Goal: Task Accomplishment & Management: Manage account settings

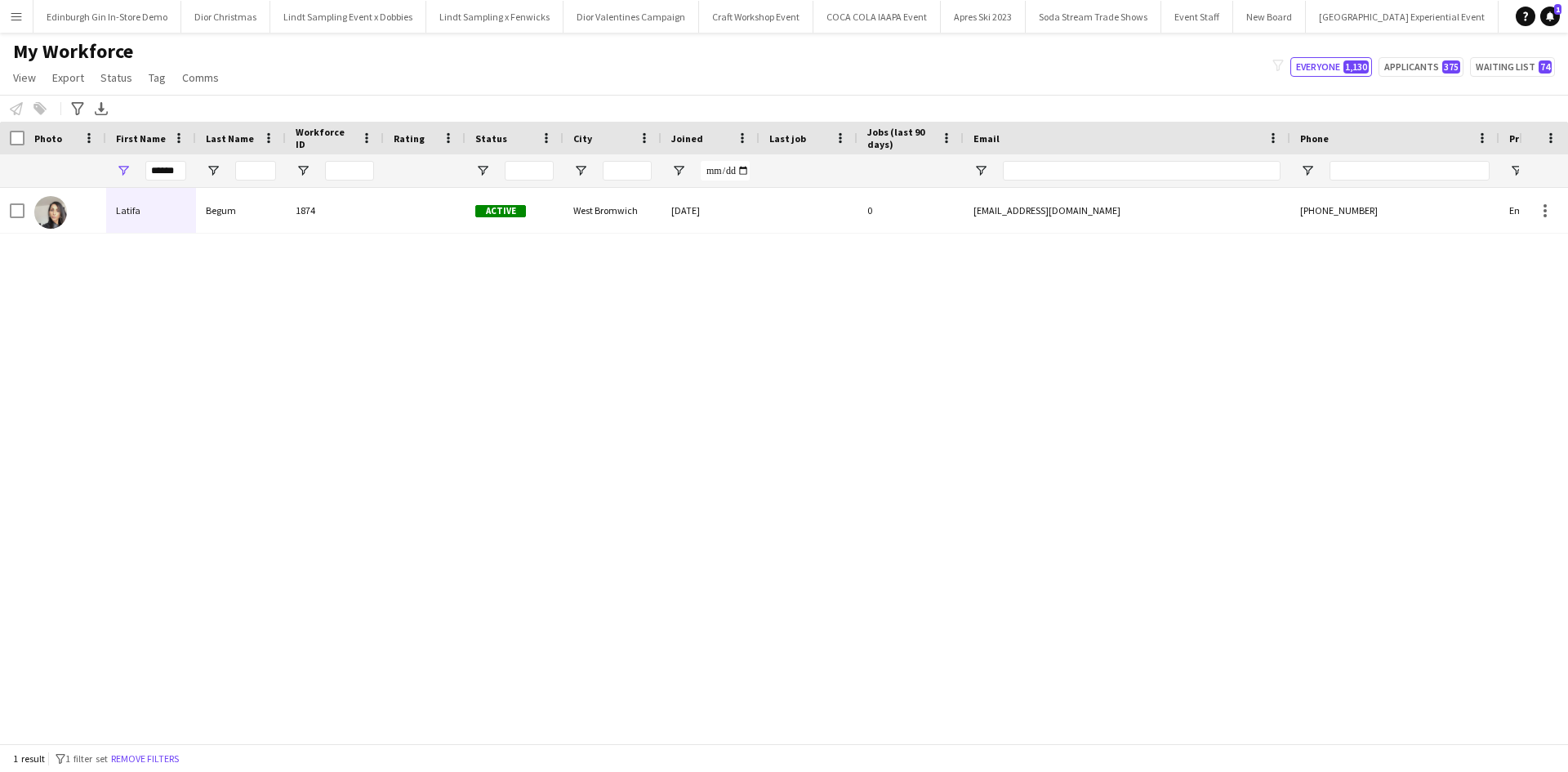
scroll to position [0, 16500]
drag, startPoint x: 177, startPoint y: 169, endPoint x: 137, endPoint y: 174, distance: 40.3
click at [137, 174] on div "******" at bounding box center [151, 171] width 90 height 33
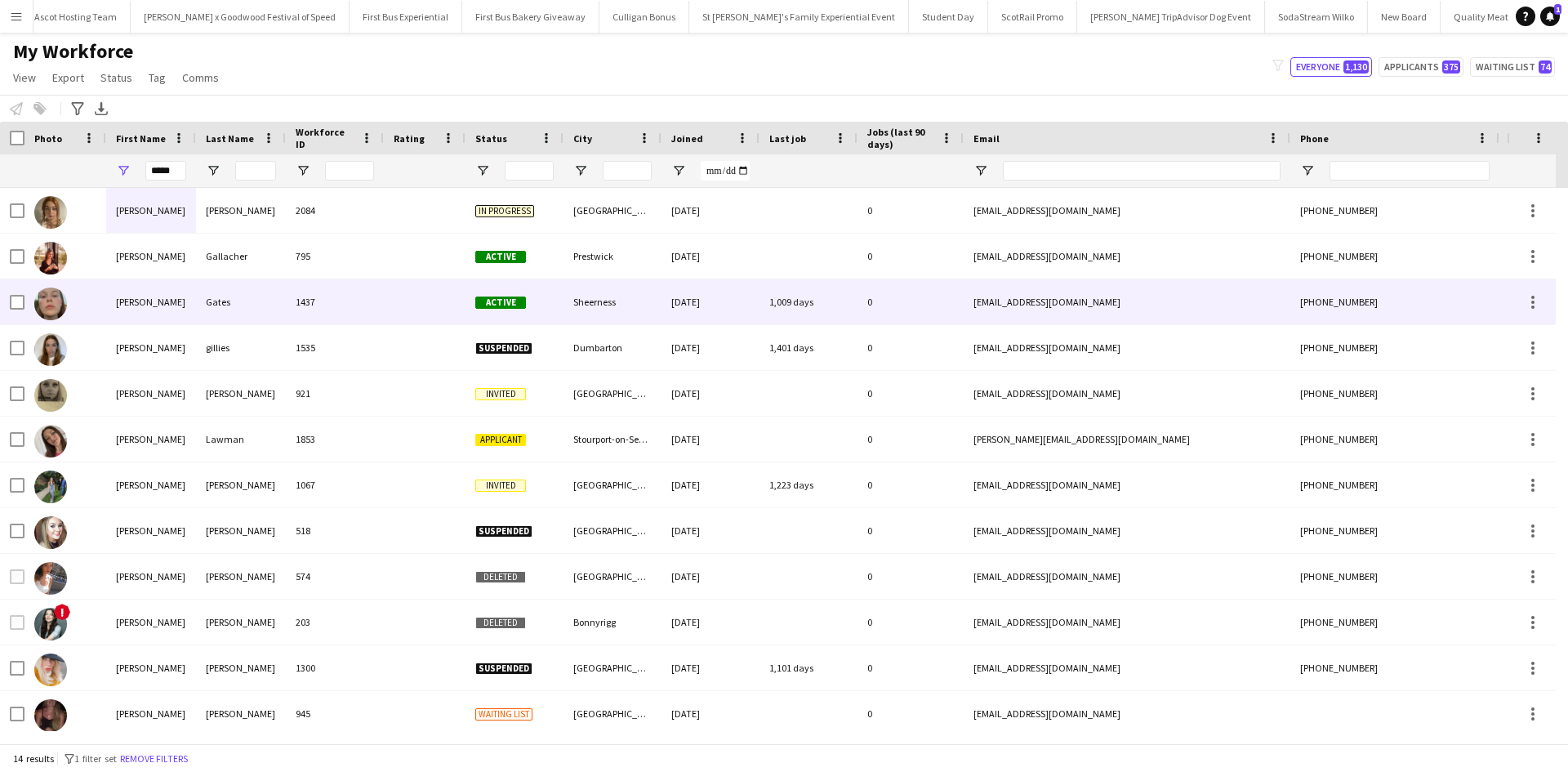
click at [123, 303] on div "[PERSON_NAME]" at bounding box center [151, 301] width 90 height 45
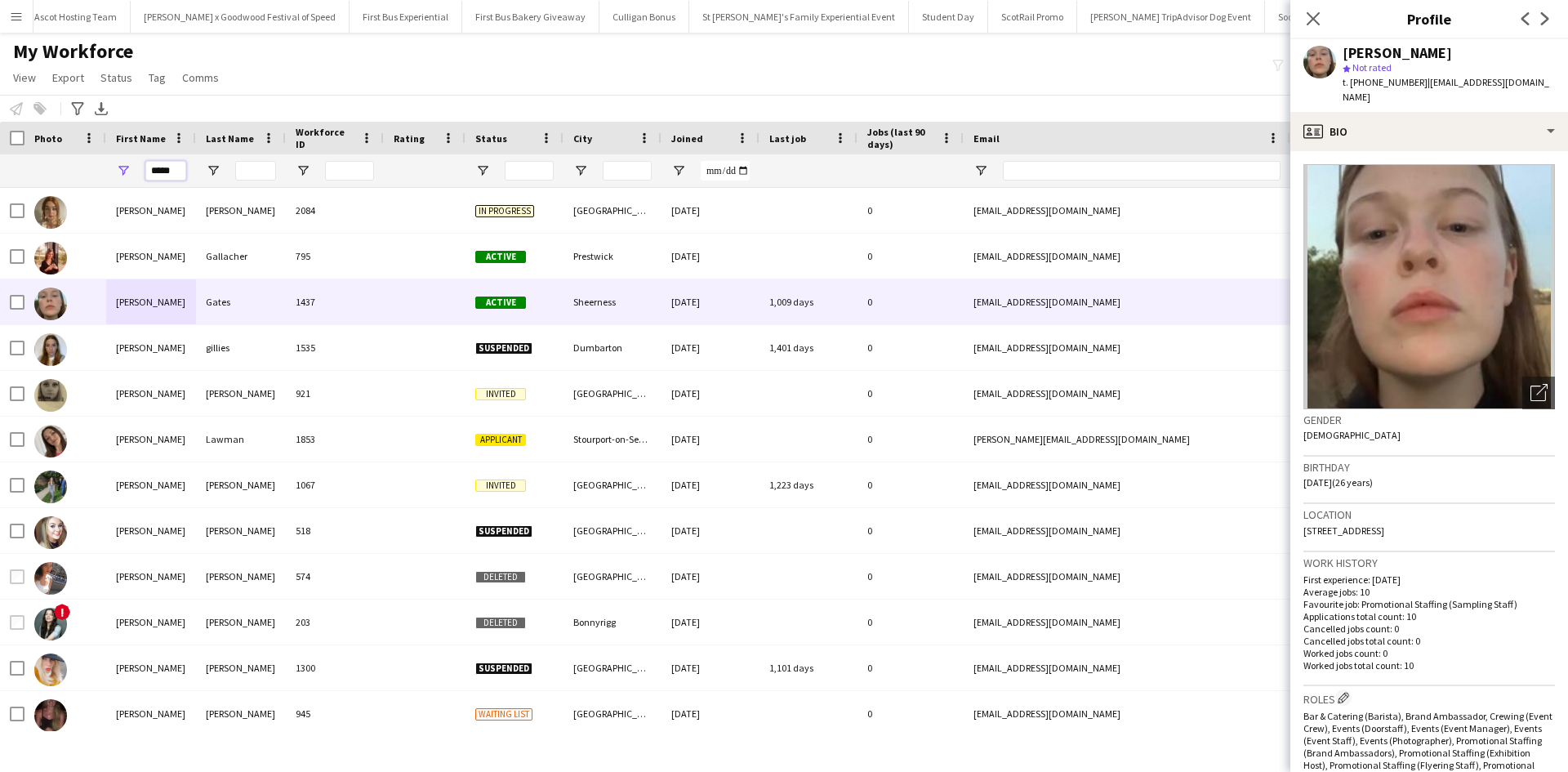
drag, startPoint x: 174, startPoint y: 173, endPoint x: 142, endPoint y: 170, distance: 32.1
click at [142, 170] on div "*****" at bounding box center [151, 171] width 90 height 33
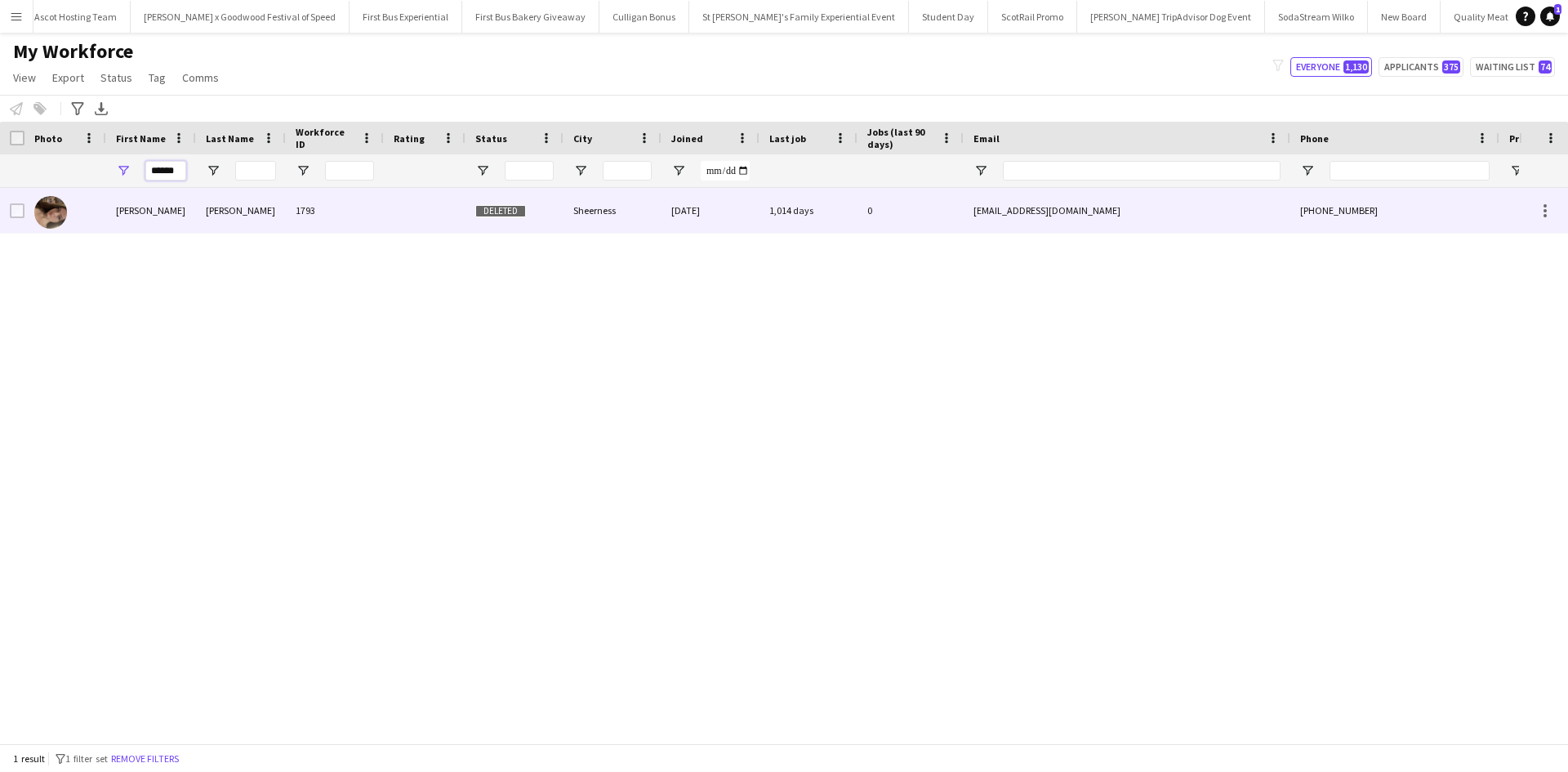
type input "******"
click at [136, 209] on div "Callie" at bounding box center [151, 211] width 90 height 45
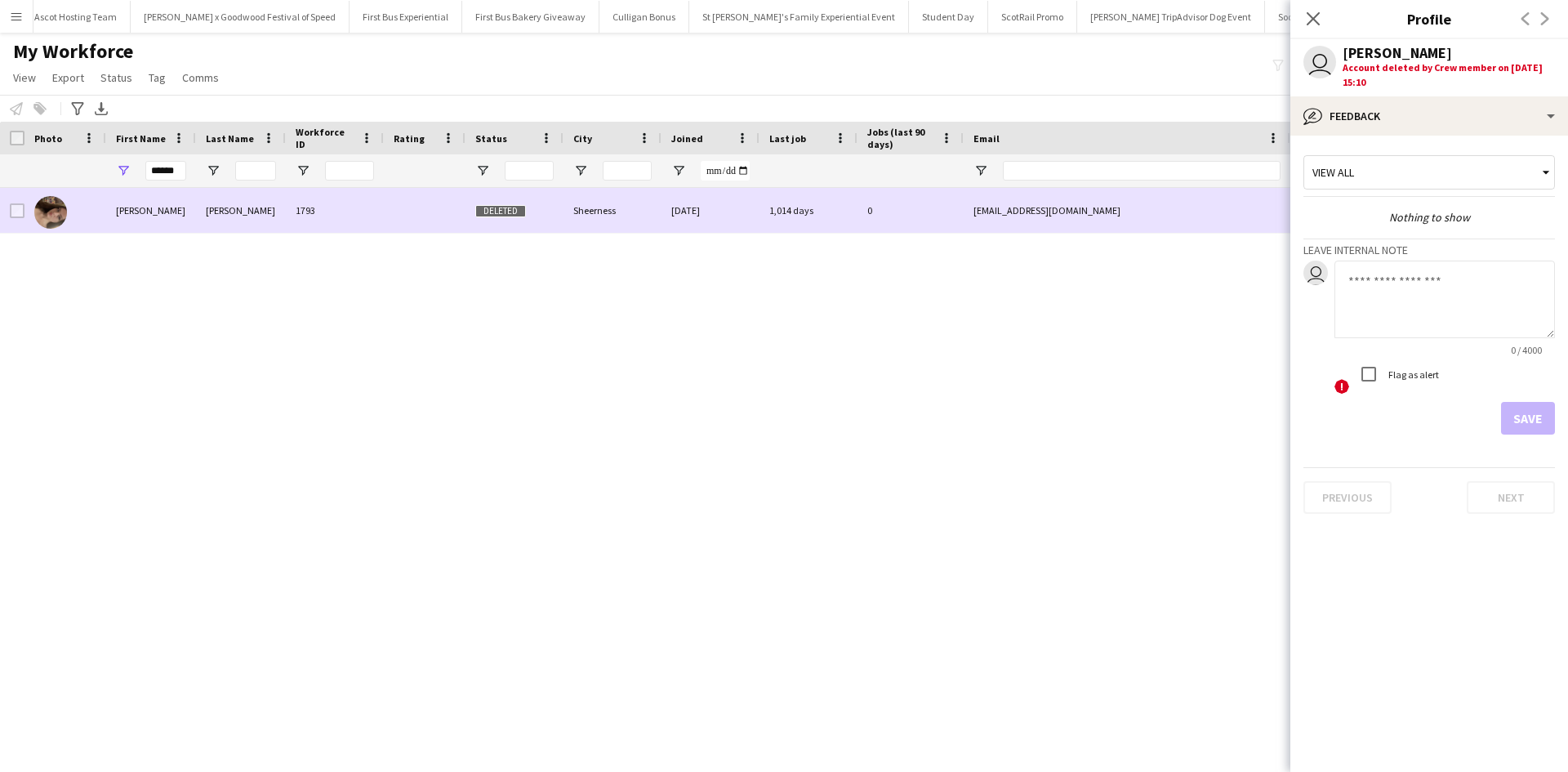
click at [52, 207] on img at bounding box center [51, 212] width 33 height 33
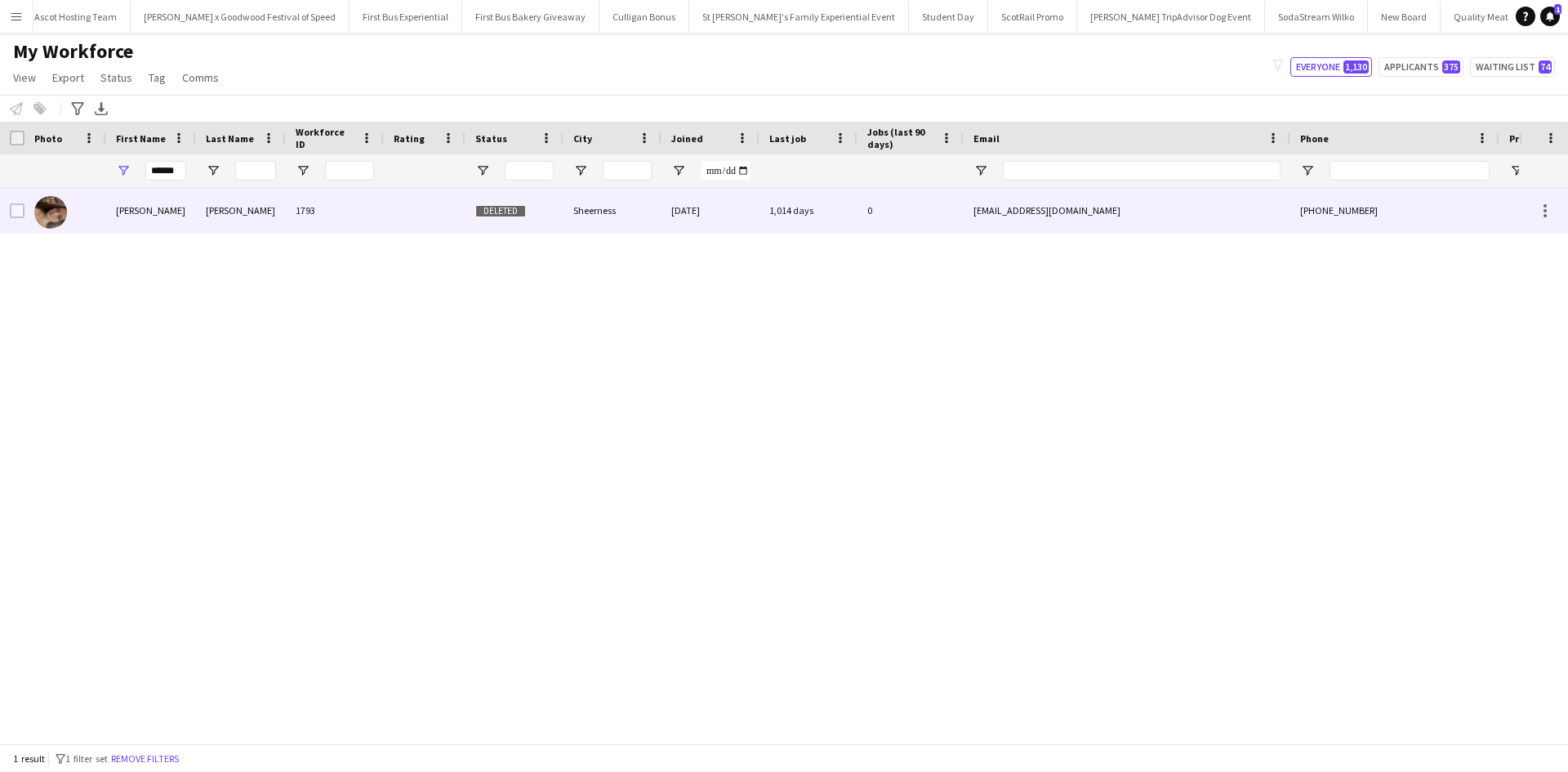
click at [50, 214] on img at bounding box center [51, 212] width 33 height 33
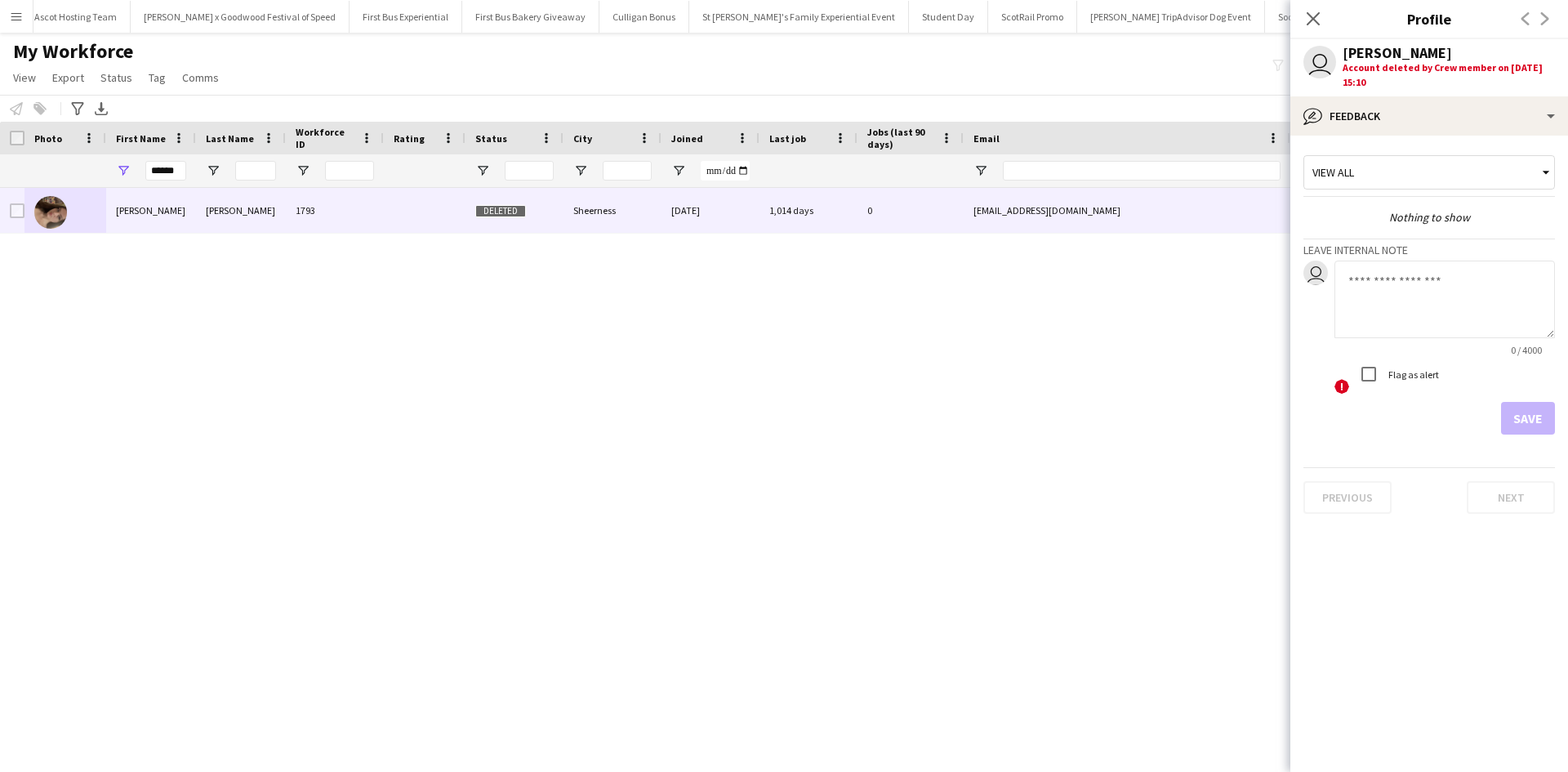
click at [343, 392] on div "Callie Crowder 1793 Deleted Sheerness 14-11-2022 1,014 days 0 callierose.c99@gm…" at bounding box center [760, 459] width 1519 height 543
click at [17, 16] on app-icon "Menu" at bounding box center [16, 16] width 13 height 13
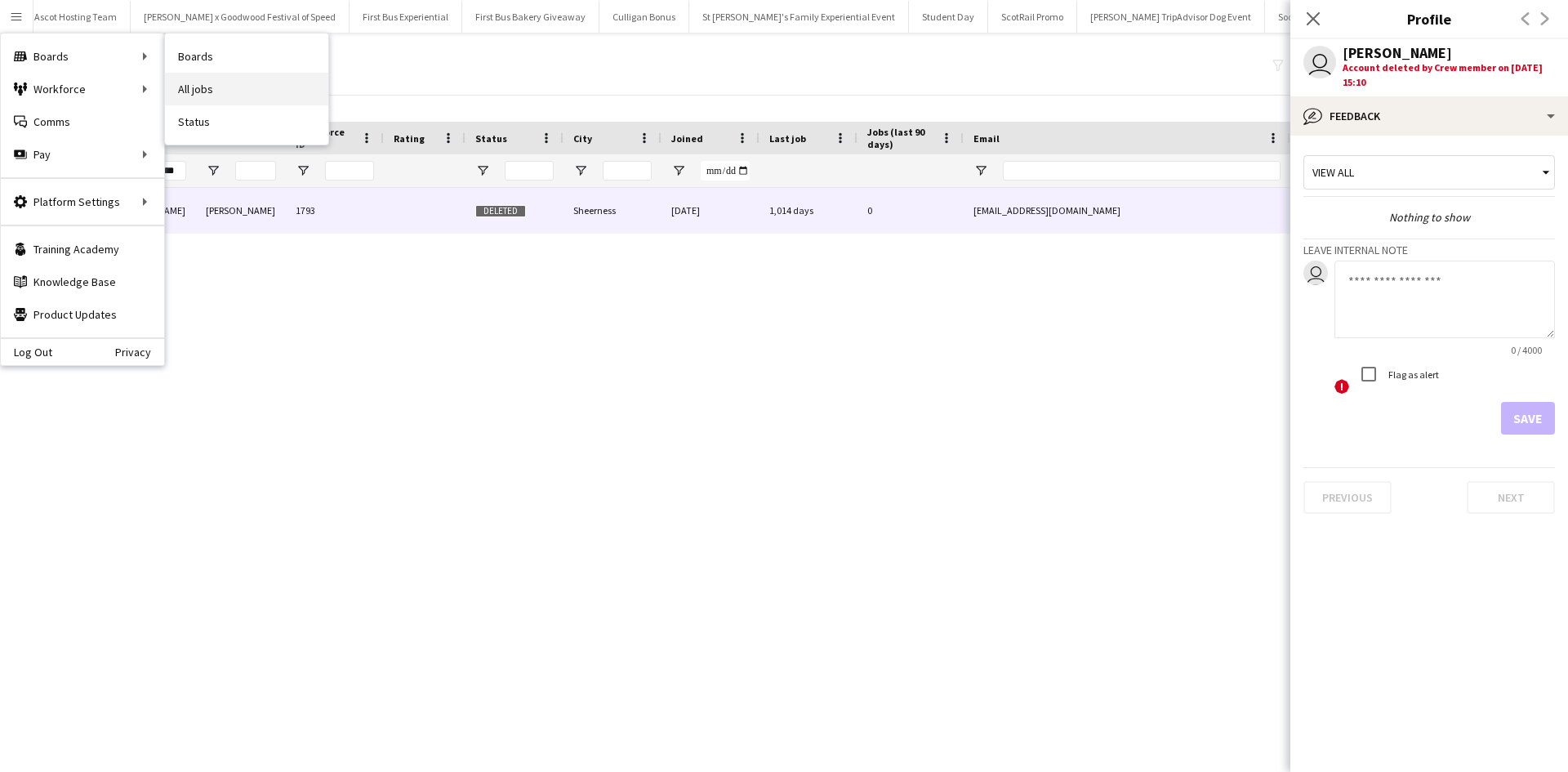
click at [200, 89] on link "All jobs" at bounding box center [247, 90] width 164 height 33
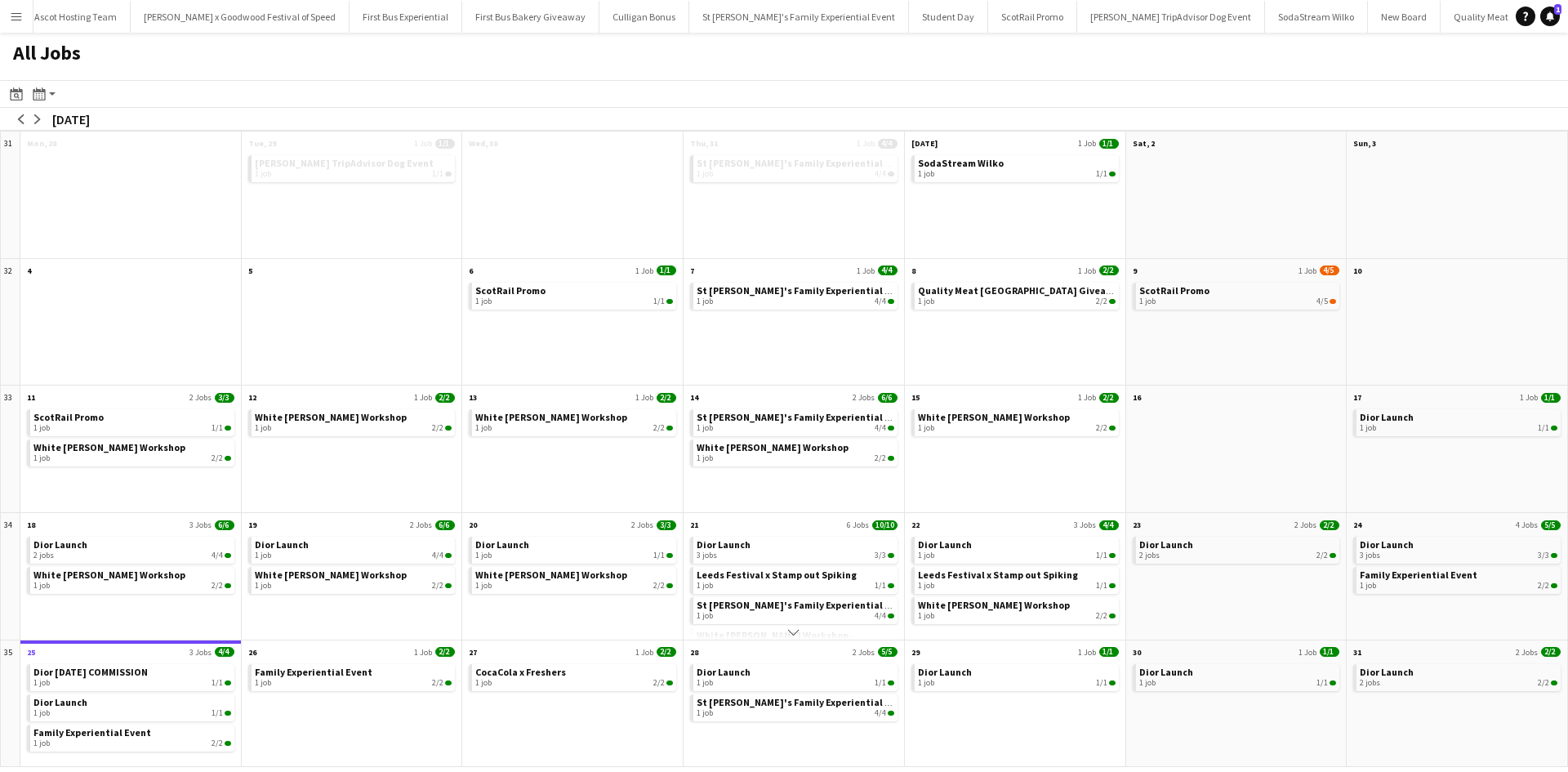
click at [37, 128] on div "arrow-left arrow-right August 2025" at bounding box center [55, 119] width 109 height 22
click at [37, 124] on button "arrow-right" at bounding box center [37, 119] width 17 height 17
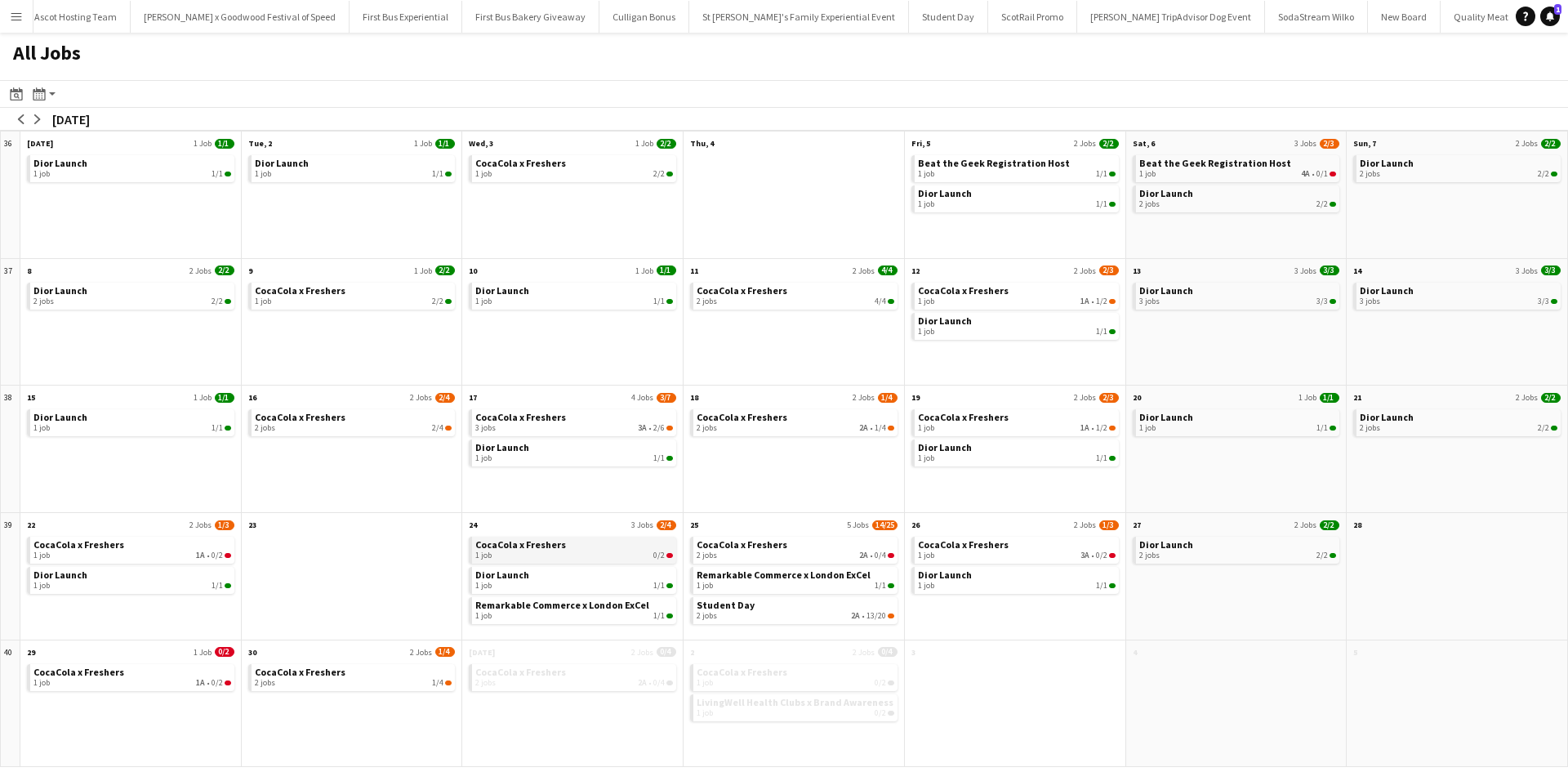
click at [578, 551] on div "1 job 0/2" at bounding box center [574, 556] width 198 height 10
click at [18, 18] on app-icon "Menu" at bounding box center [16, 16] width 13 height 13
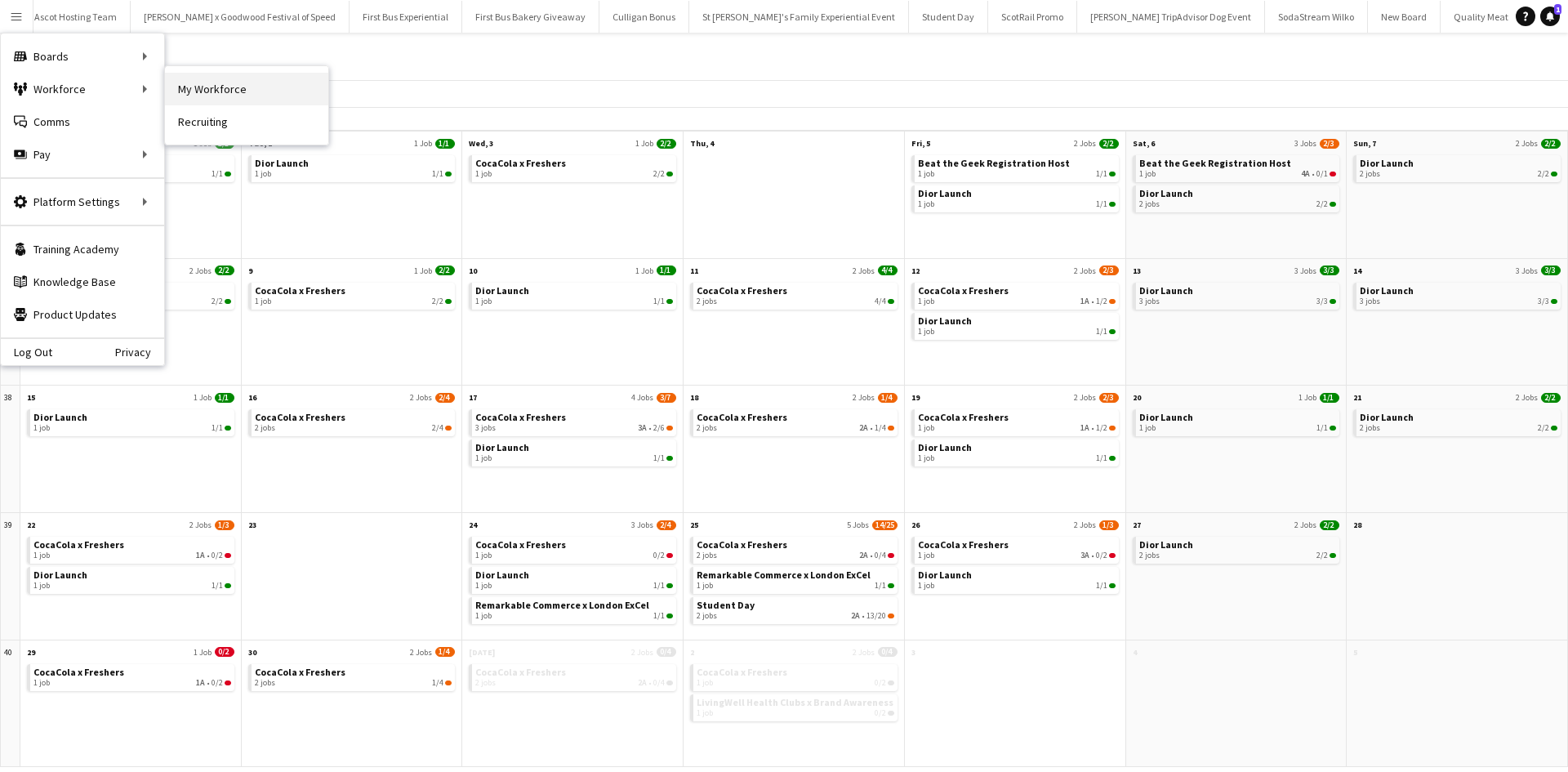
click at [202, 85] on link "My Workforce" at bounding box center [247, 90] width 164 height 33
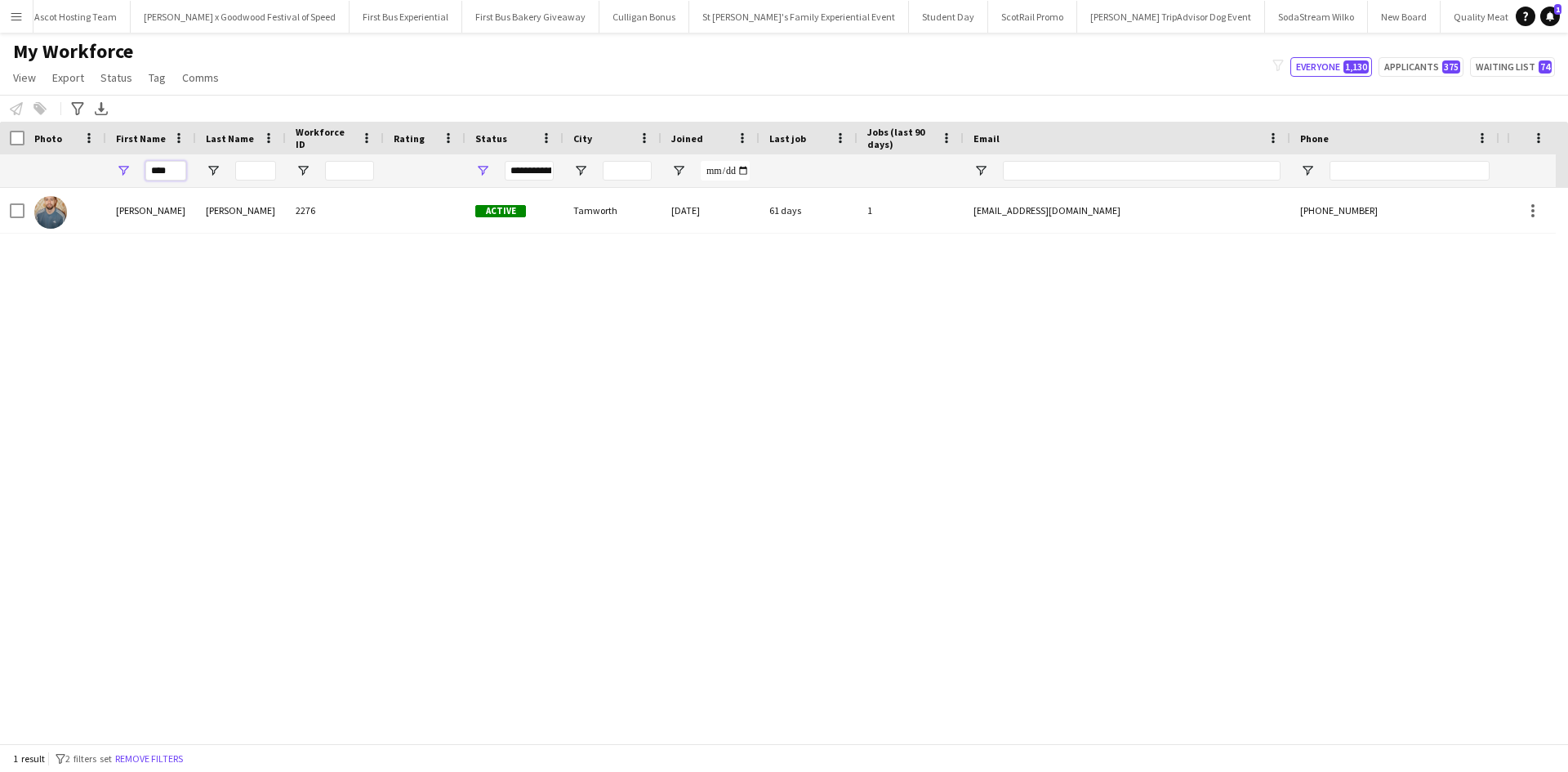
click at [164, 168] on input "****" at bounding box center [166, 171] width 41 height 19
drag, startPoint x: 174, startPoint y: 173, endPoint x: 137, endPoint y: 169, distance: 37.2
click at [137, 169] on div "****" at bounding box center [151, 171] width 90 height 33
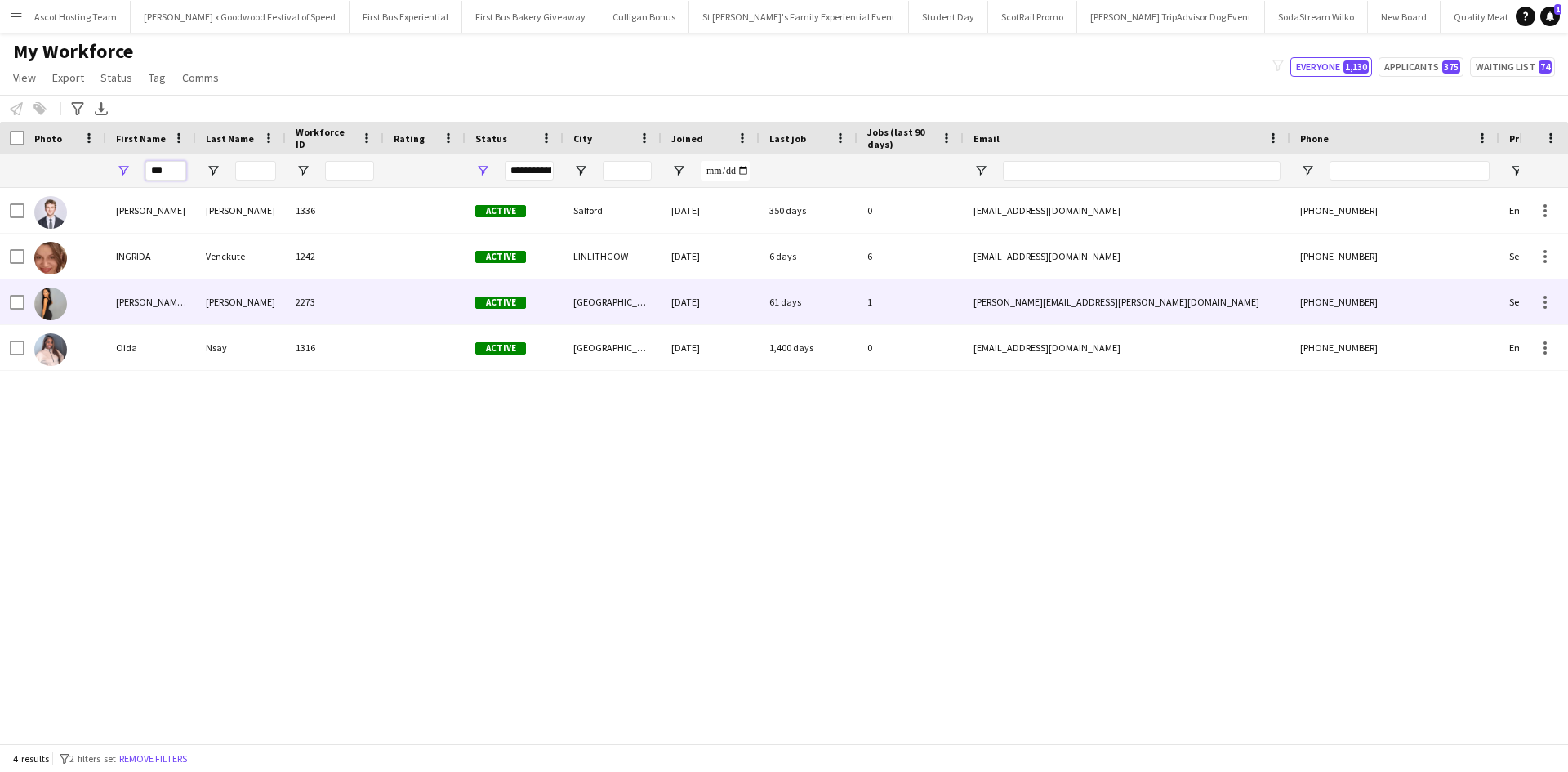
type input "***"
click at [137, 299] on div "Maryam ida" at bounding box center [151, 301] width 90 height 45
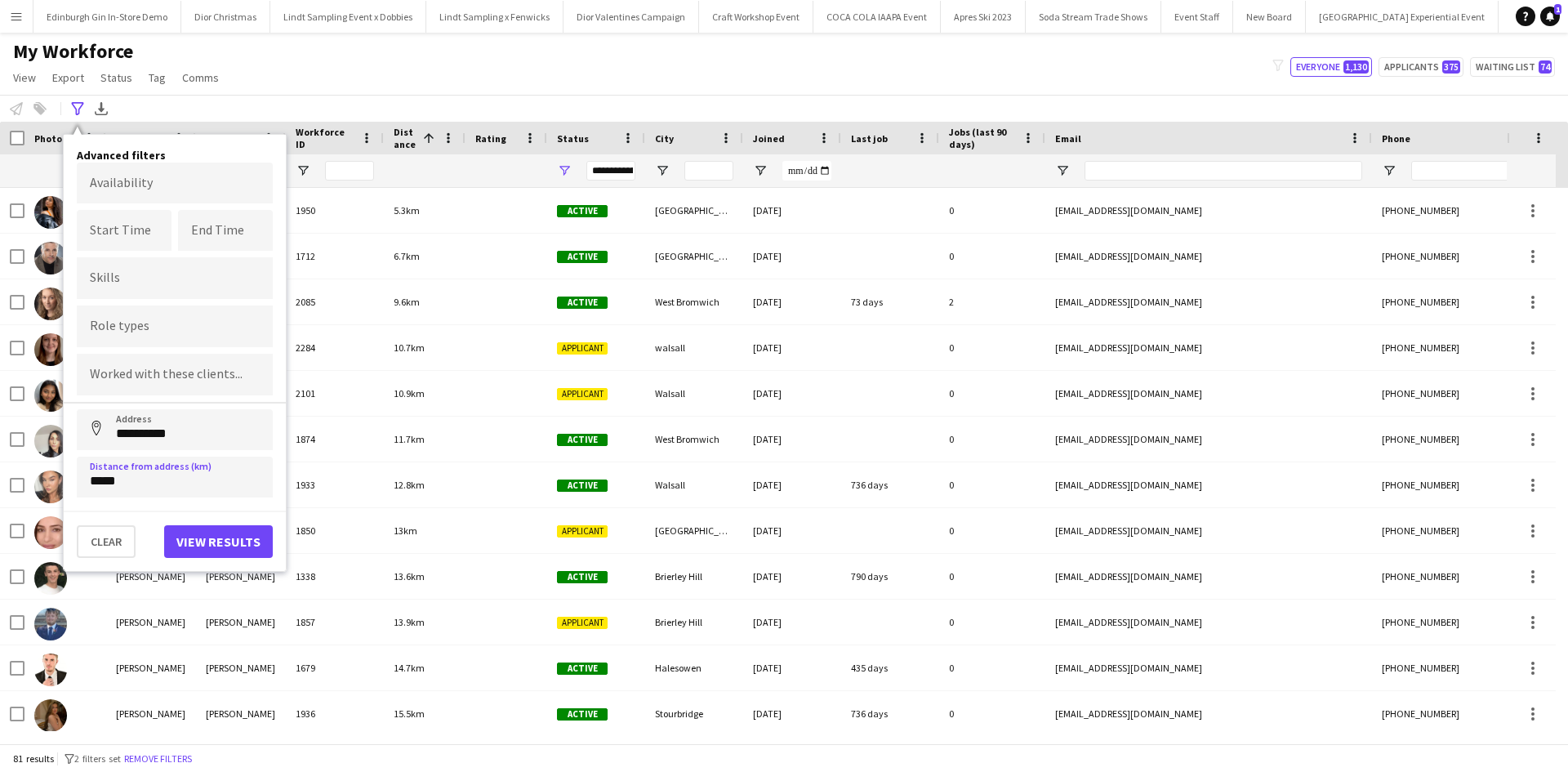
click at [290, 91] on div "My Workforce View Views Default view New view Update view Delete view Edit name…" at bounding box center [784, 66] width 1568 height 56
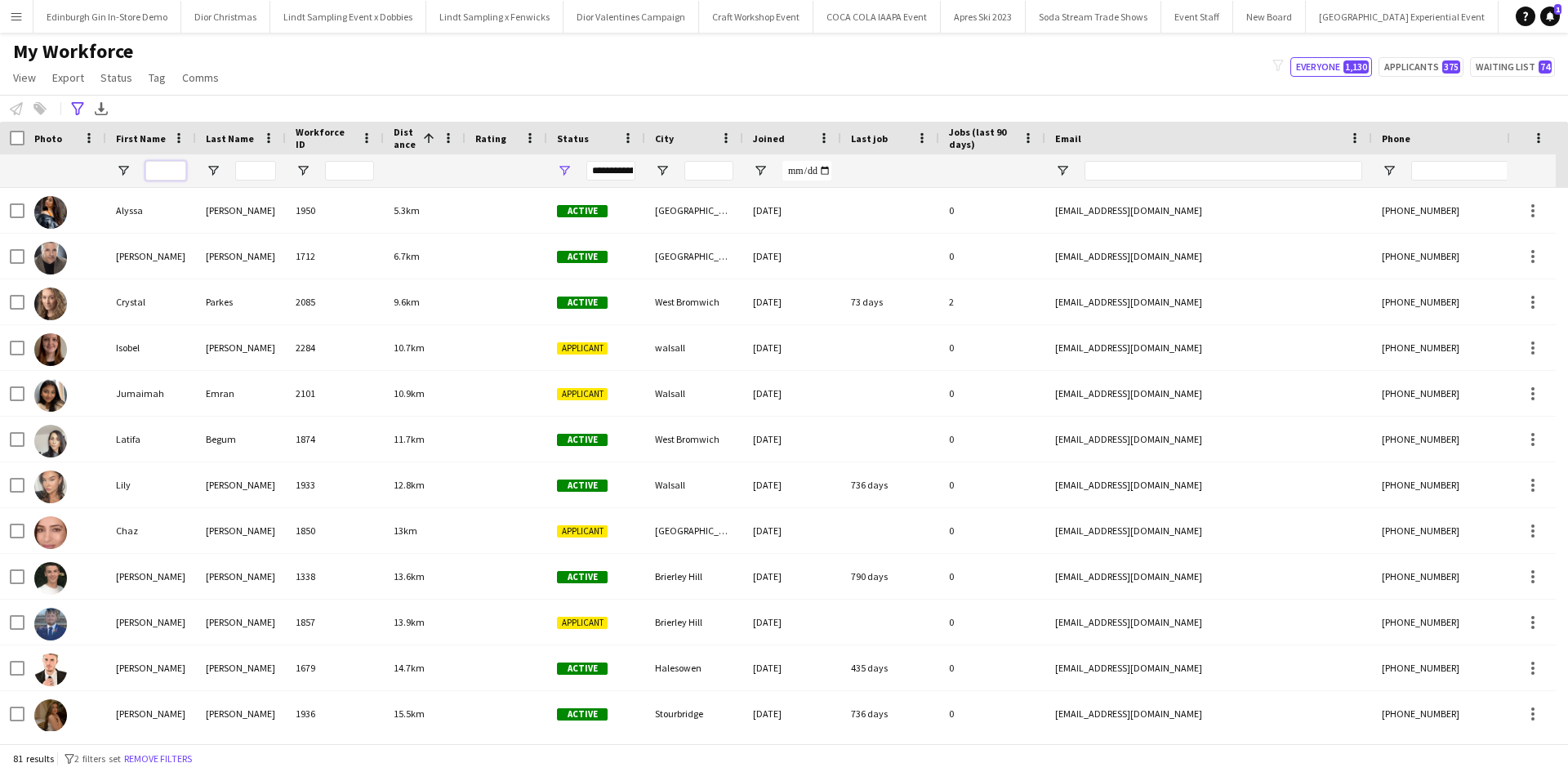
click at [157, 174] on input "First Name Filter Input" at bounding box center [166, 171] width 41 height 19
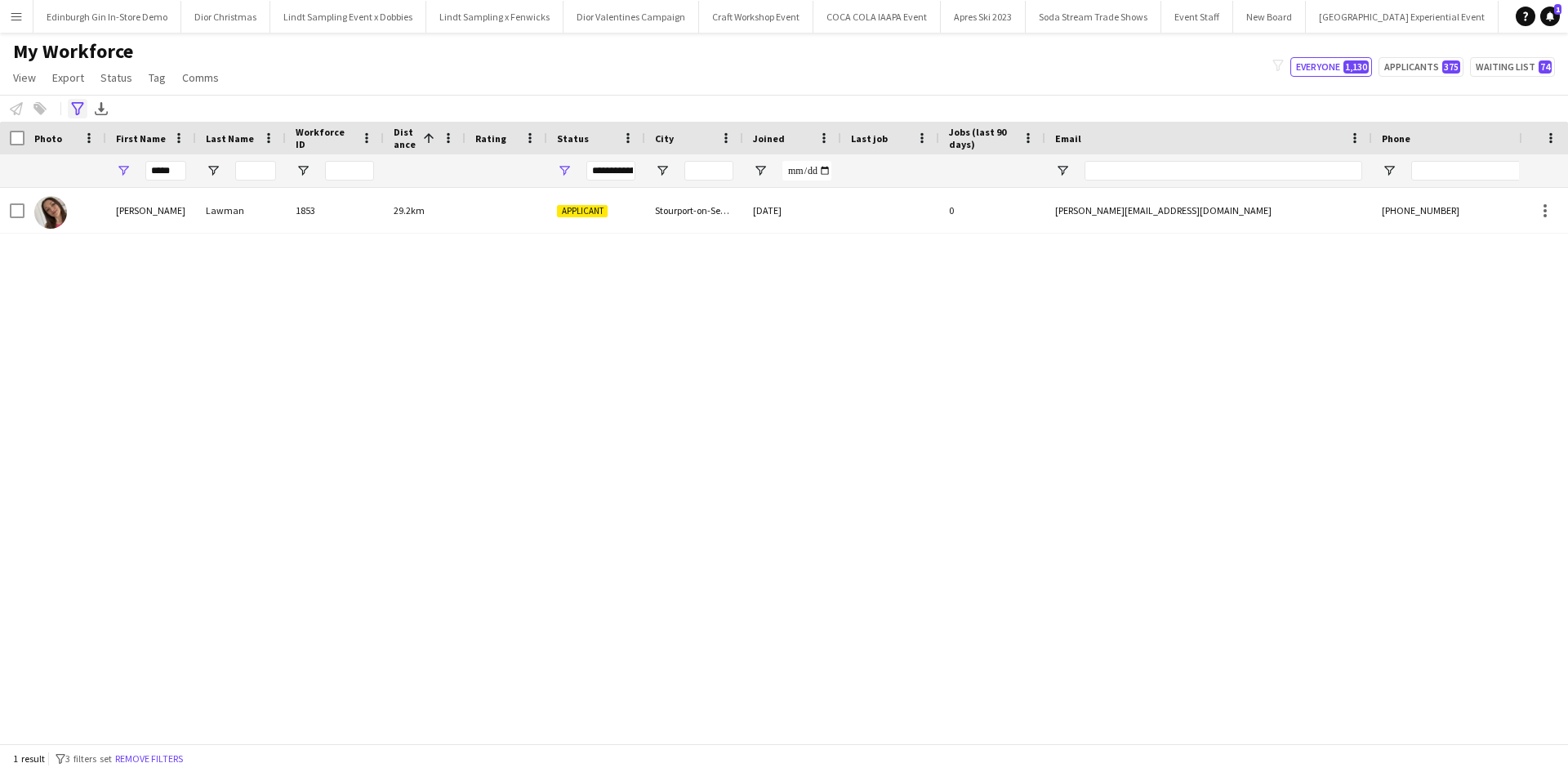
click at [79, 104] on icon "Advanced filters" at bounding box center [77, 108] width 13 height 13
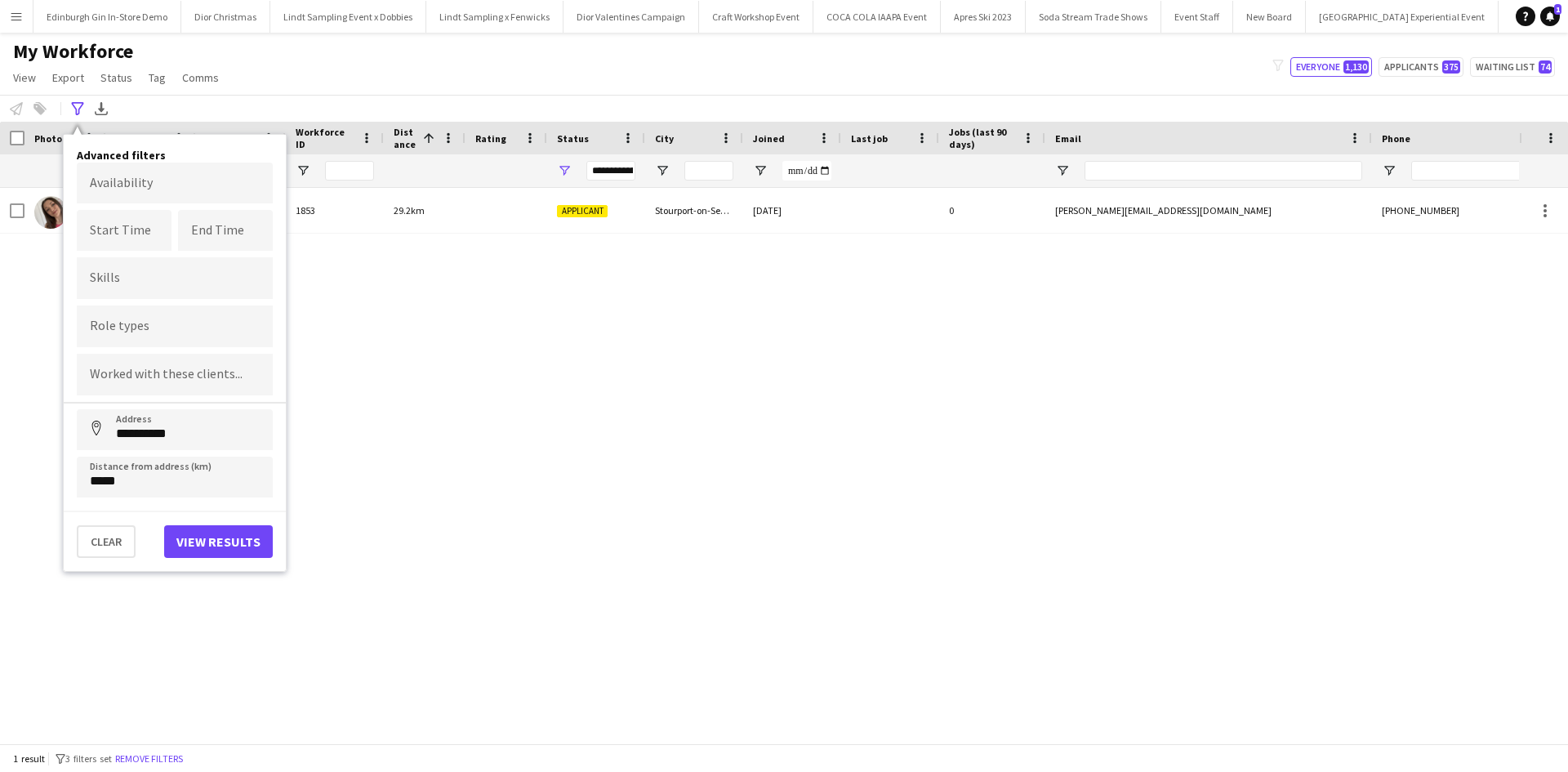
click at [360, 483] on div "[PERSON_NAME] 1853 29.2km Applicant Stourport-on-Severn [DATE] 0 [PERSON_NAME][…" at bounding box center [760, 459] width 1519 height 543
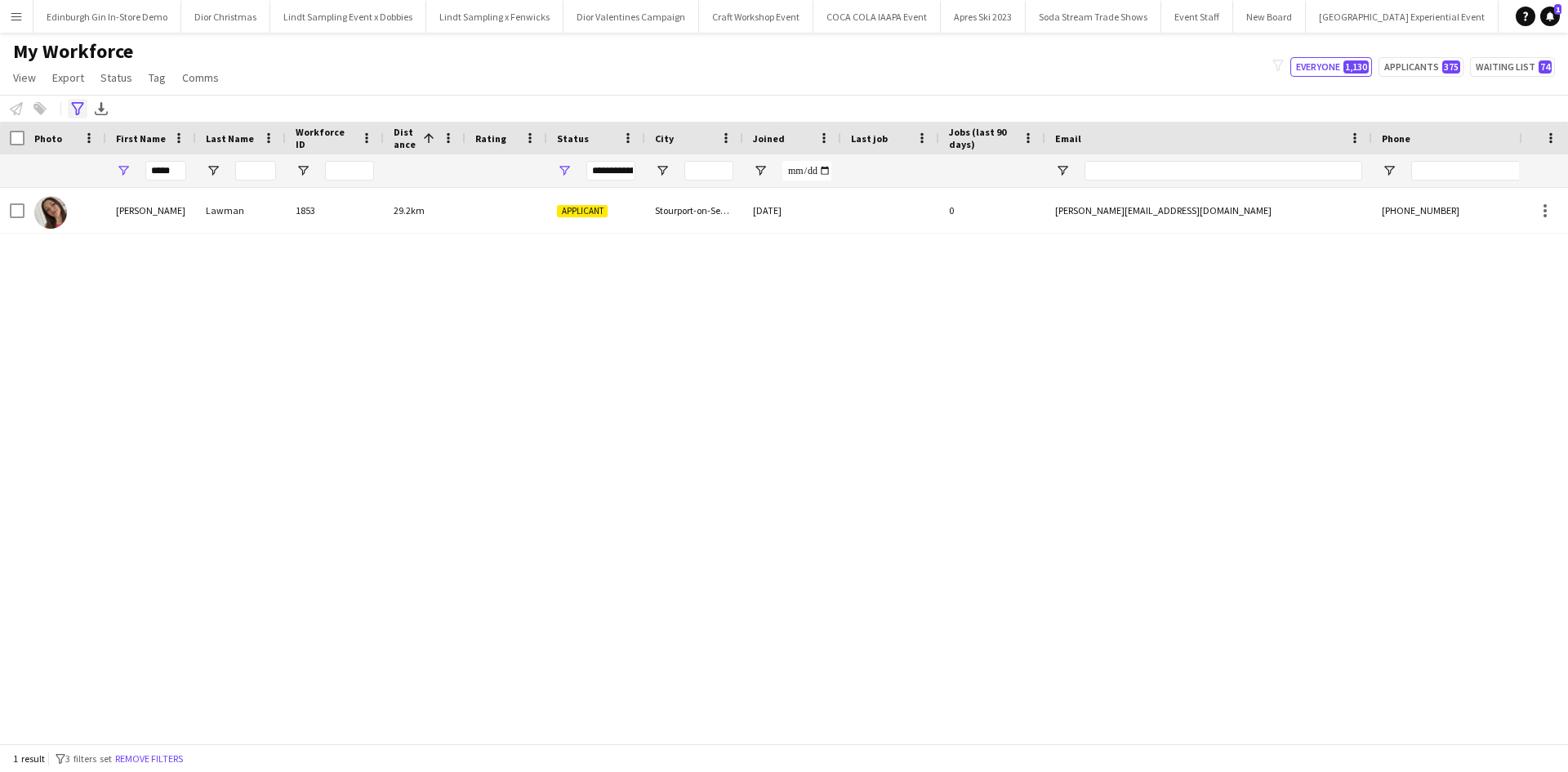
click at [72, 108] on icon "Advanced filters" at bounding box center [77, 108] width 13 height 13
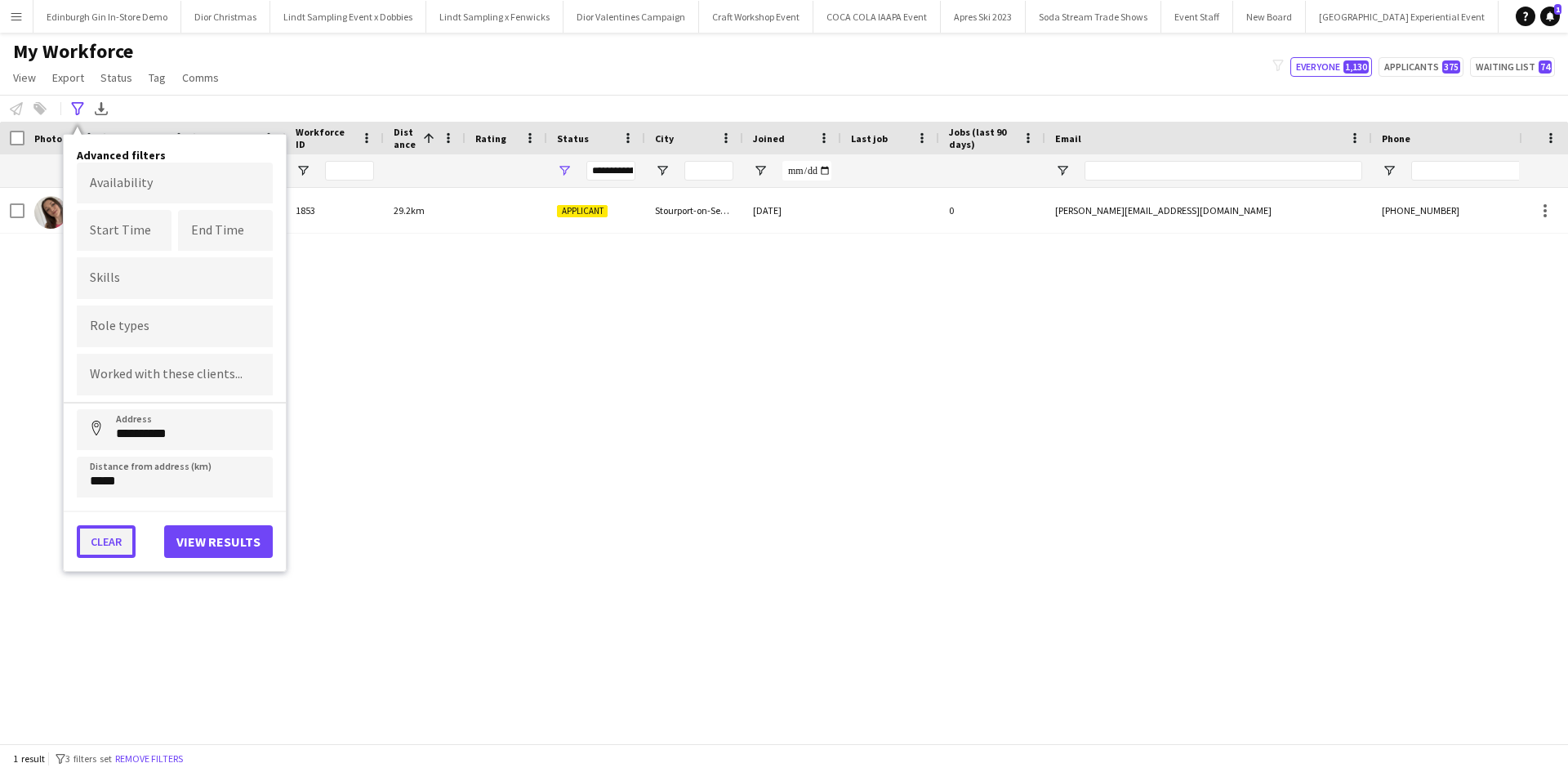
click at [101, 541] on button "Clear" at bounding box center [106, 542] width 59 height 33
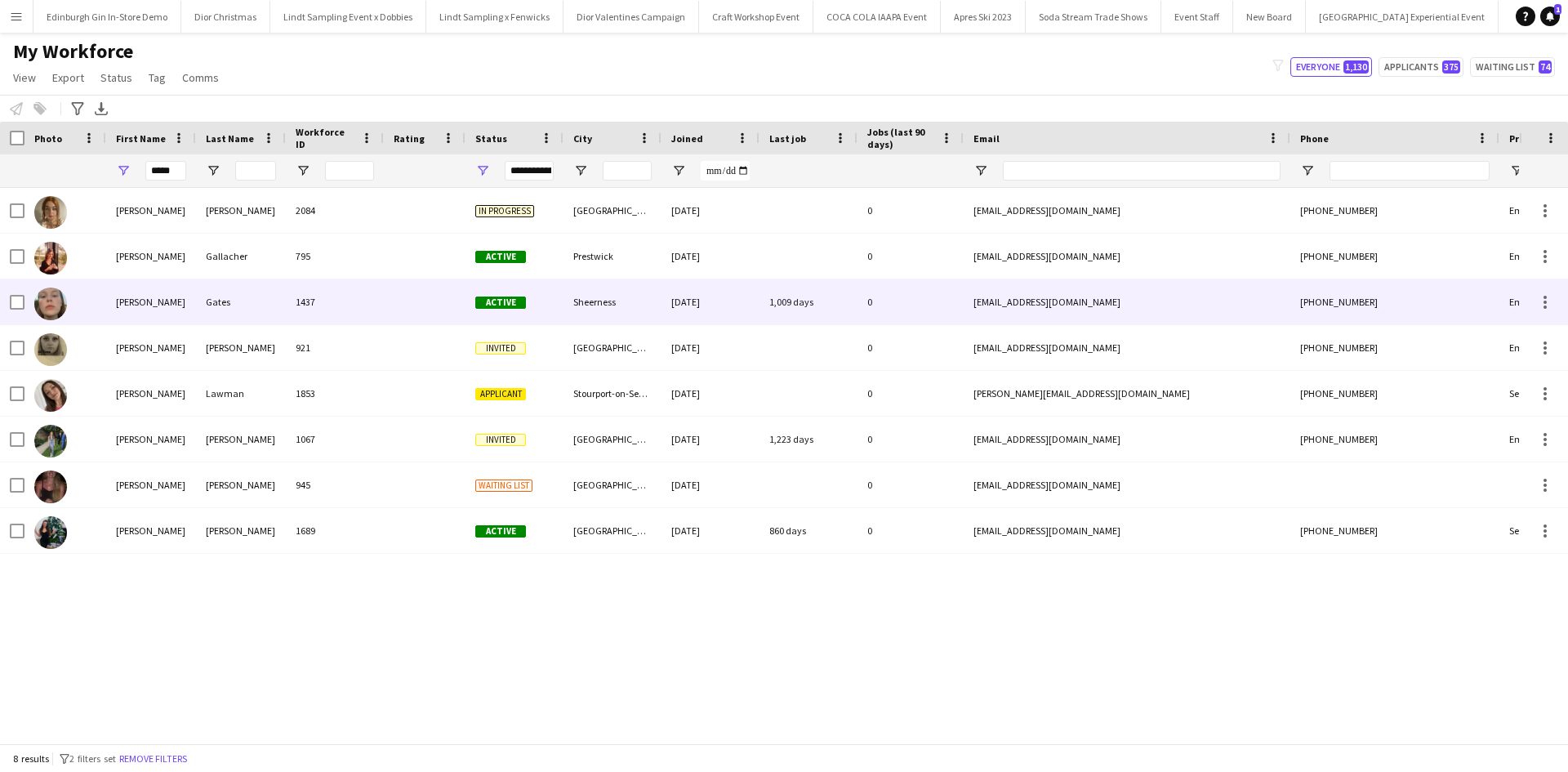
click at [127, 299] on div "[PERSON_NAME]" at bounding box center [151, 301] width 90 height 45
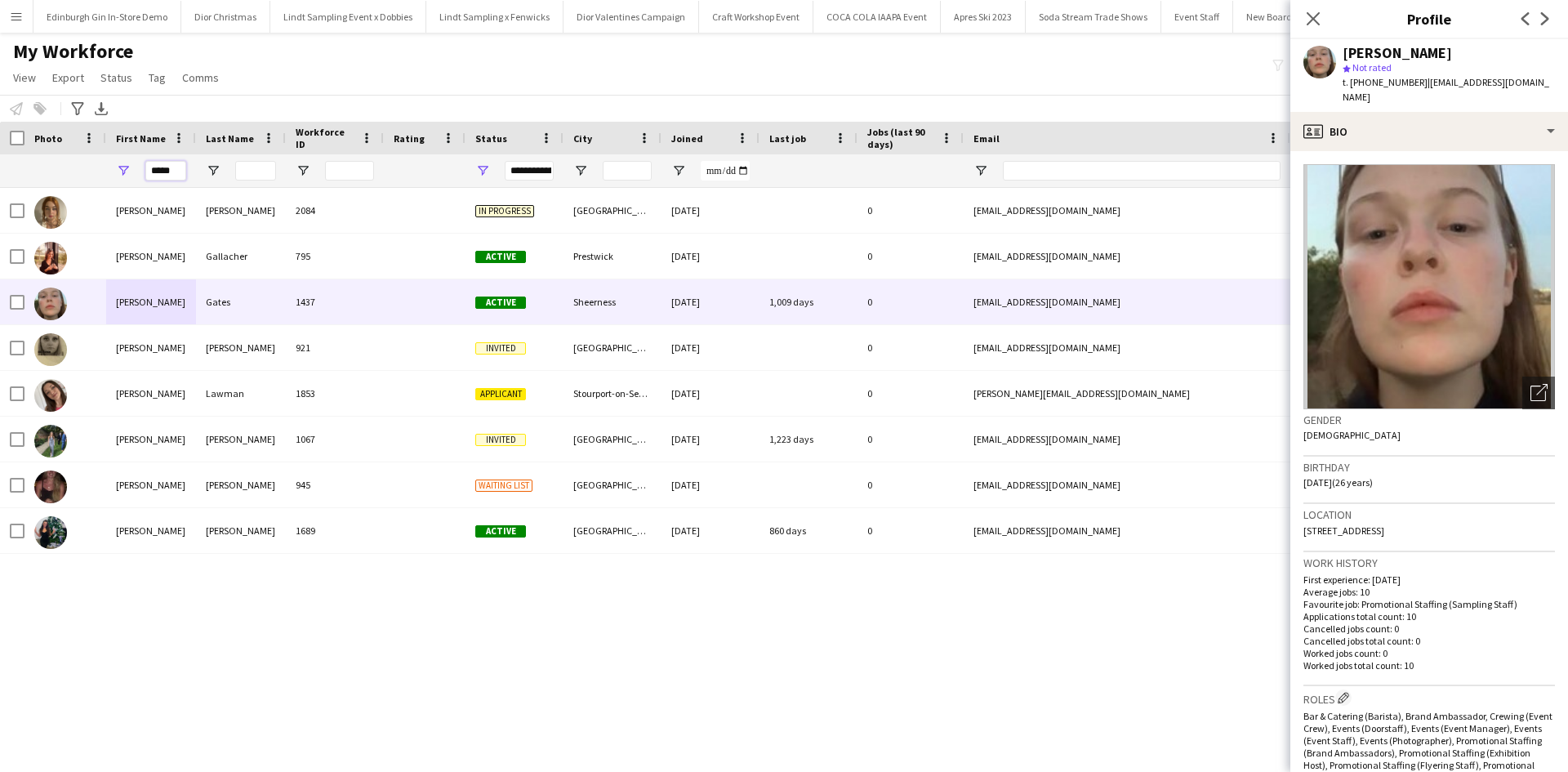
drag, startPoint x: 180, startPoint y: 175, endPoint x: 136, endPoint y: 175, distance: 44.0
click at [136, 175] on div "*****" at bounding box center [151, 171] width 90 height 33
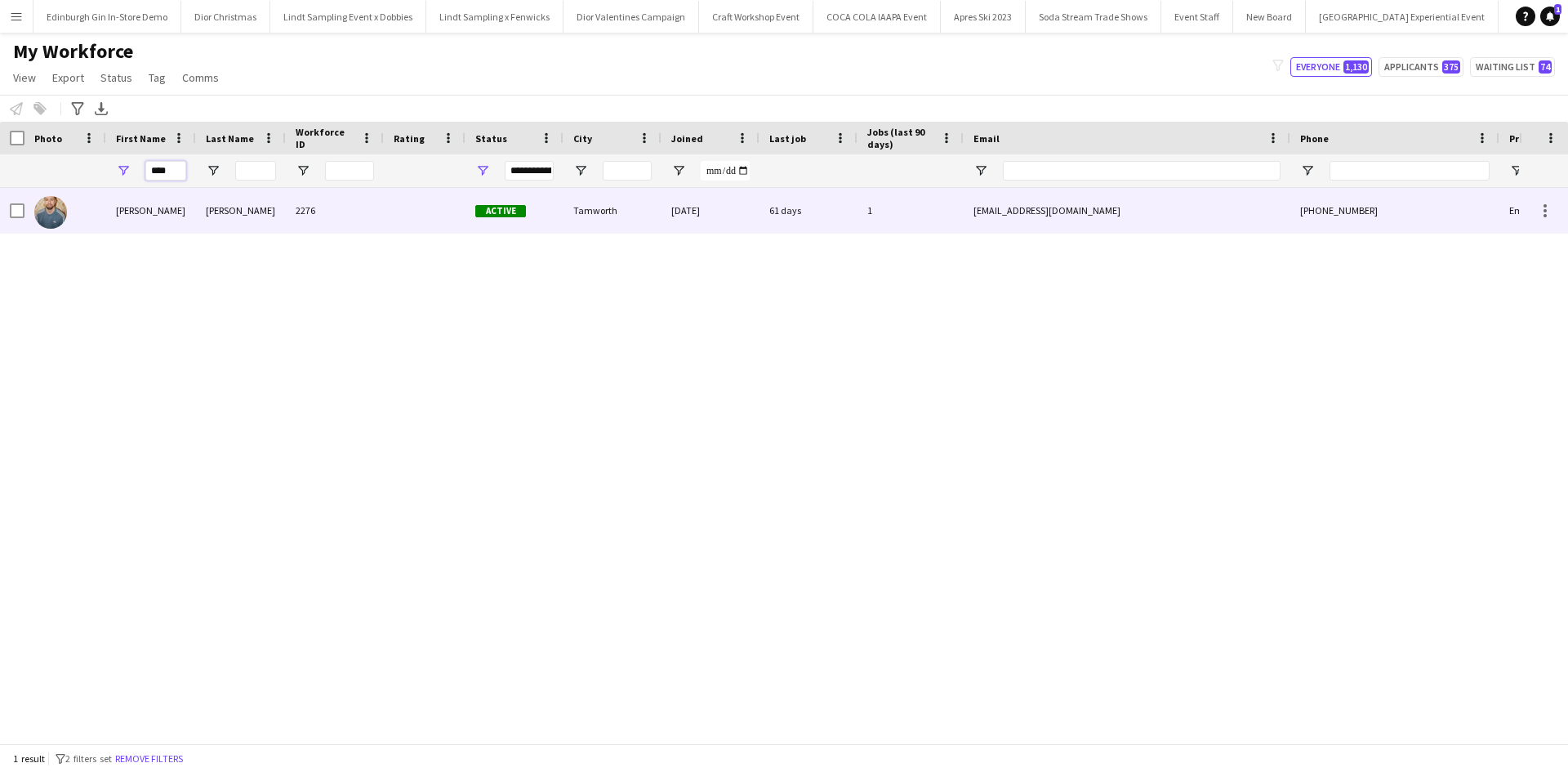
type input "****"
click at [132, 218] on div "[PERSON_NAME]" at bounding box center [151, 211] width 90 height 45
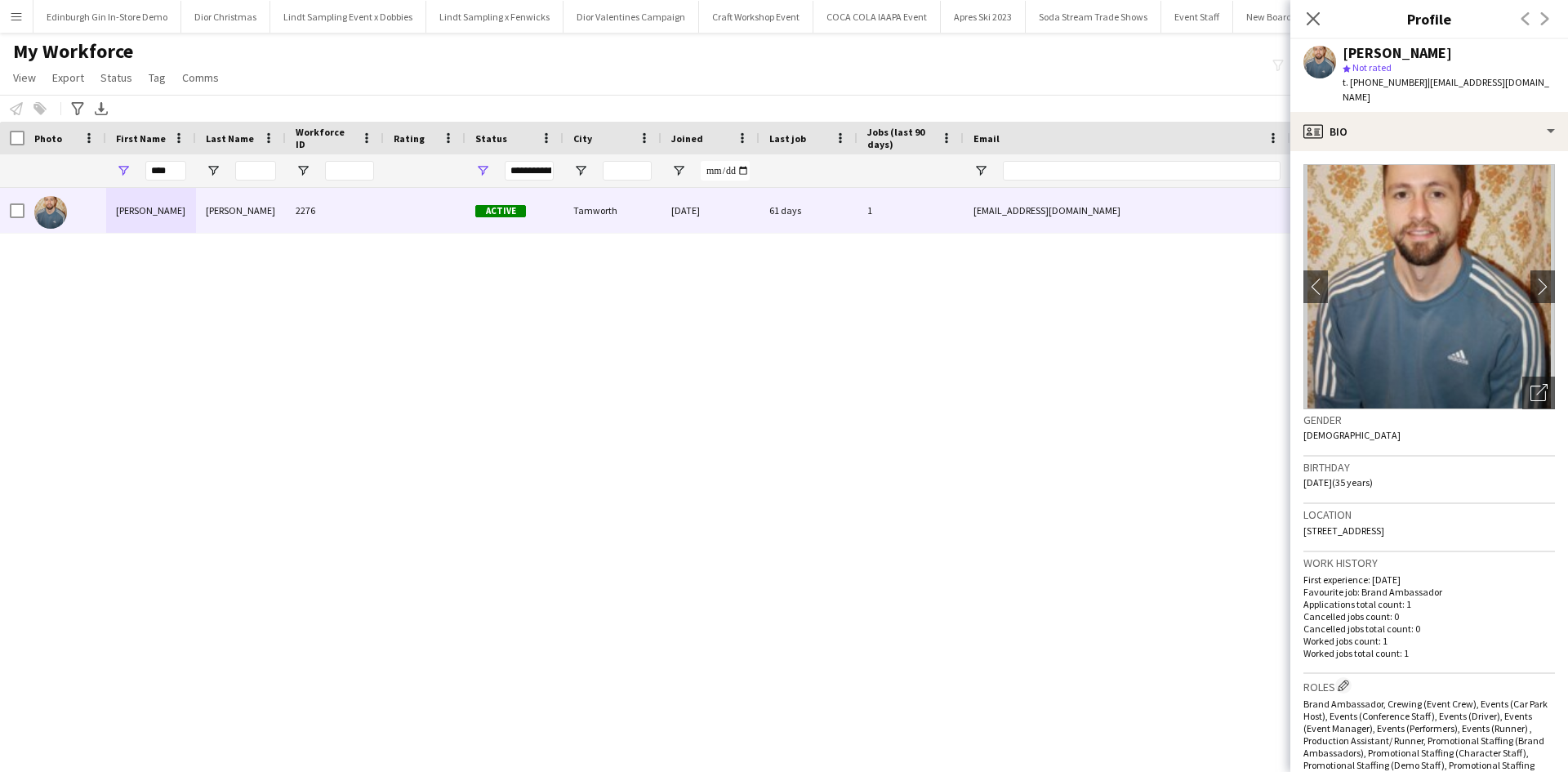
click at [14, 12] on app-icon "Menu" at bounding box center [16, 16] width 13 height 13
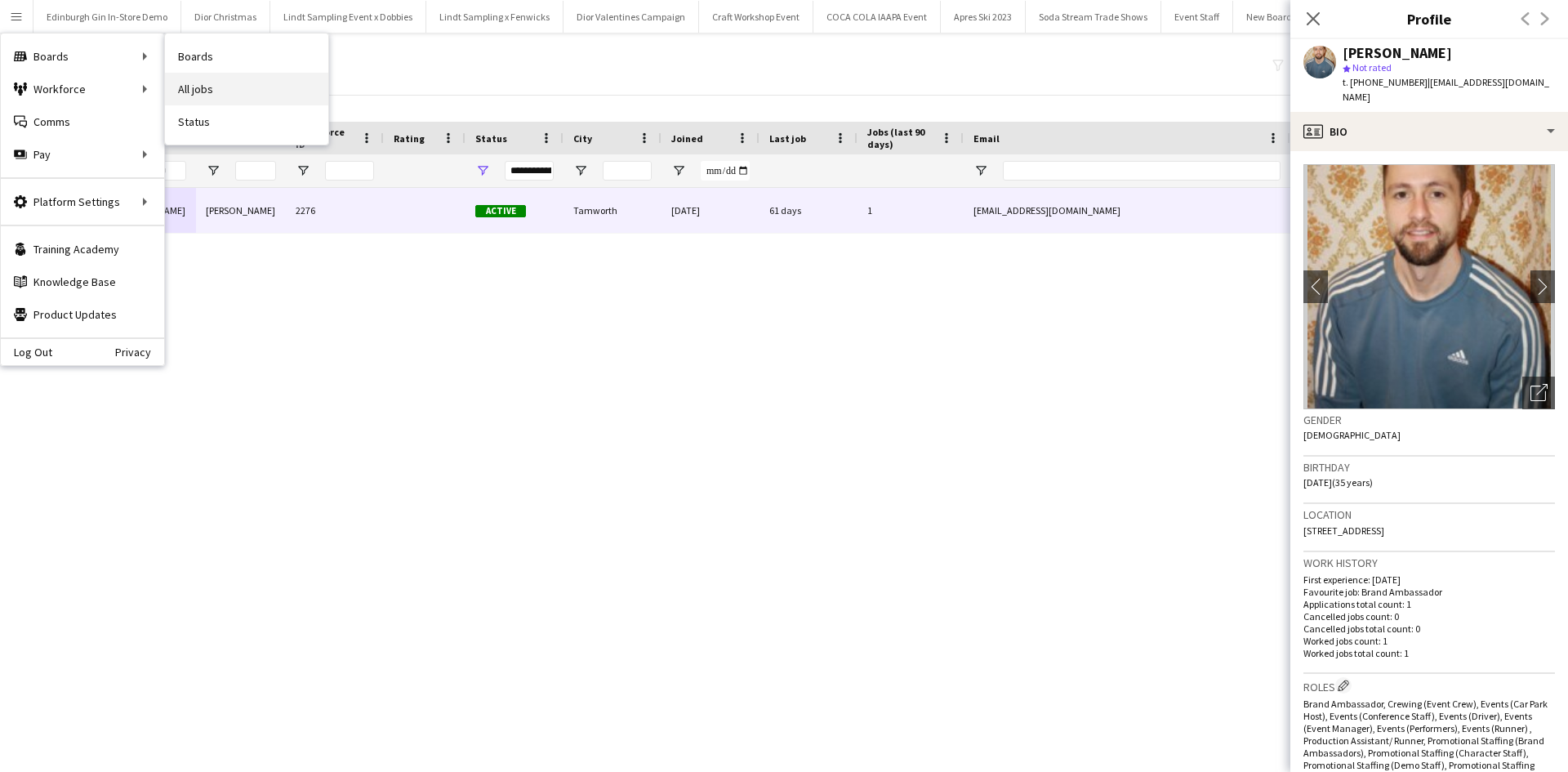
click at [232, 83] on link "All jobs" at bounding box center [247, 90] width 164 height 33
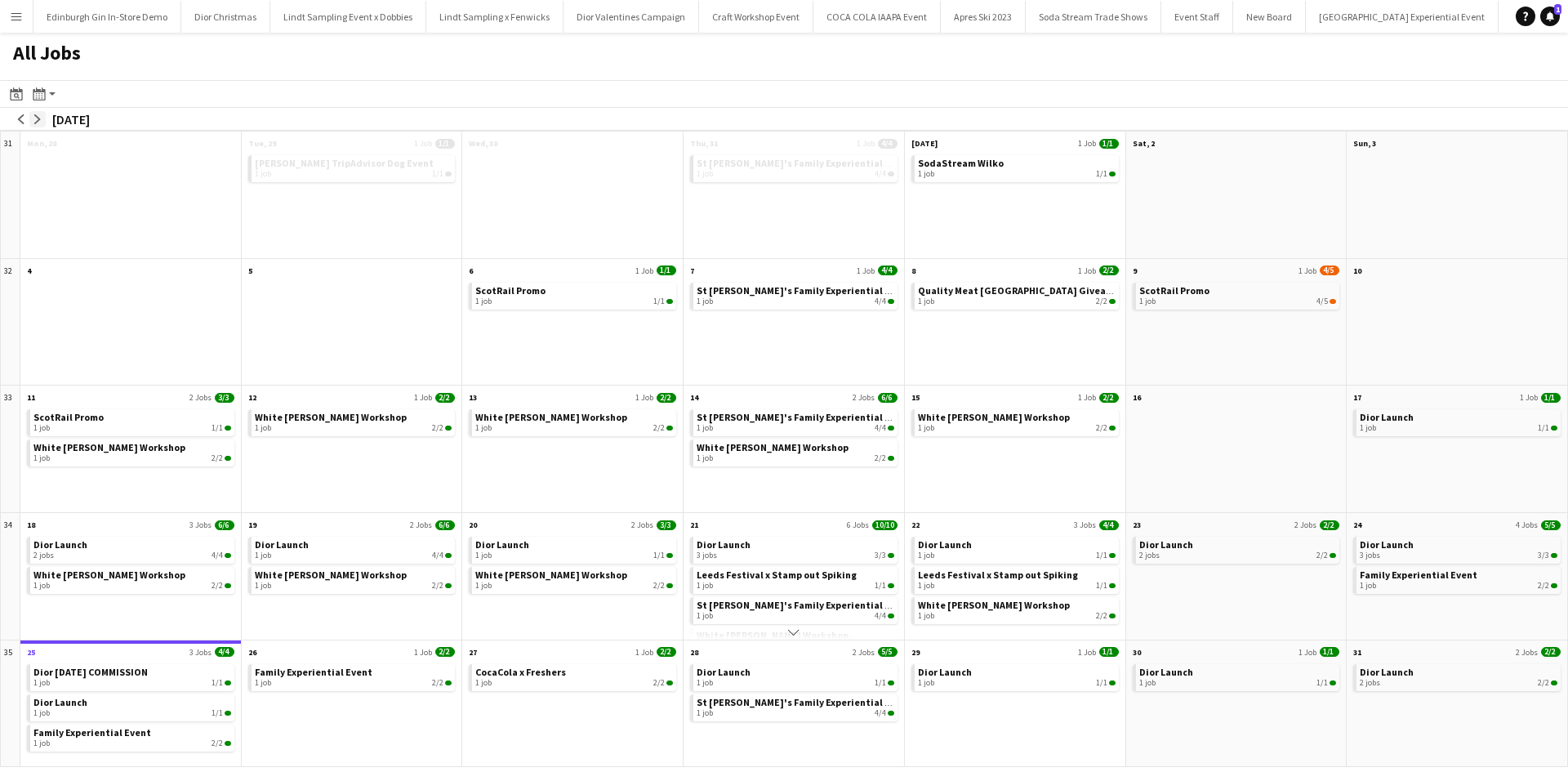
click at [40, 115] on app-icon "arrow-right" at bounding box center [38, 119] width 10 height 10
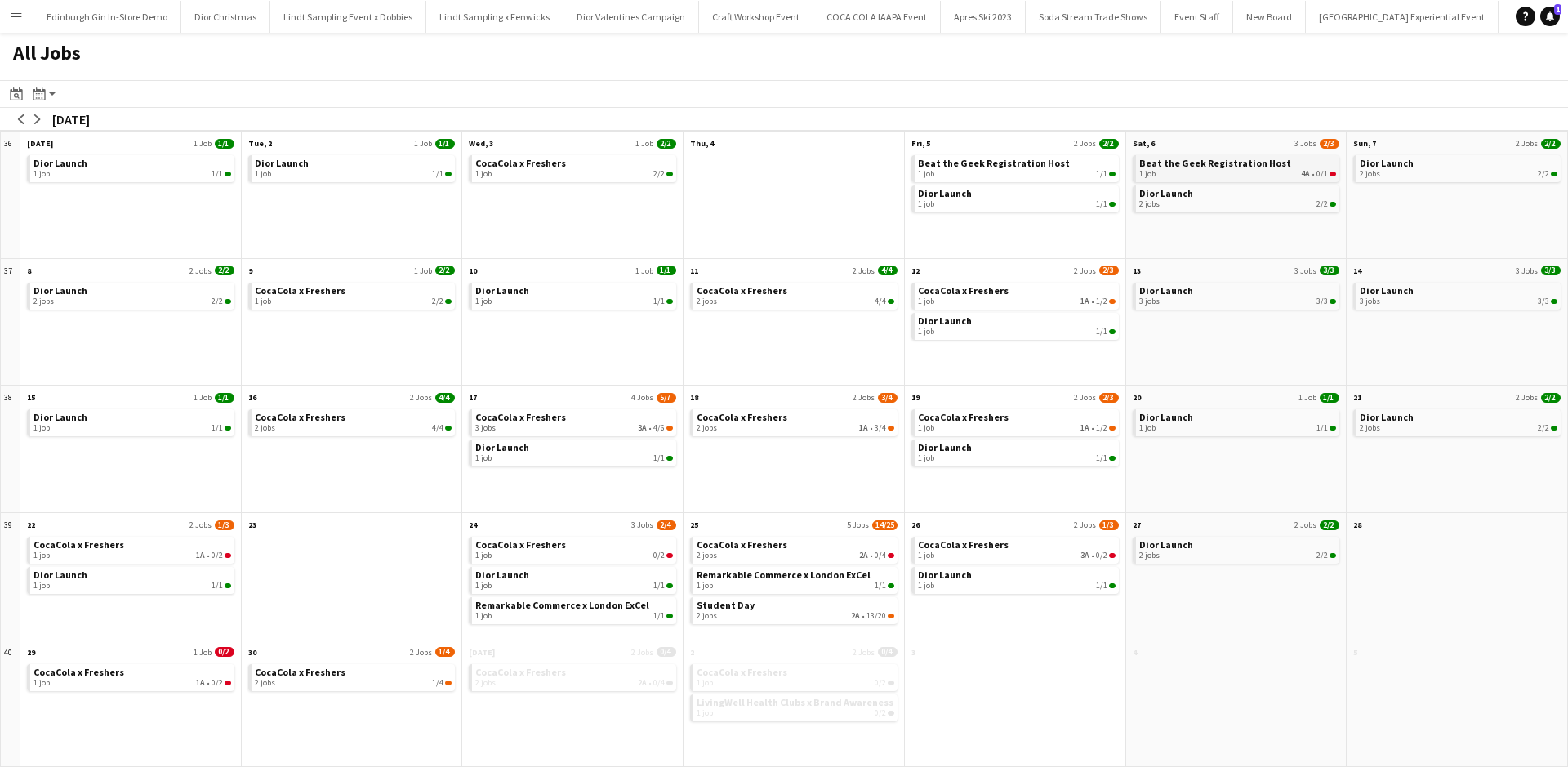
click at [1232, 172] on div "1 job 4A • 0/1" at bounding box center [1238, 174] width 198 height 10
click at [22, 117] on app-icon "arrow-left" at bounding box center [21, 119] width 10 height 10
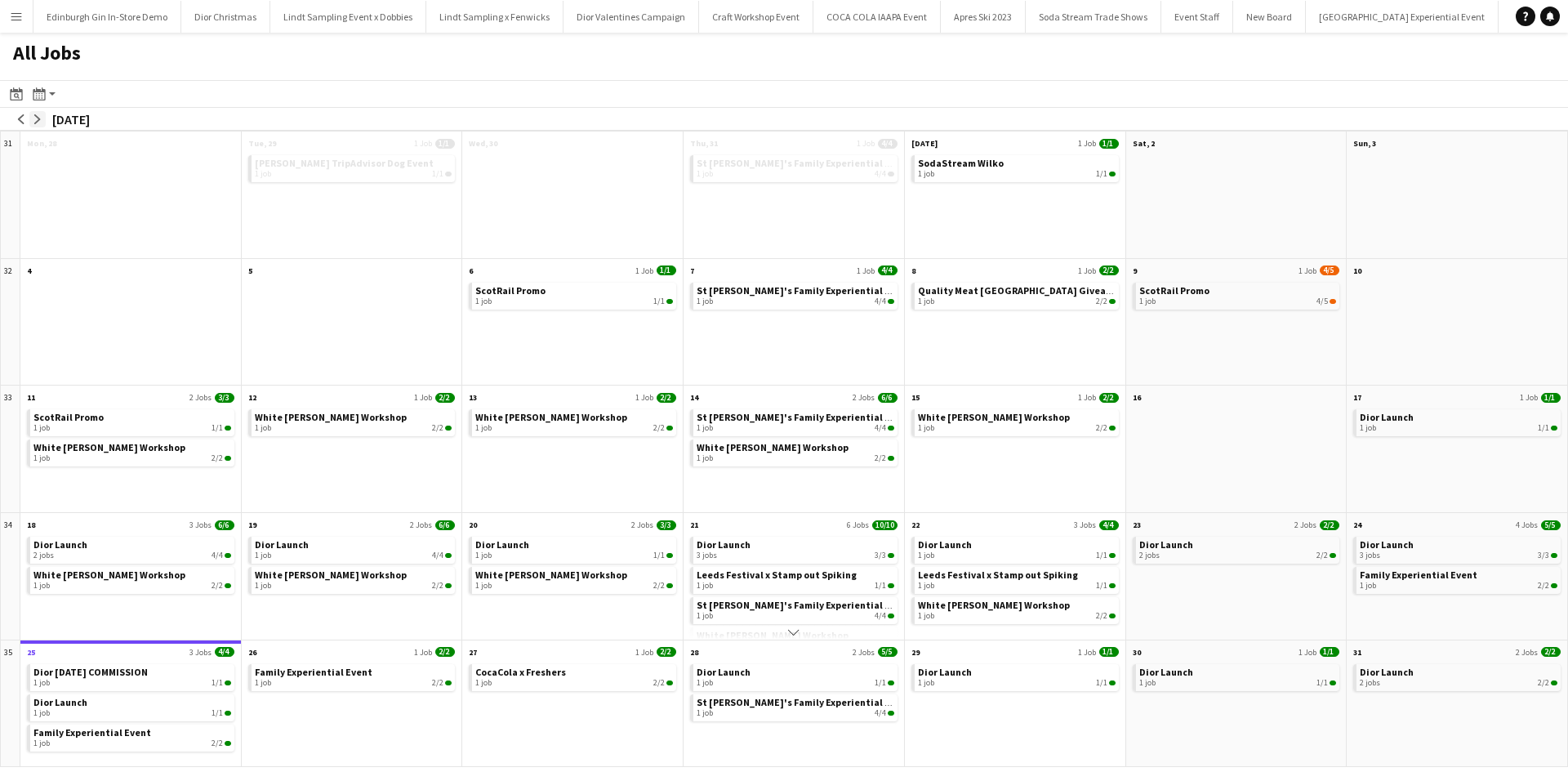
click at [40, 114] on app-icon "arrow-right" at bounding box center [38, 119] width 10 height 10
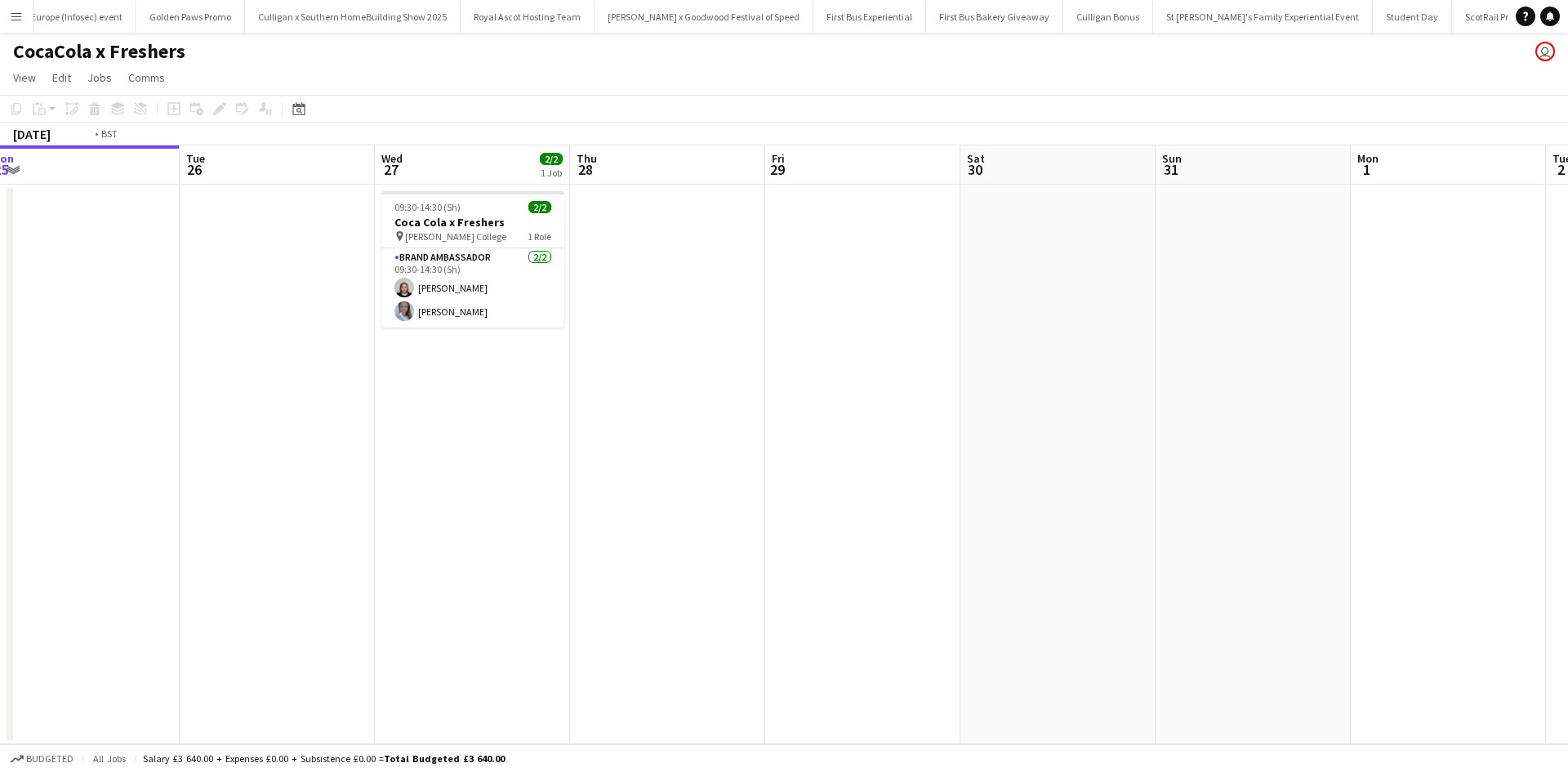
scroll to position [0, 16500]
drag, startPoint x: 1099, startPoint y: 566, endPoint x: 490, endPoint y: 526, distance: 610.3
click at [490, 526] on app-calendar-viewport "Fri 22 Sat 23 Sun 24 Mon 25 Tue 26 Wed 27 2/2 1 Job Thu 28 Fri 29 Sat 30 Sun 31…" at bounding box center [784, 444] width 1568 height 598
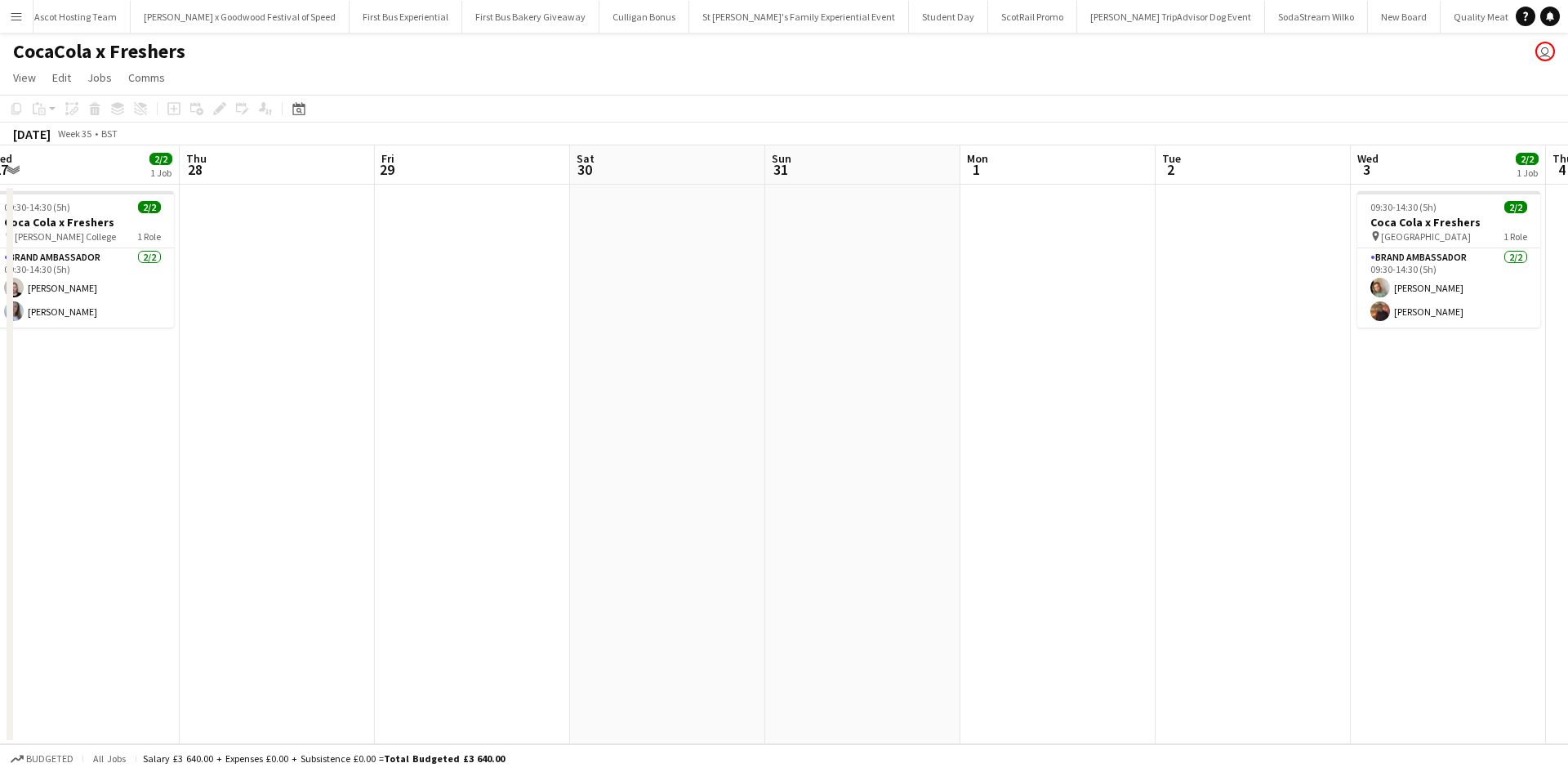
scroll to position [0, 608]
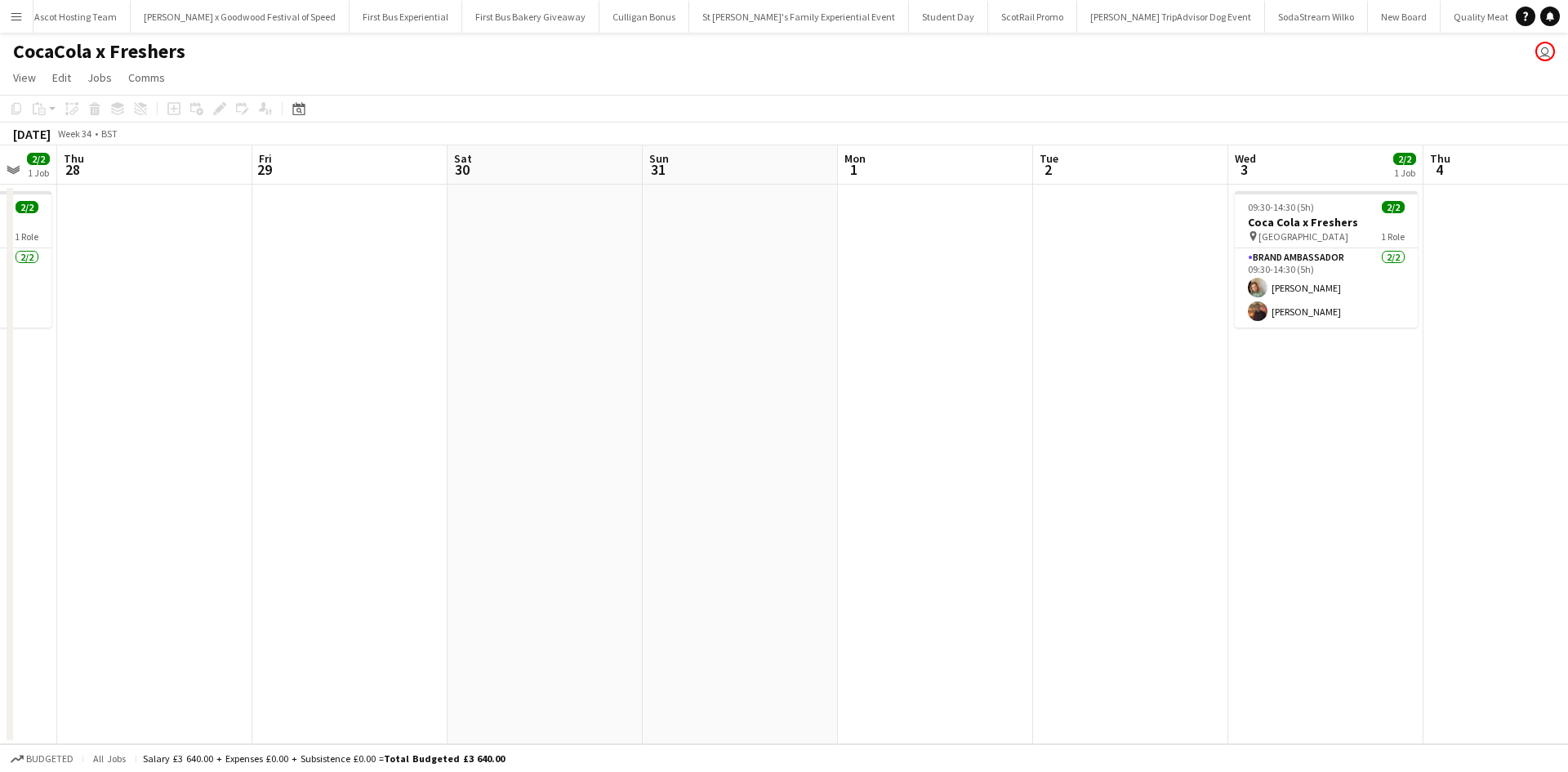
drag, startPoint x: 918, startPoint y: 555, endPoint x: 432, endPoint y: 490, distance: 490.3
click at [413, 482] on app-calendar-viewport "Sun 24 Mon 25 Tue 26 Wed 27 2/2 1 Job Thu 28 Fri 29 Sat 30 Sun 31 Mon 1 Tue 2 W…" at bounding box center [784, 444] width 1568 height 598
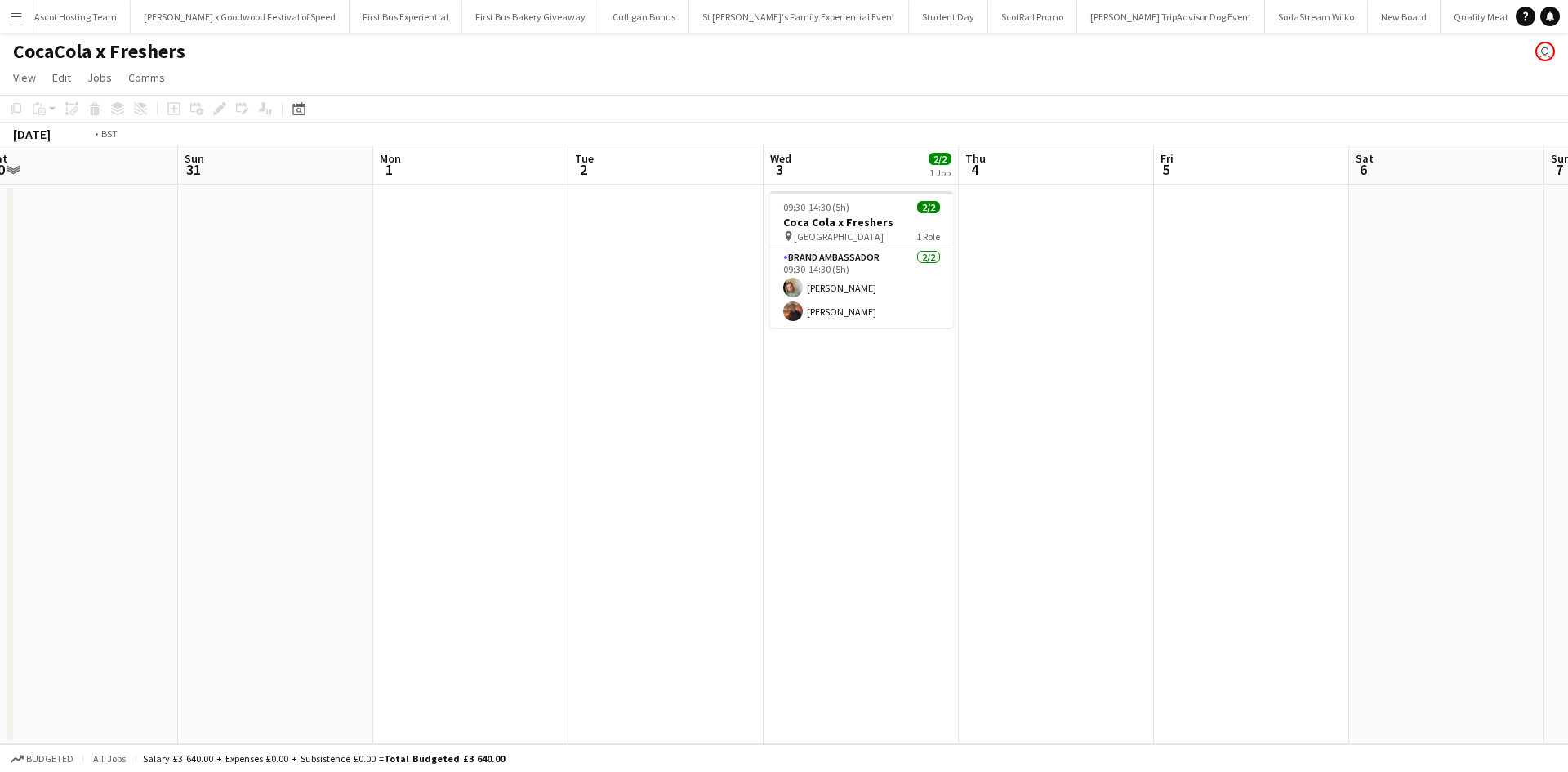
drag, startPoint x: 995, startPoint y: 582, endPoint x: 612, endPoint y: 542, distance: 385.1
click at [612, 542] on app-calendar-viewport "Tue 26 Wed 27 2/2 1 Job Thu 28 Fri 29 Sat 30 Sun 31 Mon 1 Tue 2 Wed 3 2/2 1 Job…" at bounding box center [784, 444] width 1568 height 598
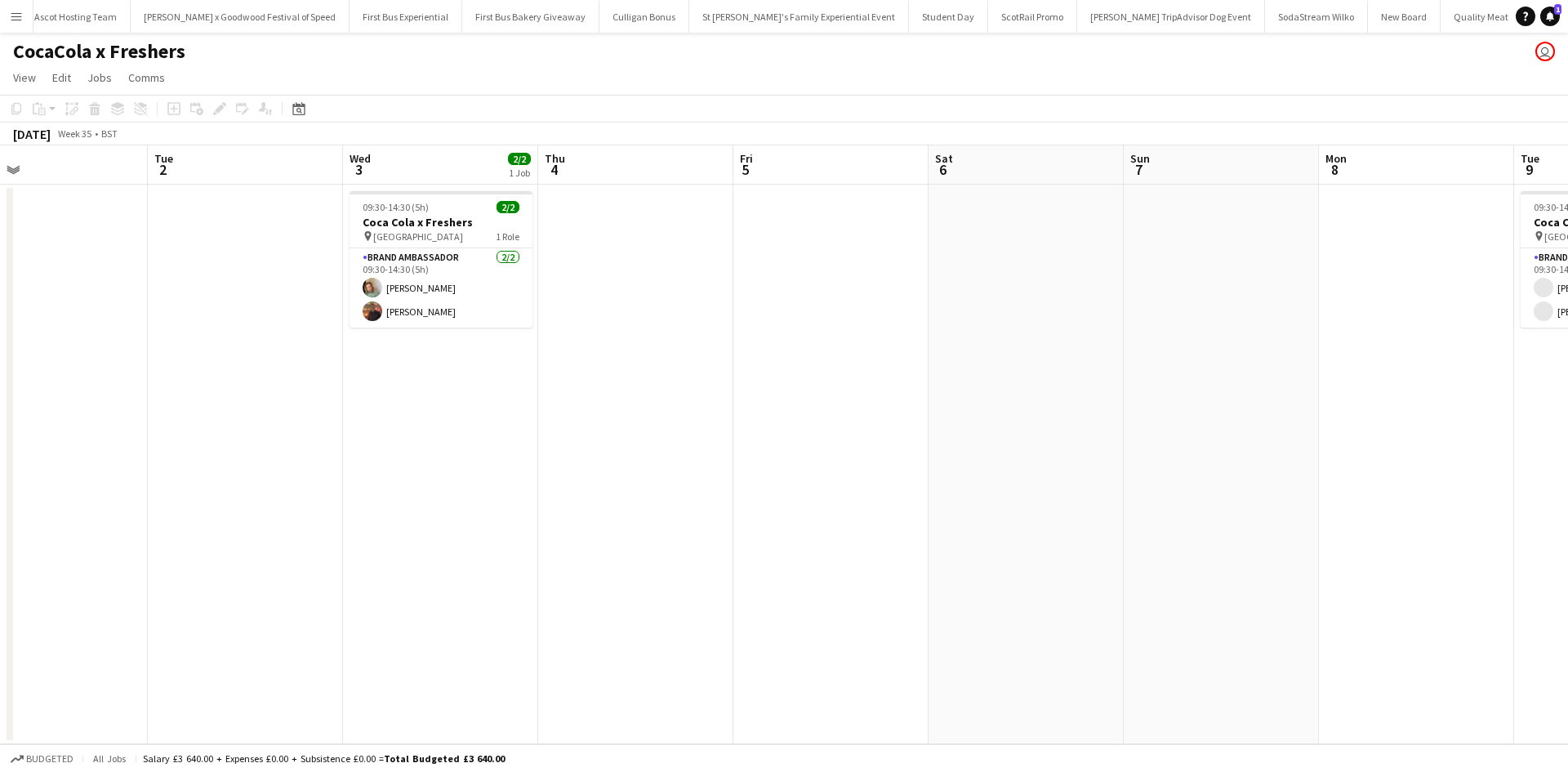
drag, startPoint x: 1168, startPoint y: 597, endPoint x: 513, endPoint y: 564, distance: 655.8
click at [516, 564] on app-calendar-viewport "Thu 28 Fri 29 Sat 30 Sun 31 Mon 1 Tue 2 Wed 3 2/2 1 Job Thu 4 Fri 5 Sat 6 Sun 7…" at bounding box center [784, 444] width 1568 height 598
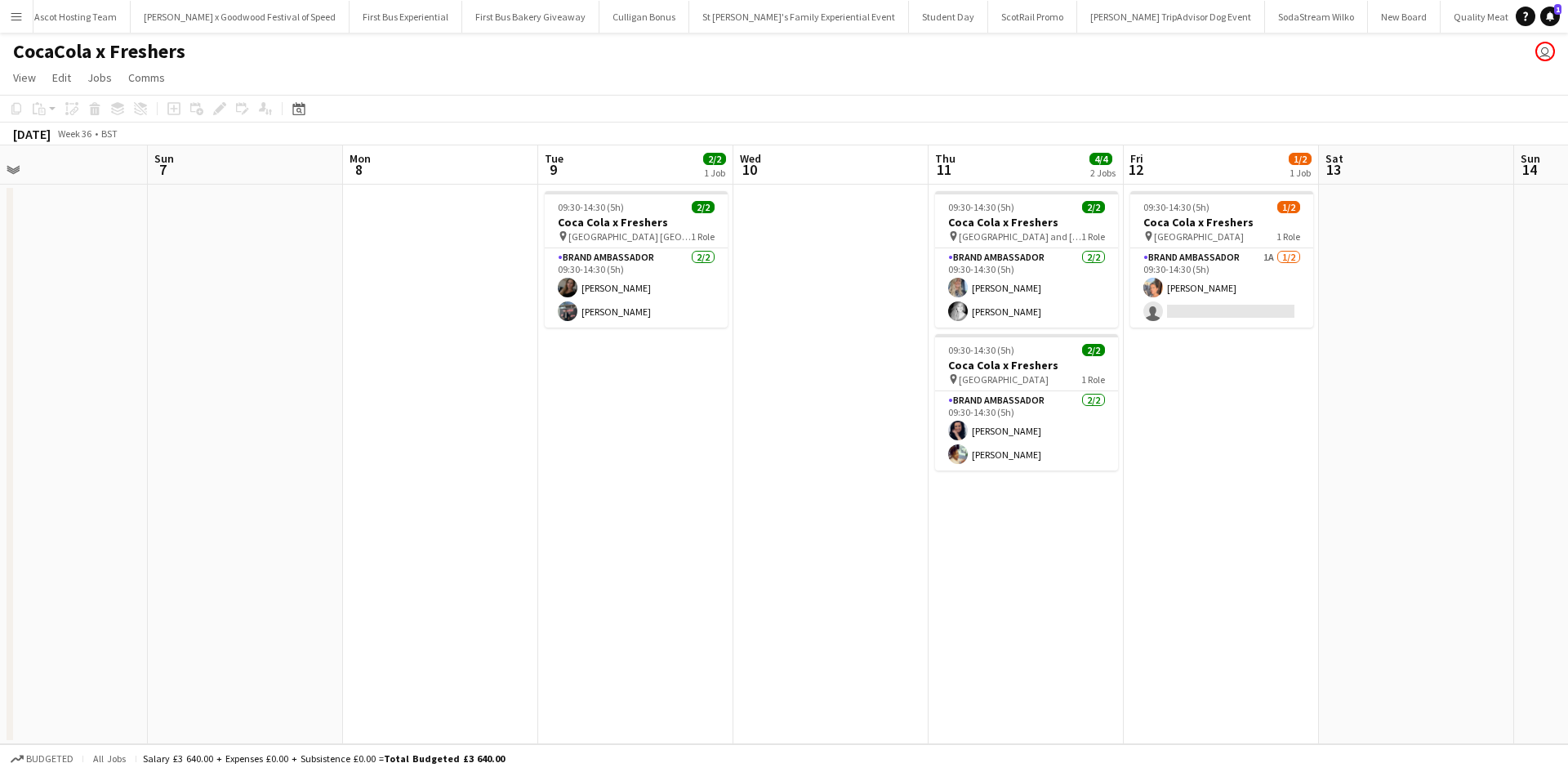
scroll to position [0, 477]
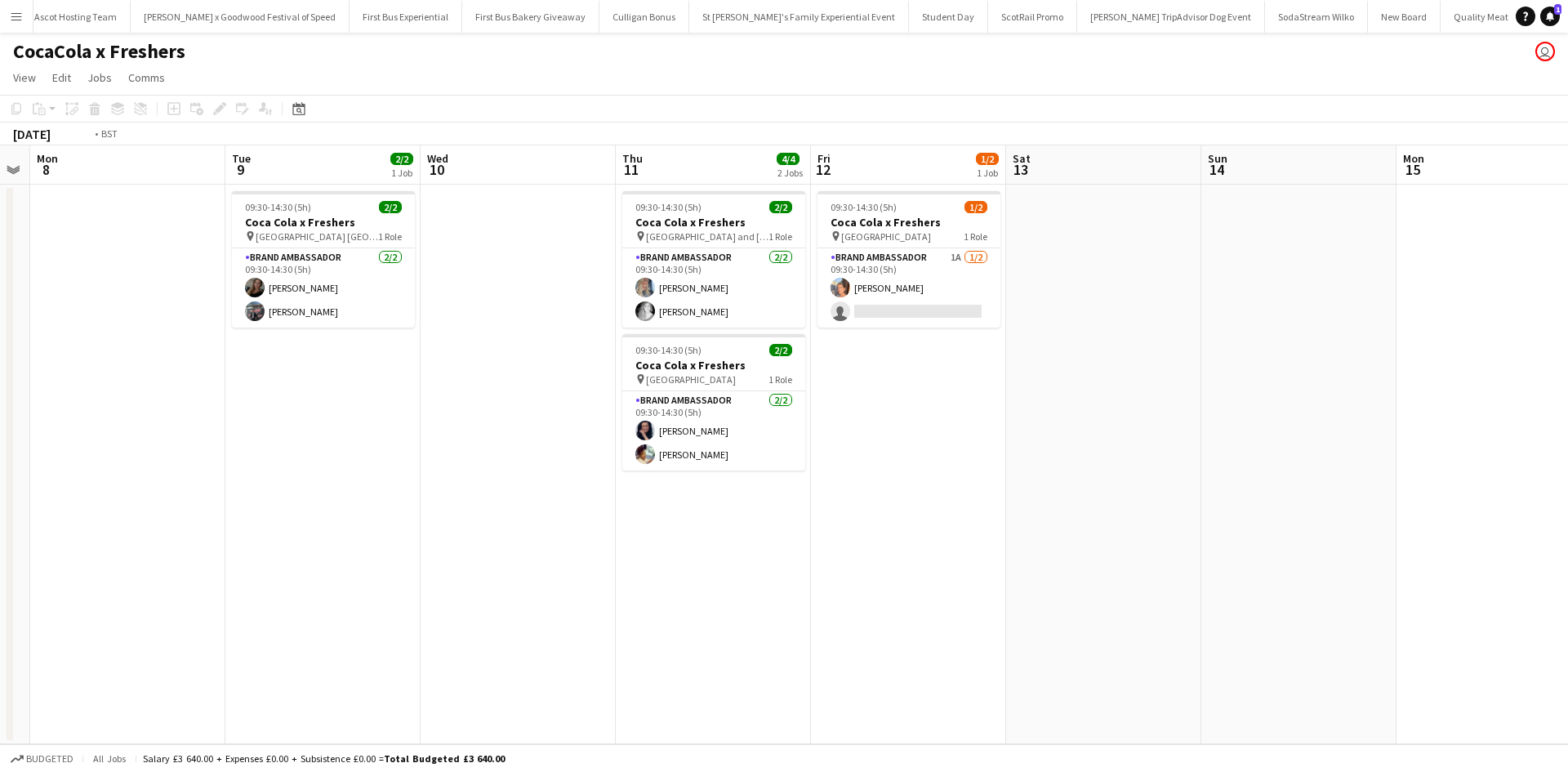
drag, startPoint x: 1234, startPoint y: 607, endPoint x: 385, endPoint y: 541, distance: 851.6
click at [390, 546] on app-calendar-viewport "Thu 4 Fri 5 Sat 6 Sun 7 Mon 8 Tue 9 2/2 1 Job Wed 10 Thu 11 4/4 2 Jobs Fri 12 1…" at bounding box center [784, 444] width 1568 height 598
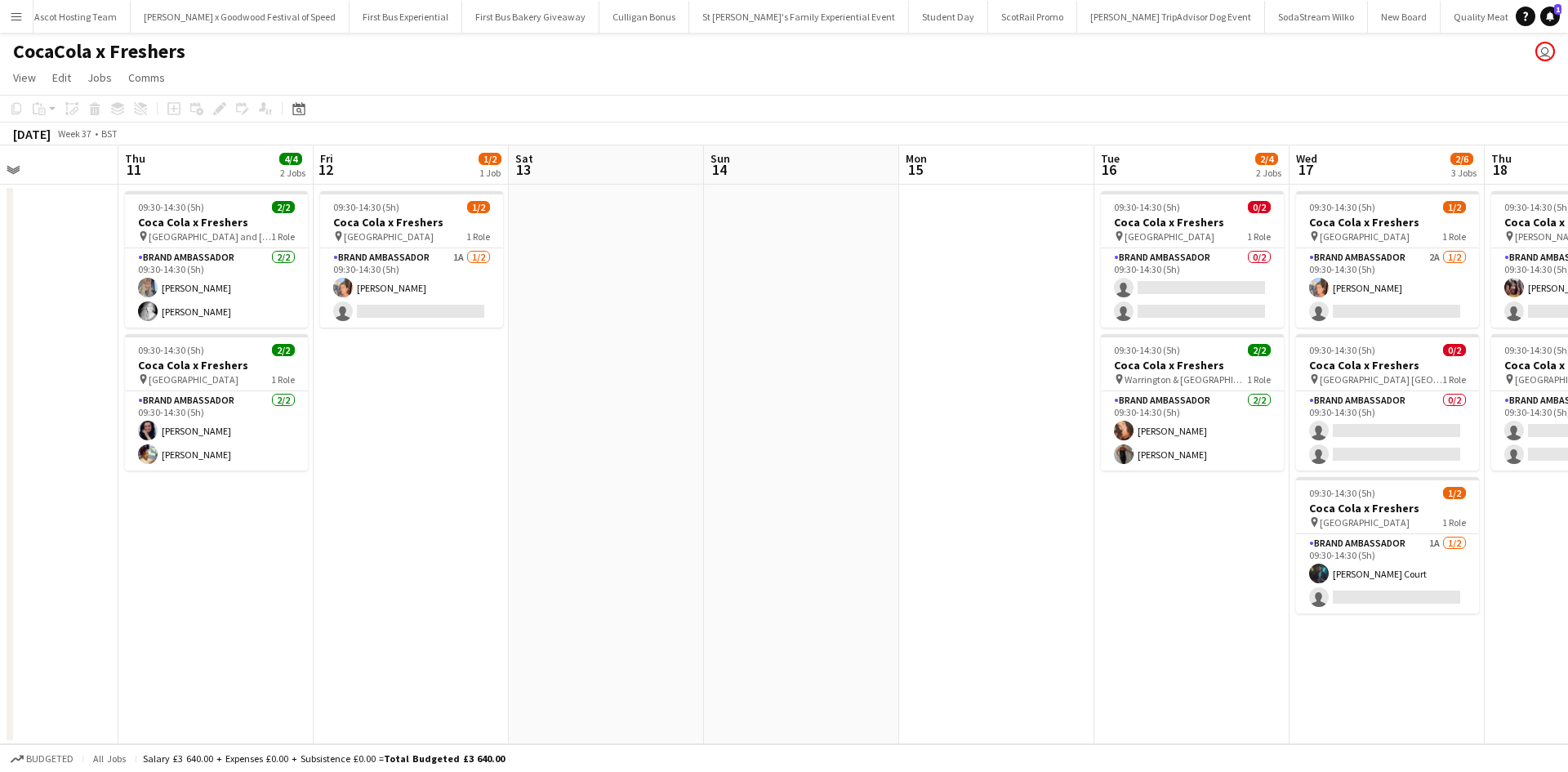
drag, startPoint x: 1184, startPoint y: 598, endPoint x: 634, endPoint y: 565, distance: 551.0
click at [641, 565] on app-calendar-viewport "Mon 8 Tue 9 2/2 1 Job Wed 10 Thu 11 4/4 2 Jobs Fri 12 1/2 1 Job Sat 13 Sun 14 M…" at bounding box center [784, 444] width 1568 height 598
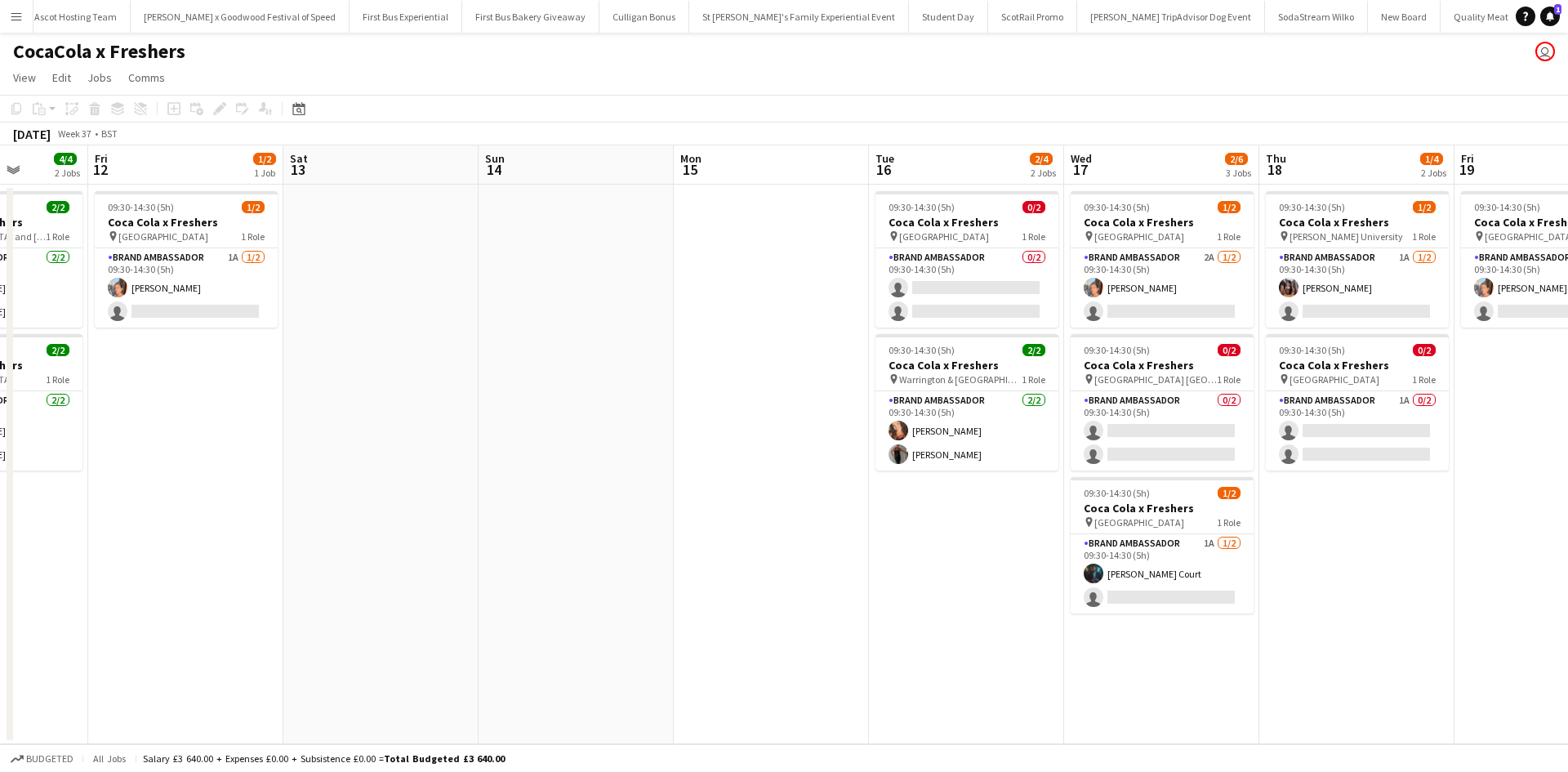
click at [999, 283] on app-card-role "Brand Ambassador 0/2 09:30-14:30 (5h) single-neutral-actions single-neutral-act…" at bounding box center [967, 288] width 183 height 79
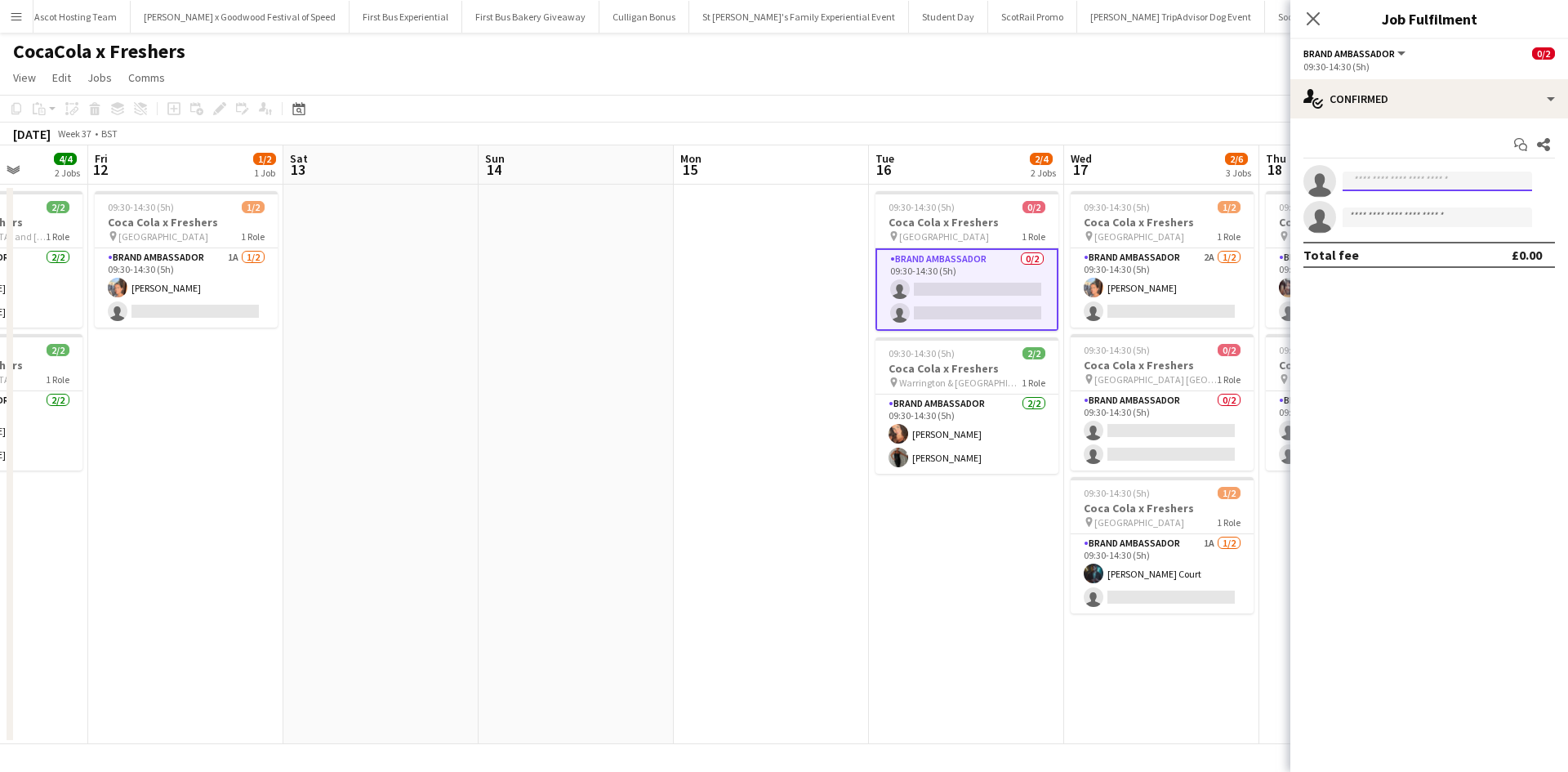
click at [1442, 180] on input at bounding box center [1437, 181] width 189 height 19
type input "****"
click at [1423, 206] on span "[PERSON_NAME]" at bounding box center [1403, 205] width 94 height 14
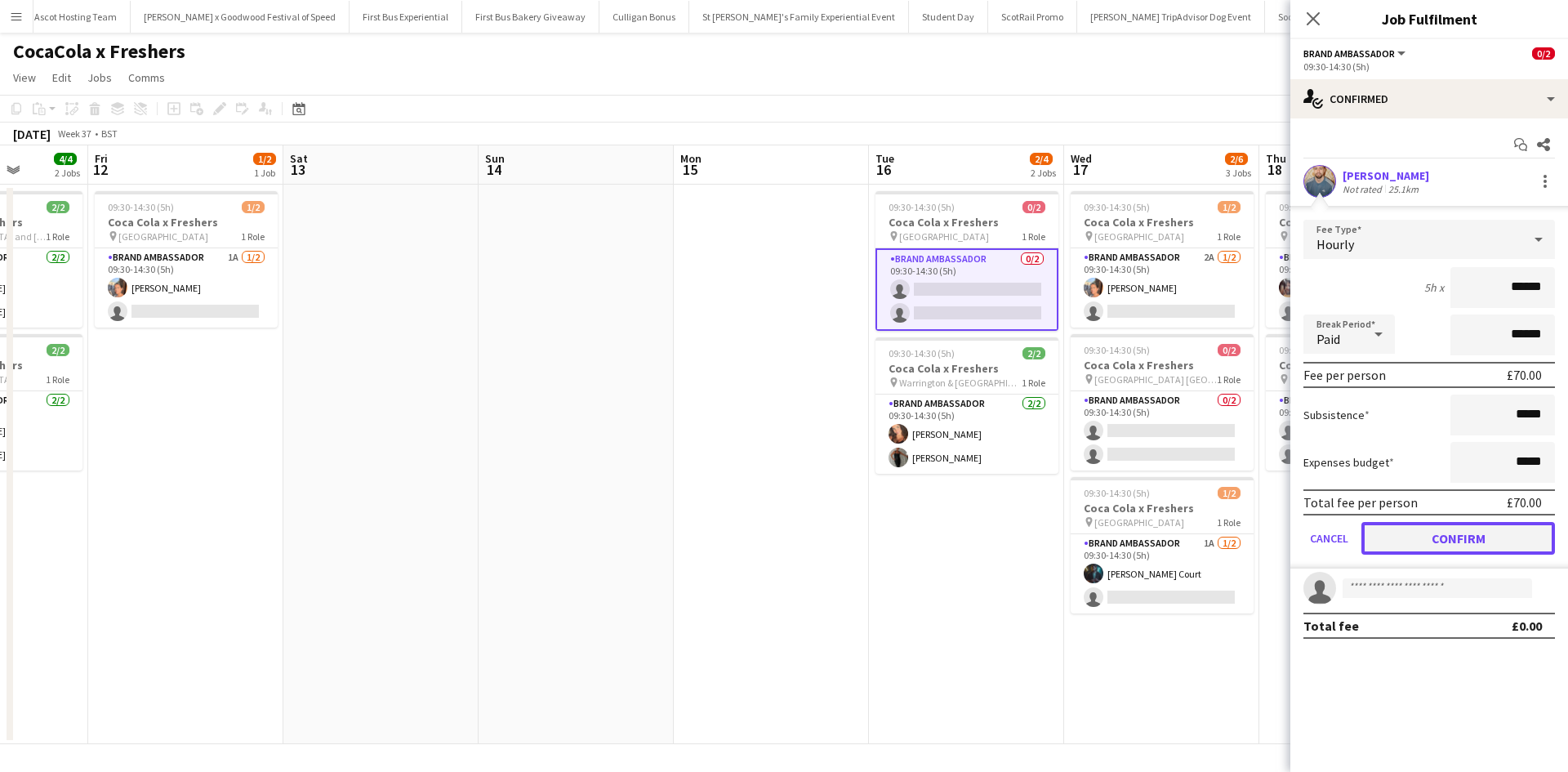
click at [1422, 546] on button "Confirm" at bounding box center [1458, 538] width 194 height 33
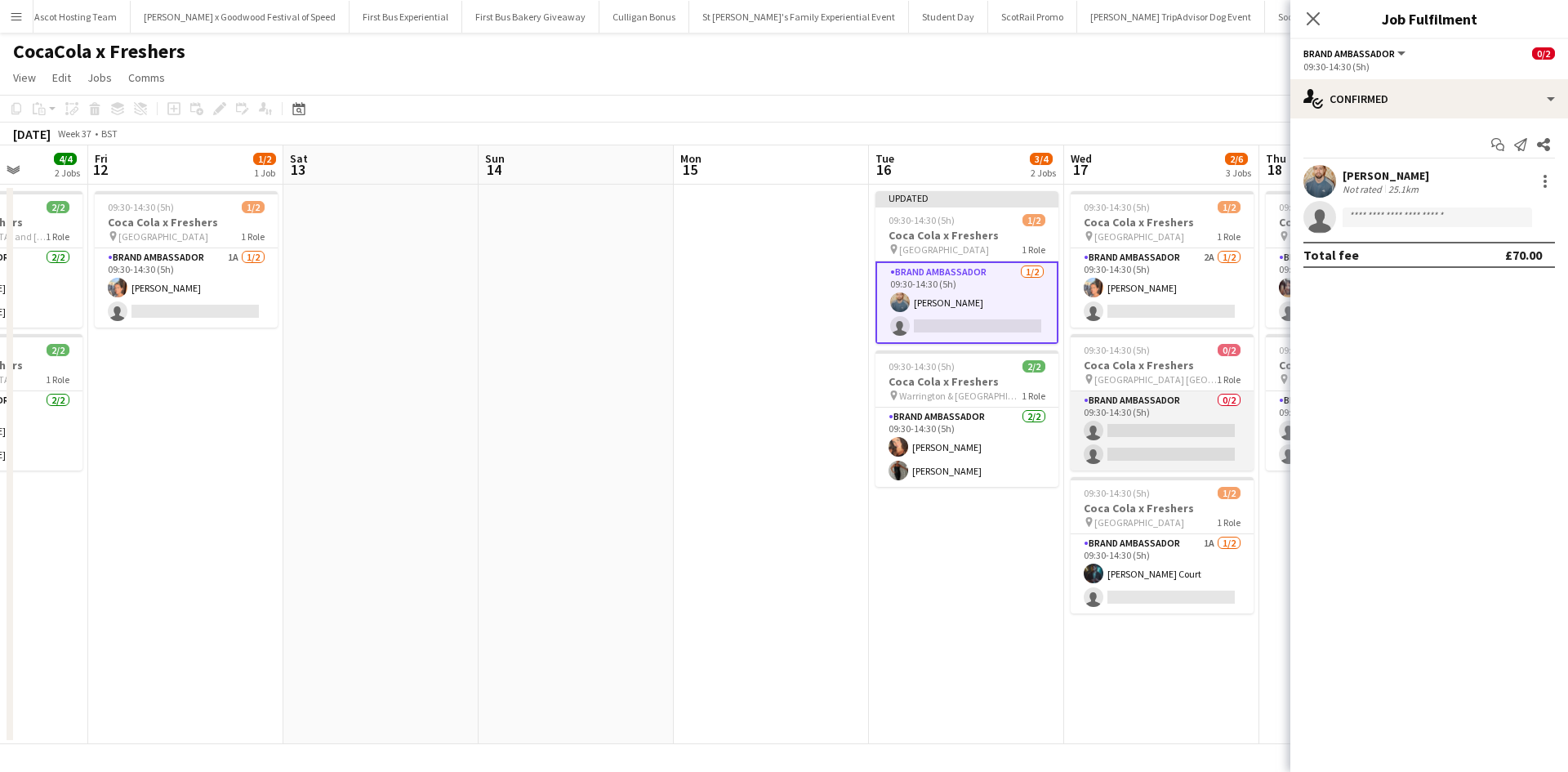
click at [1161, 428] on app-card-role "Brand Ambassador 0/2 09:30-14:30 (5h) single-neutral-actions single-neutral-act…" at bounding box center [1162, 430] width 183 height 79
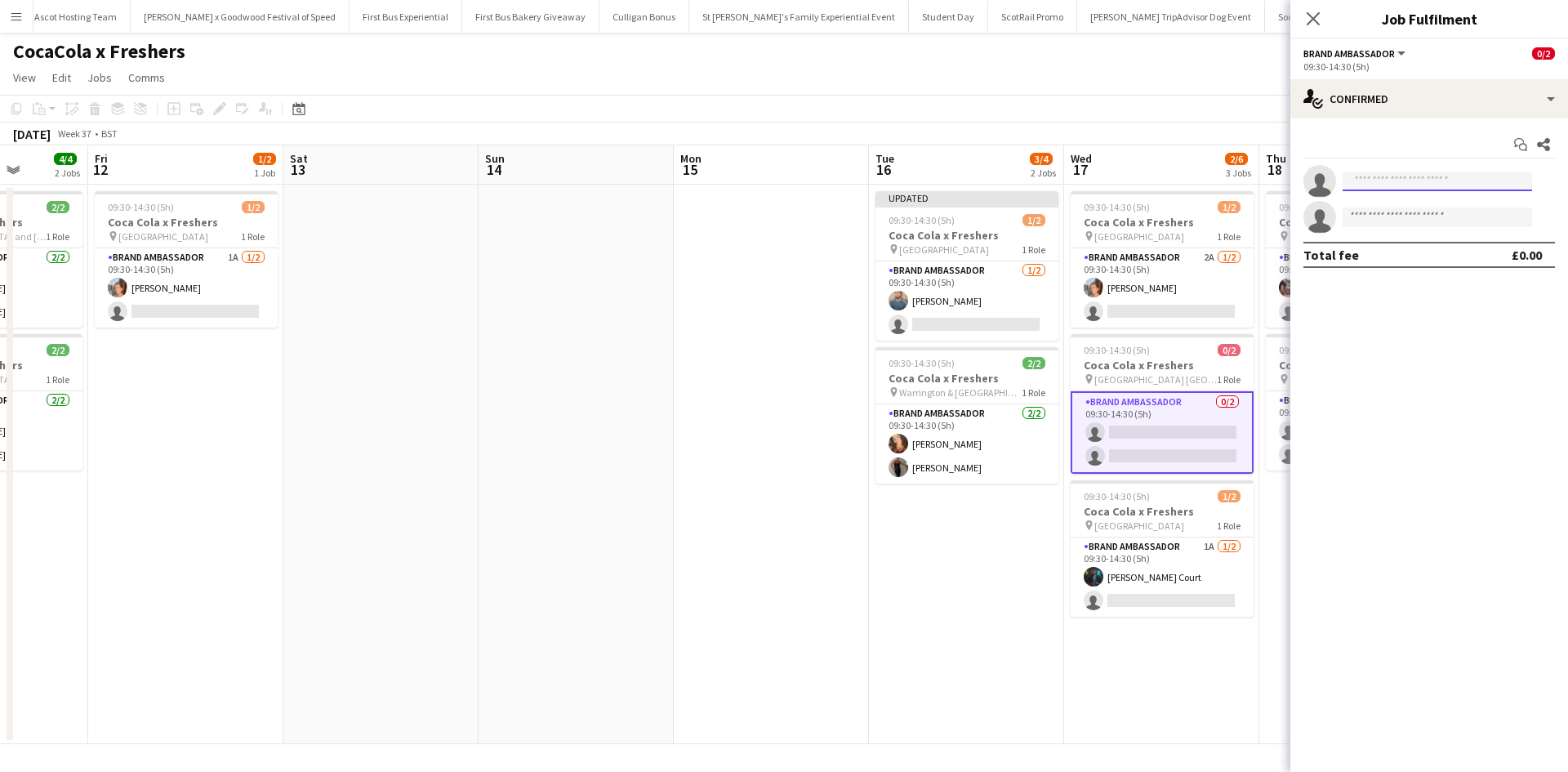
click at [1411, 174] on input at bounding box center [1437, 181] width 189 height 19
type input "****"
click at [1421, 208] on span "[PERSON_NAME]" at bounding box center [1403, 205] width 94 height 14
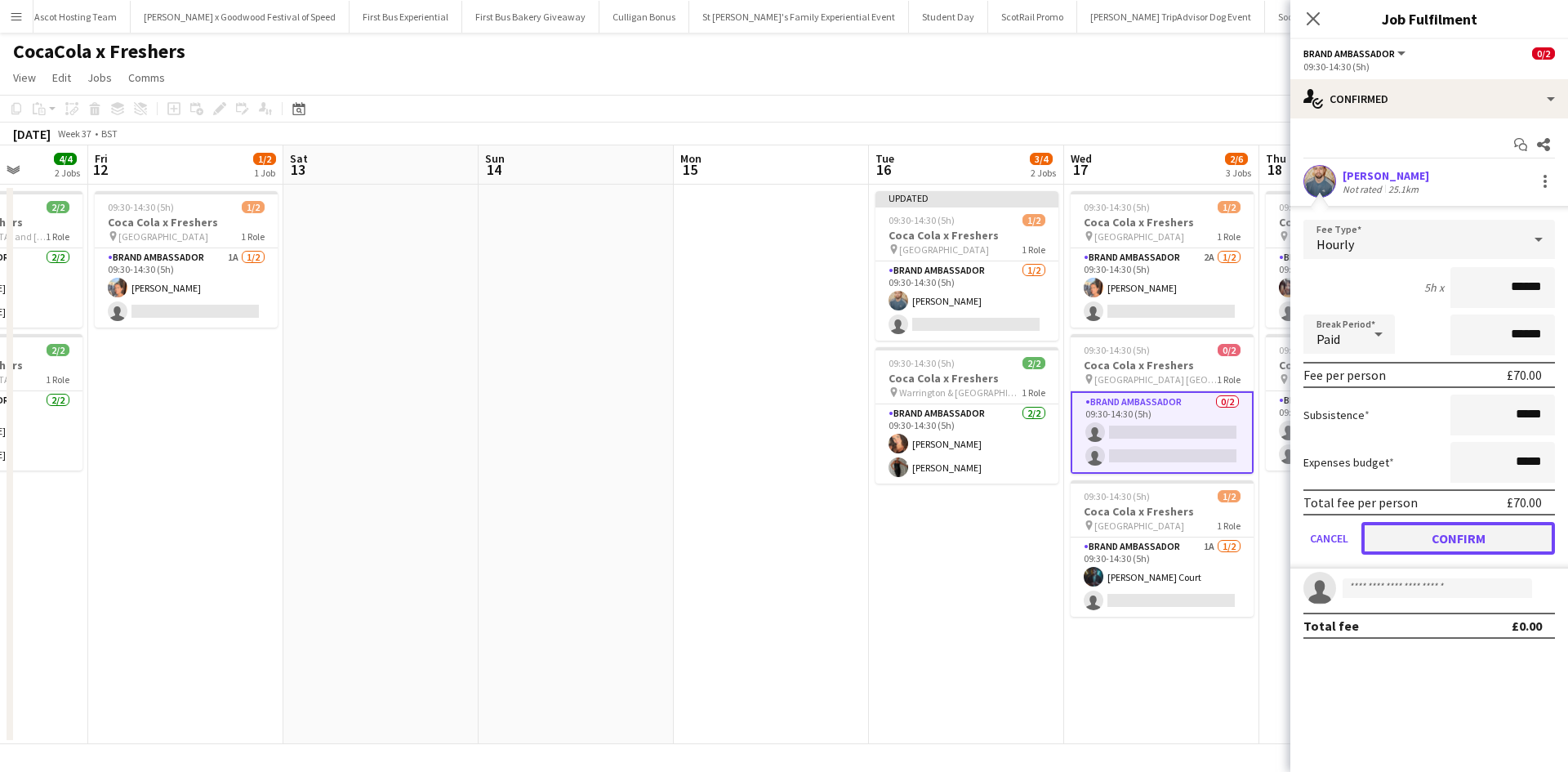
click at [1467, 548] on button "Confirm" at bounding box center [1458, 538] width 194 height 33
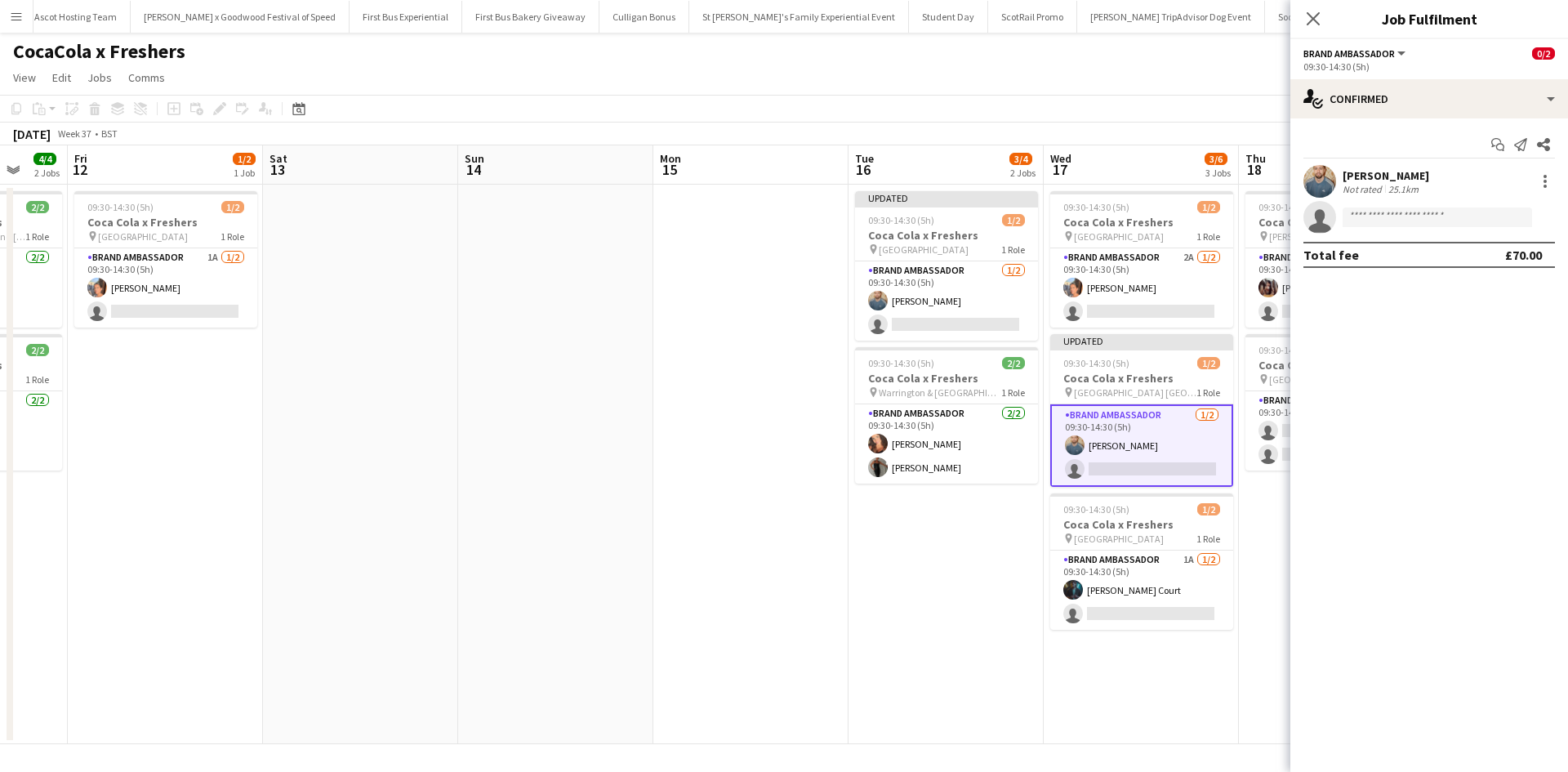
scroll to position [0, 593]
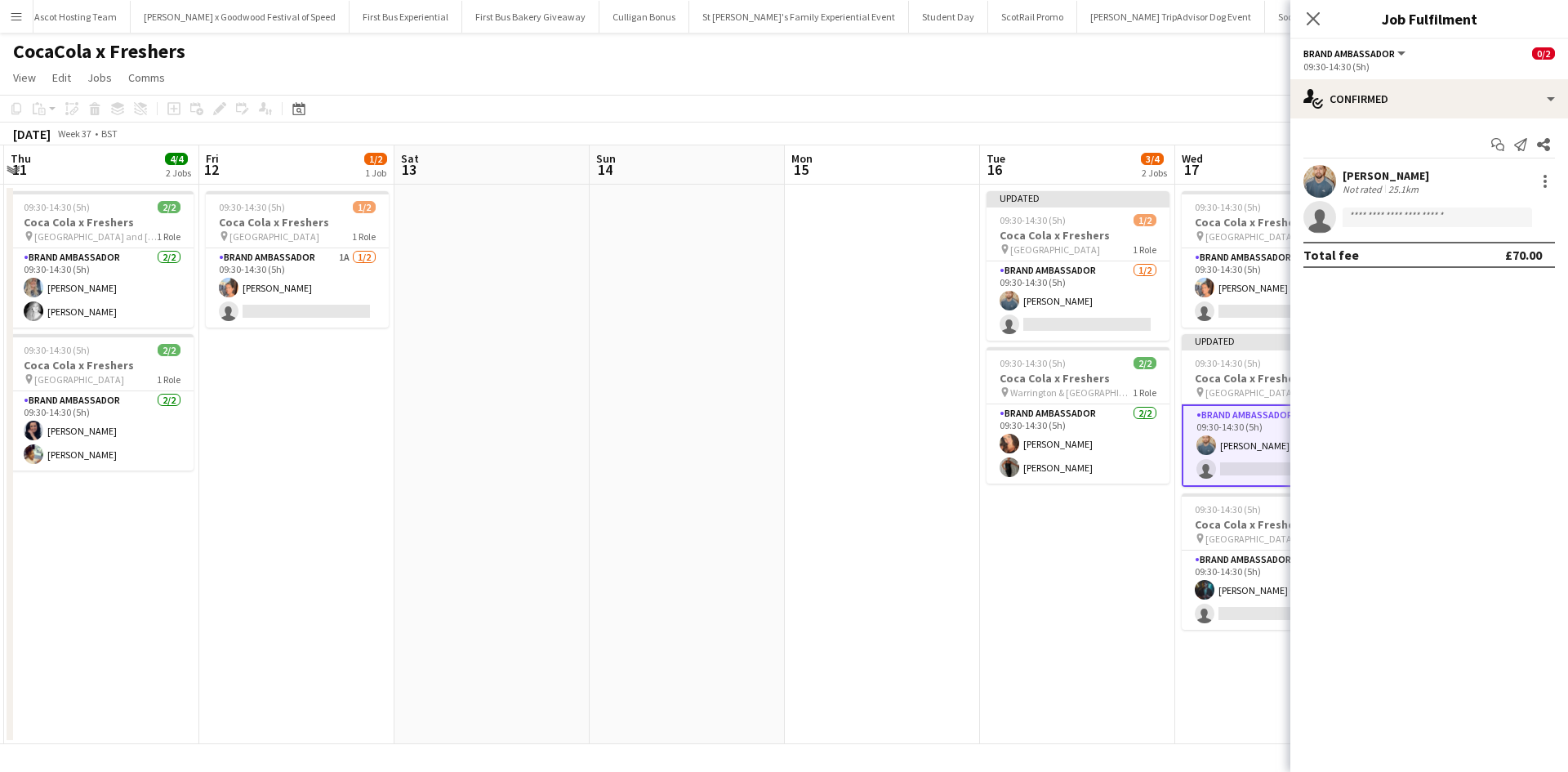
drag, startPoint x: 1165, startPoint y: 706, endPoint x: 878, endPoint y: 683, distance: 287.9
click at [879, 683] on app-calendar-viewport "Mon 8 Tue 9 2/2 1 Job Wed 10 Thu 11 4/4 2 Jobs Fri 12 1/2 1 Job Sat 13 Sun 14 M…" at bounding box center [784, 444] width 1568 height 598
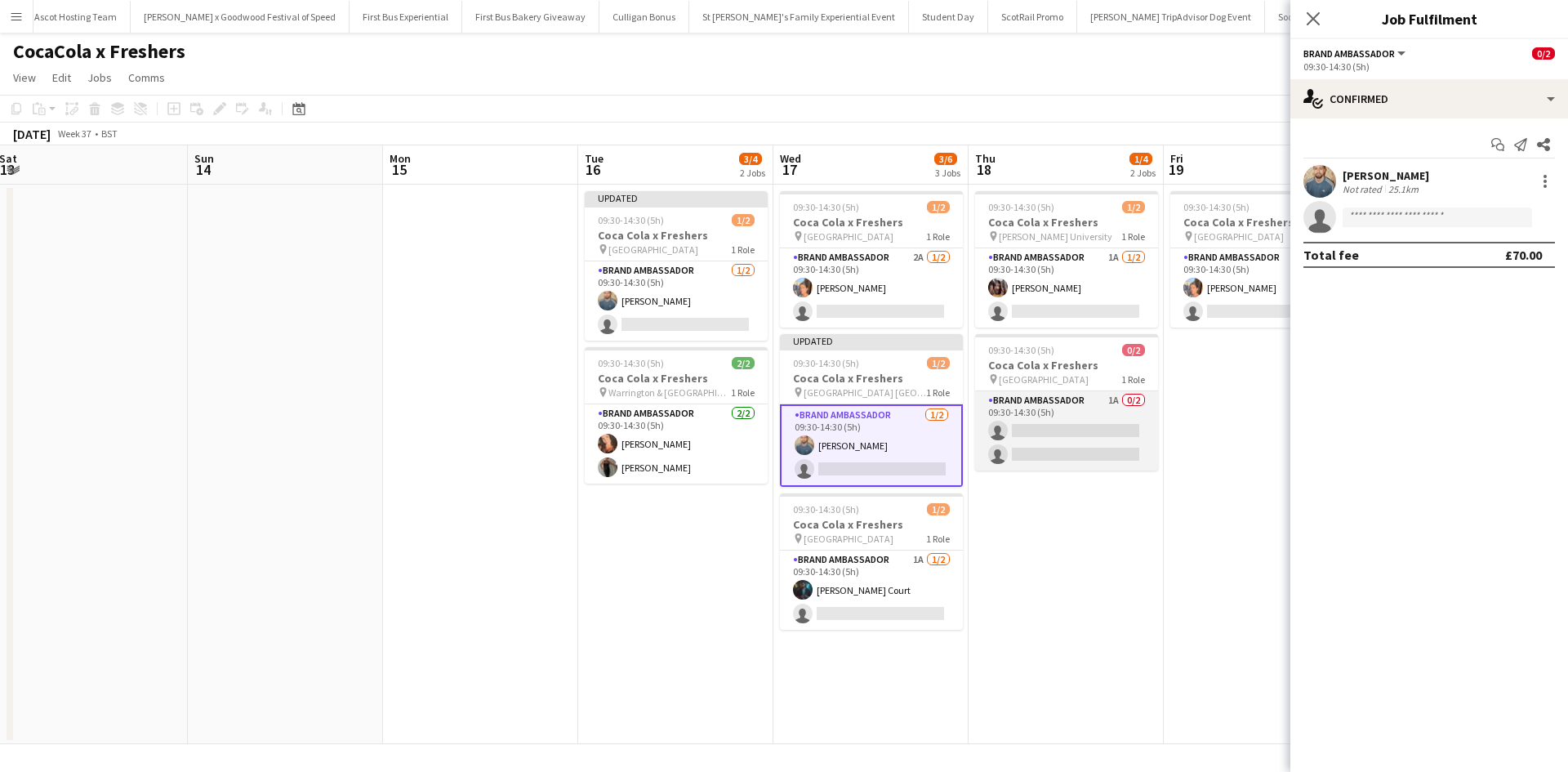
click at [1059, 436] on app-card-role "Brand Ambassador 1A 0/2 09:30-14:30 (5h) single-neutral-actions single-neutral-…" at bounding box center [1067, 430] width 183 height 79
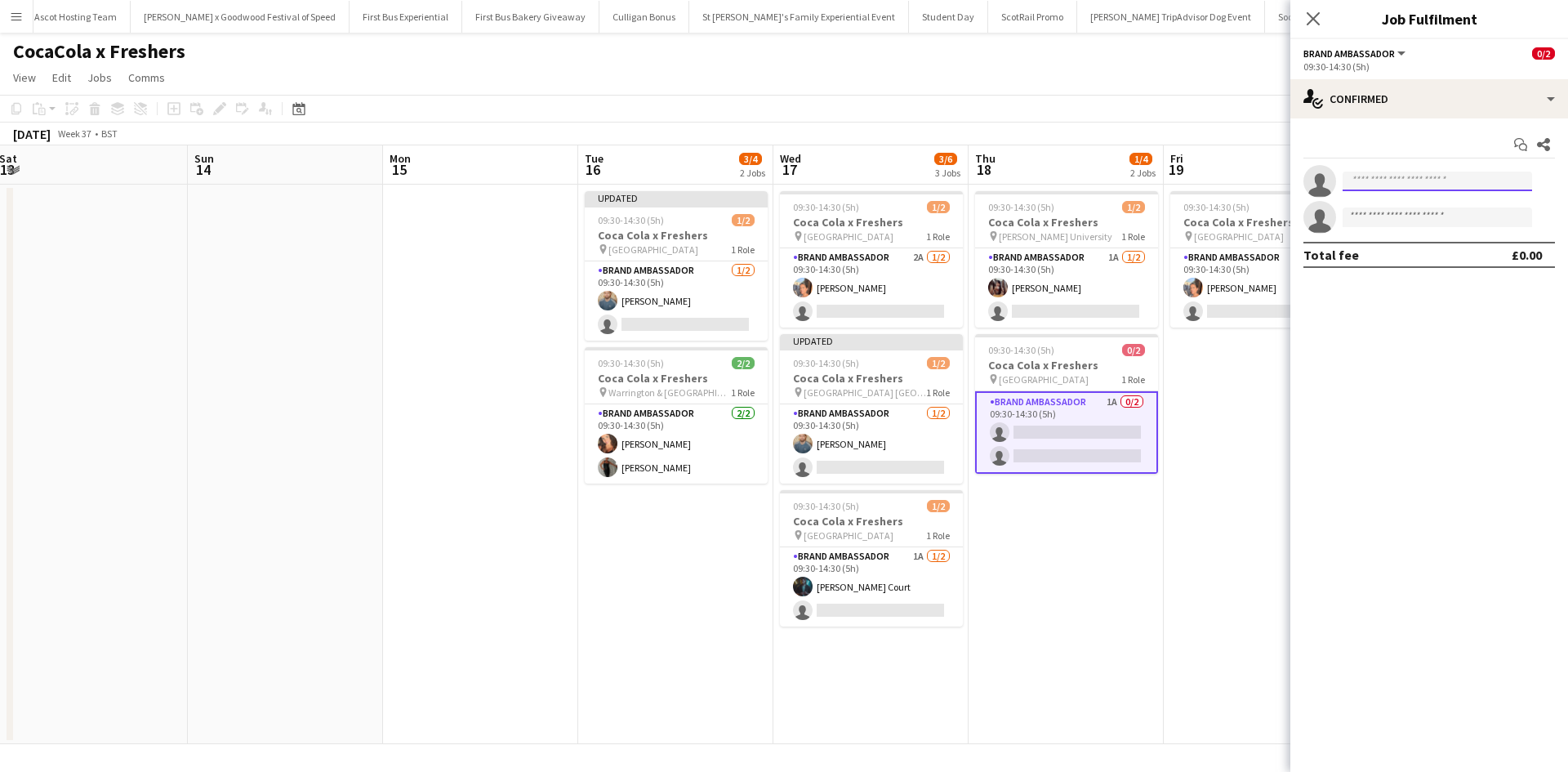
click at [1383, 186] on input at bounding box center [1437, 181] width 189 height 19
type input "****"
click at [1397, 220] on span "jakefitzpatrick90@gmail.com" at bounding box center [1438, 217] width 164 height 13
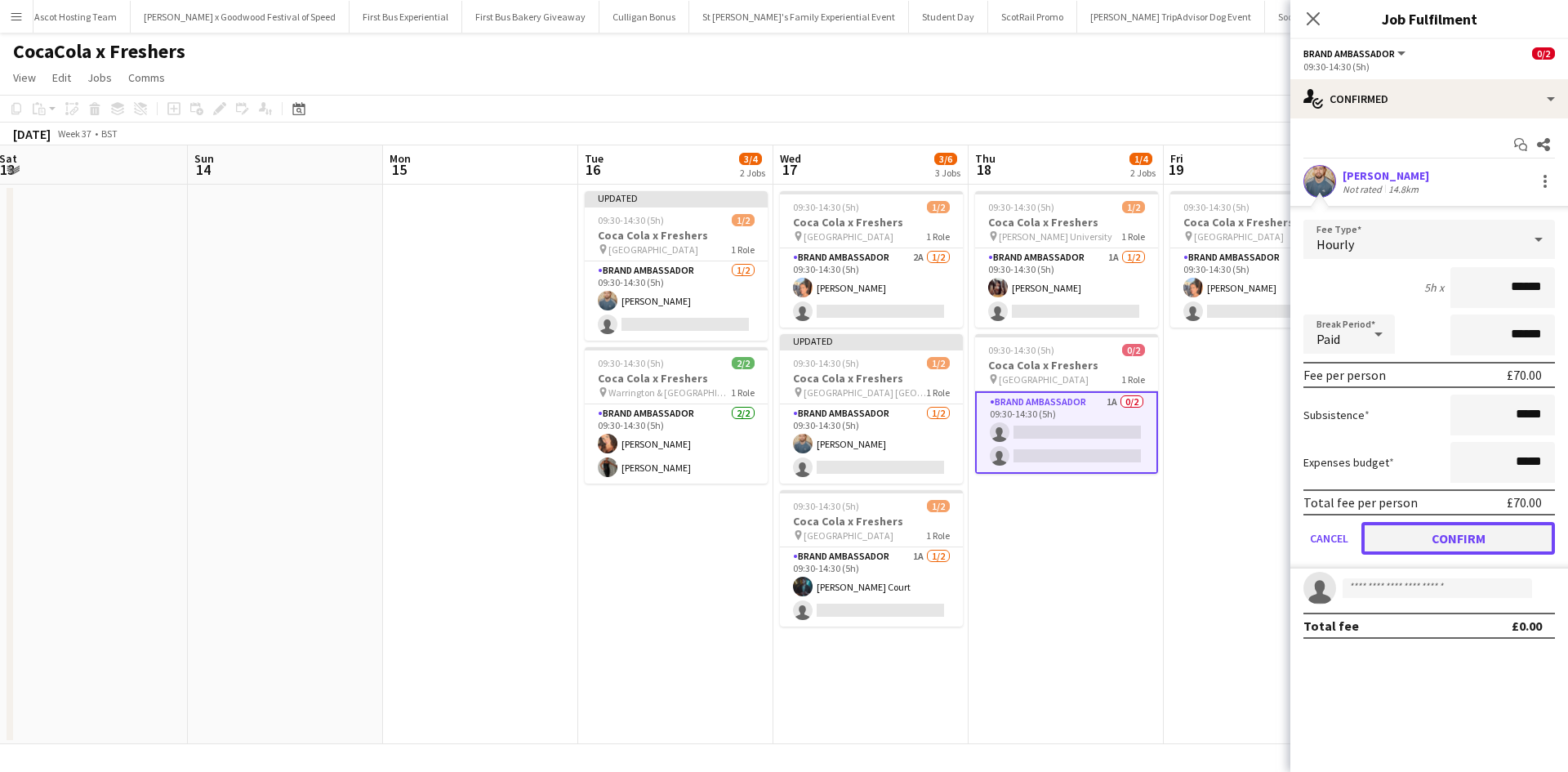
click at [1473, 528] on button "Confirm" at bounding box center [1458, 538] width 194 height 33
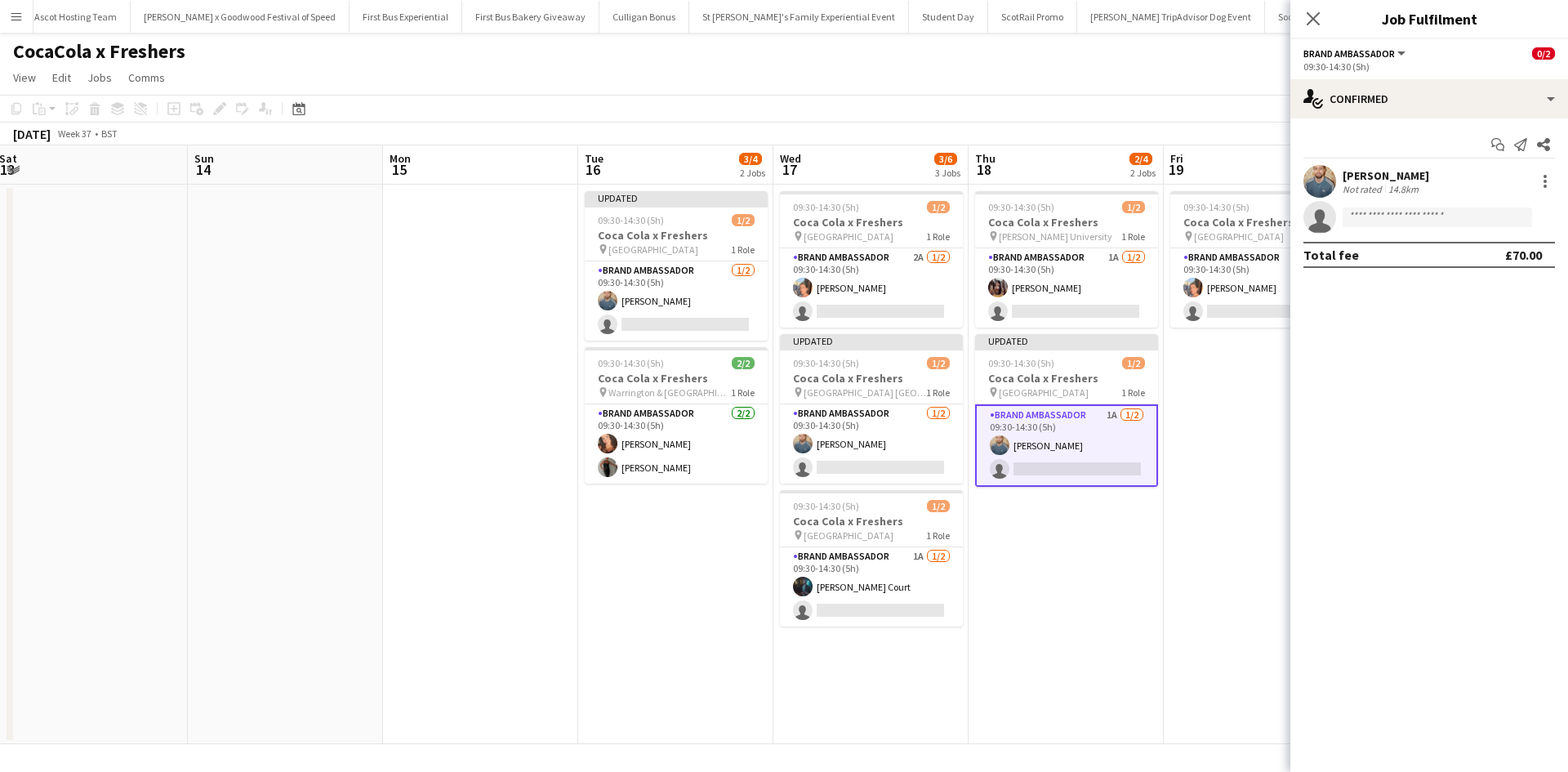
click at [1160, 647] on app-date-cell "09:30-14:30 (5h) 1/2 Coca Cola x Freshers pin Robert Gordon University 1 Role B…" at bounding box center [1066, 464] width 195 height 560
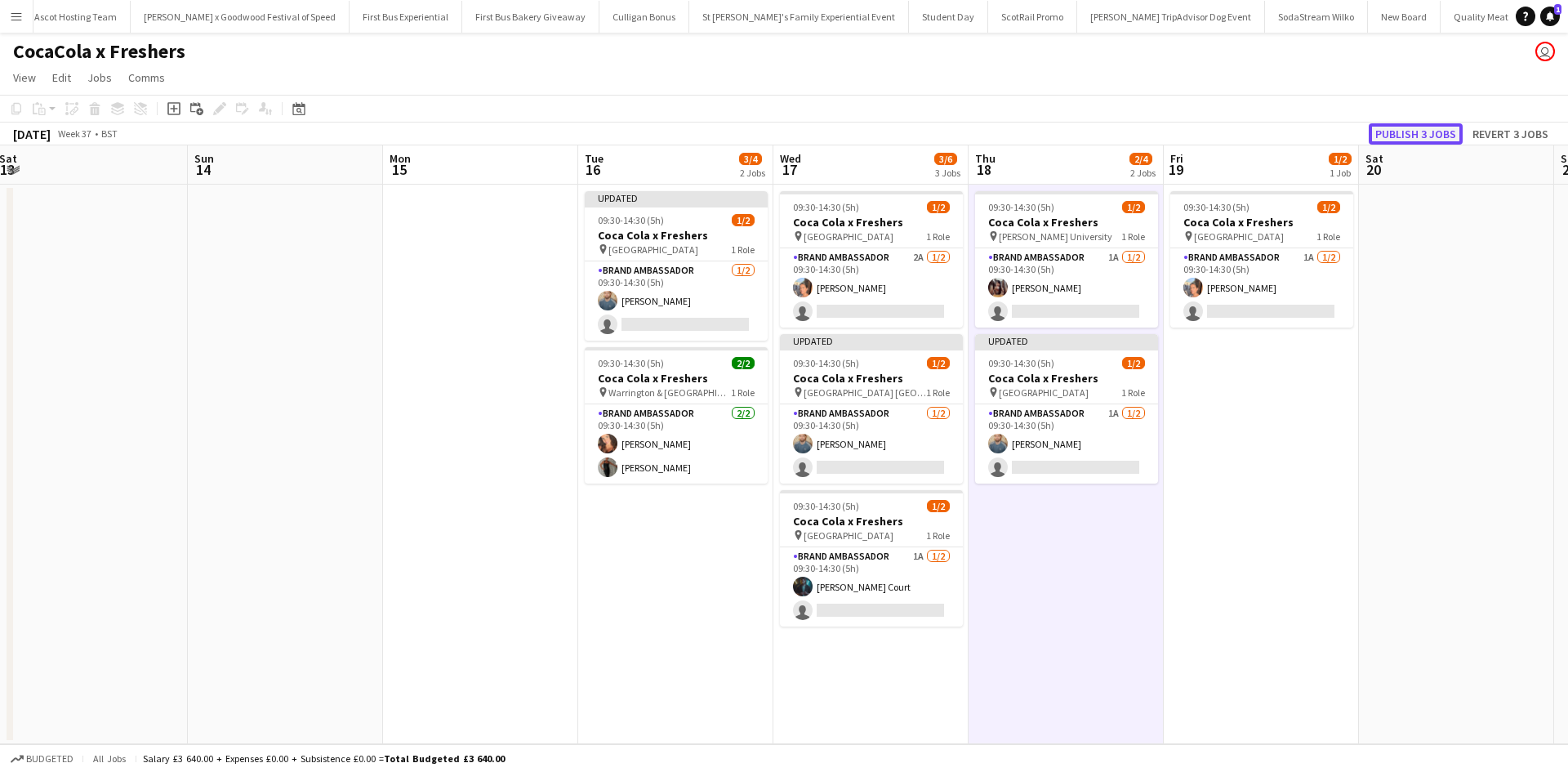
click at [1406, 127] on button "Publish 3 jobs" at bounding box center [1416, 134] width 94 height 21
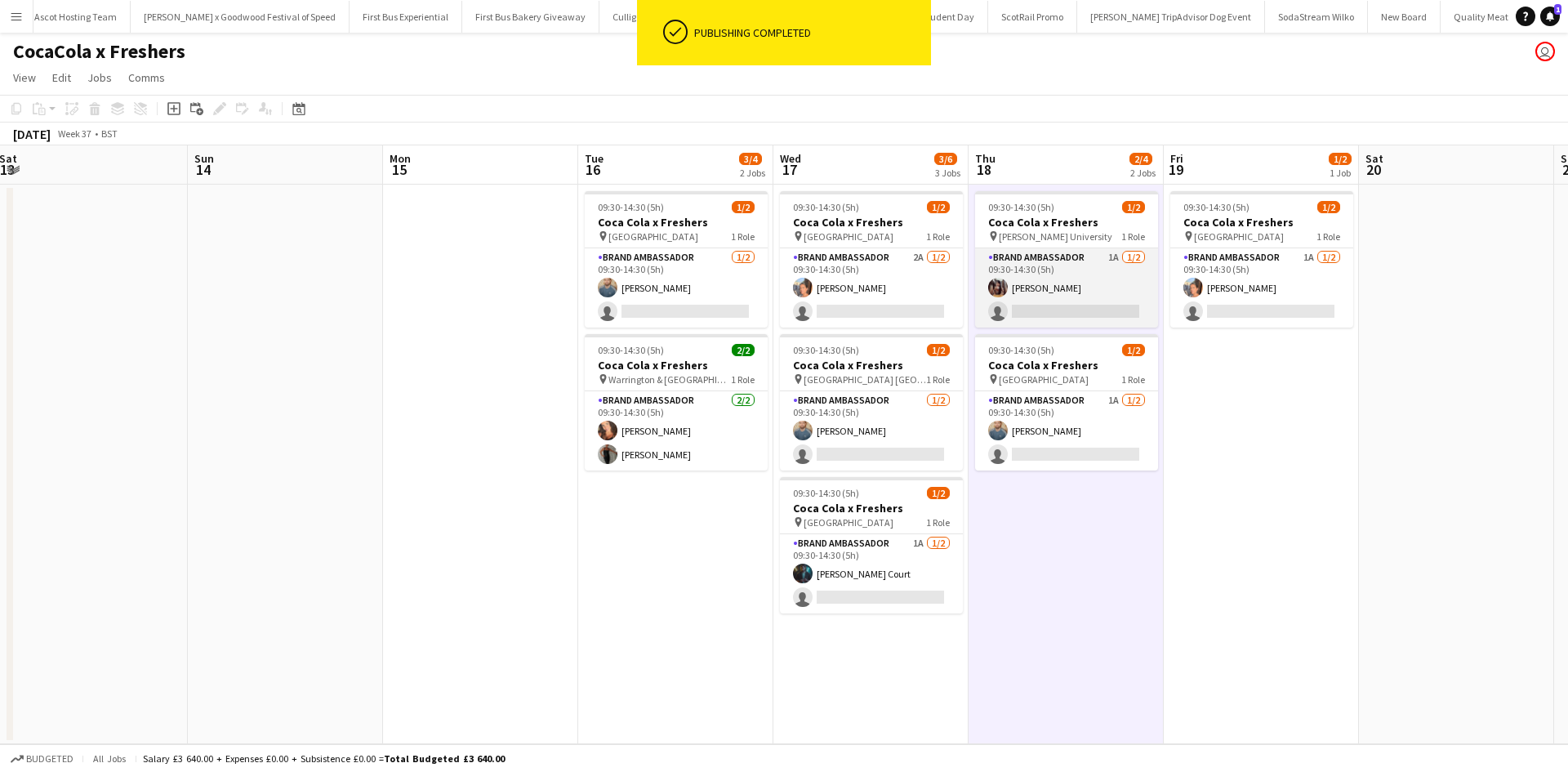
click at [1107, 296] on app-card-role "Brand Ambassador 1A 1/2 09:30-14:30 (5h) Ting Yan Ng single-neutral-actions" at bounding box center [1067, 288] width 183 height 79
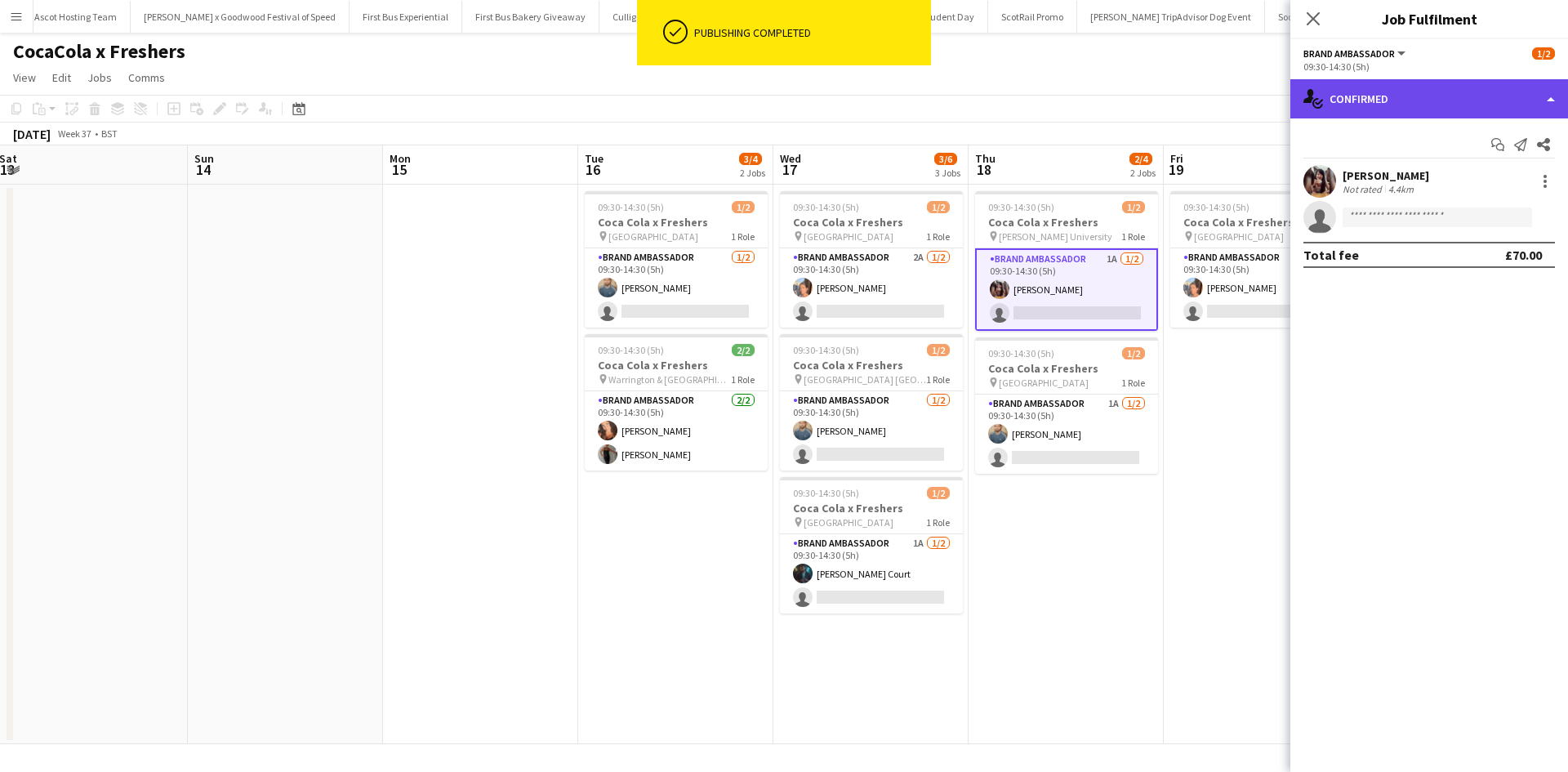
click at [1448, 88] on div "single-neutral-actions-check-2 Confirmed" at bounding box center [1430, 98] width 278 height 39
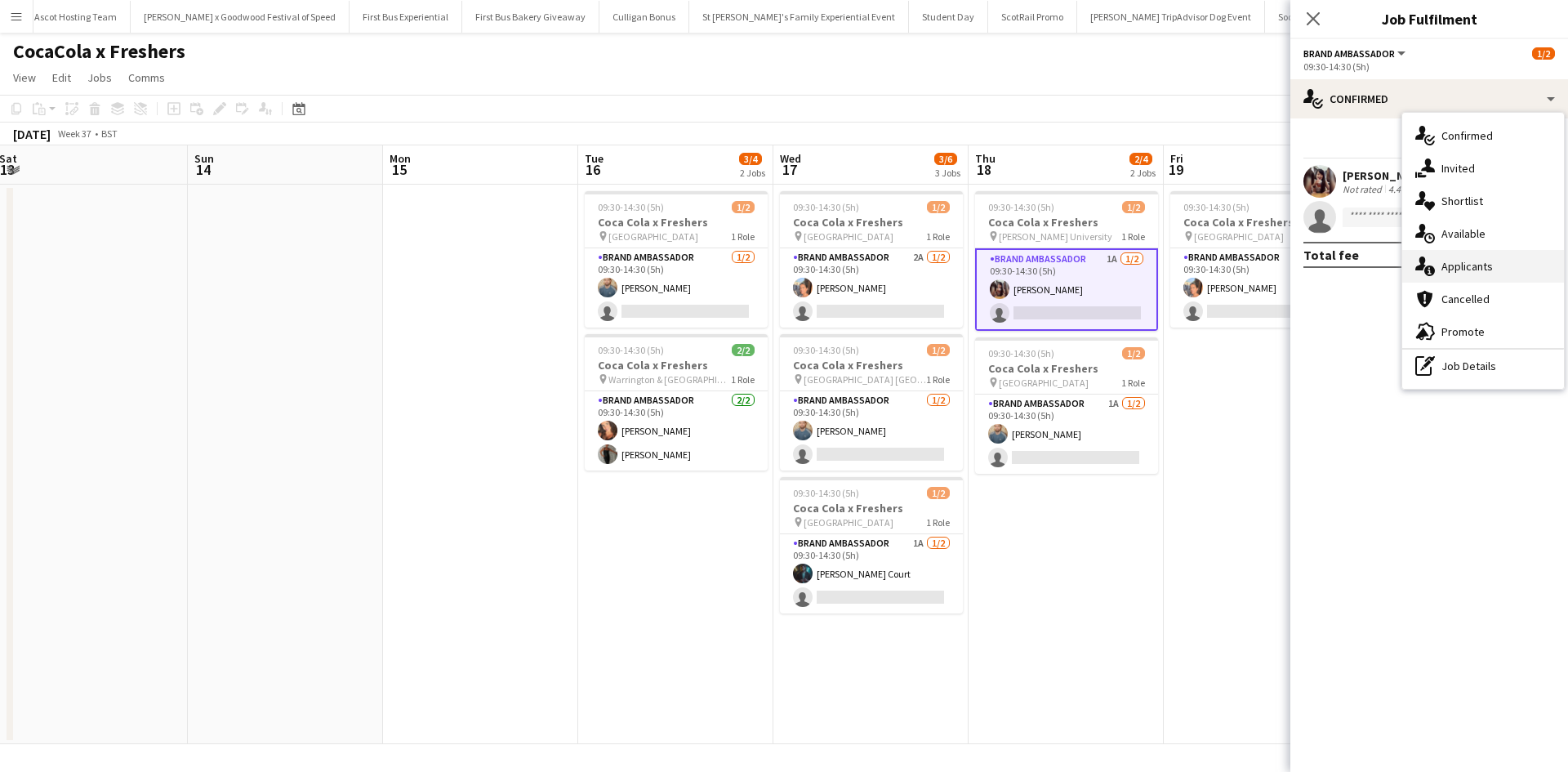
click at [1474, 263] on div "single-neutral-actions-information Applicants" at bounding box center [1483, 266] width 162 height 33
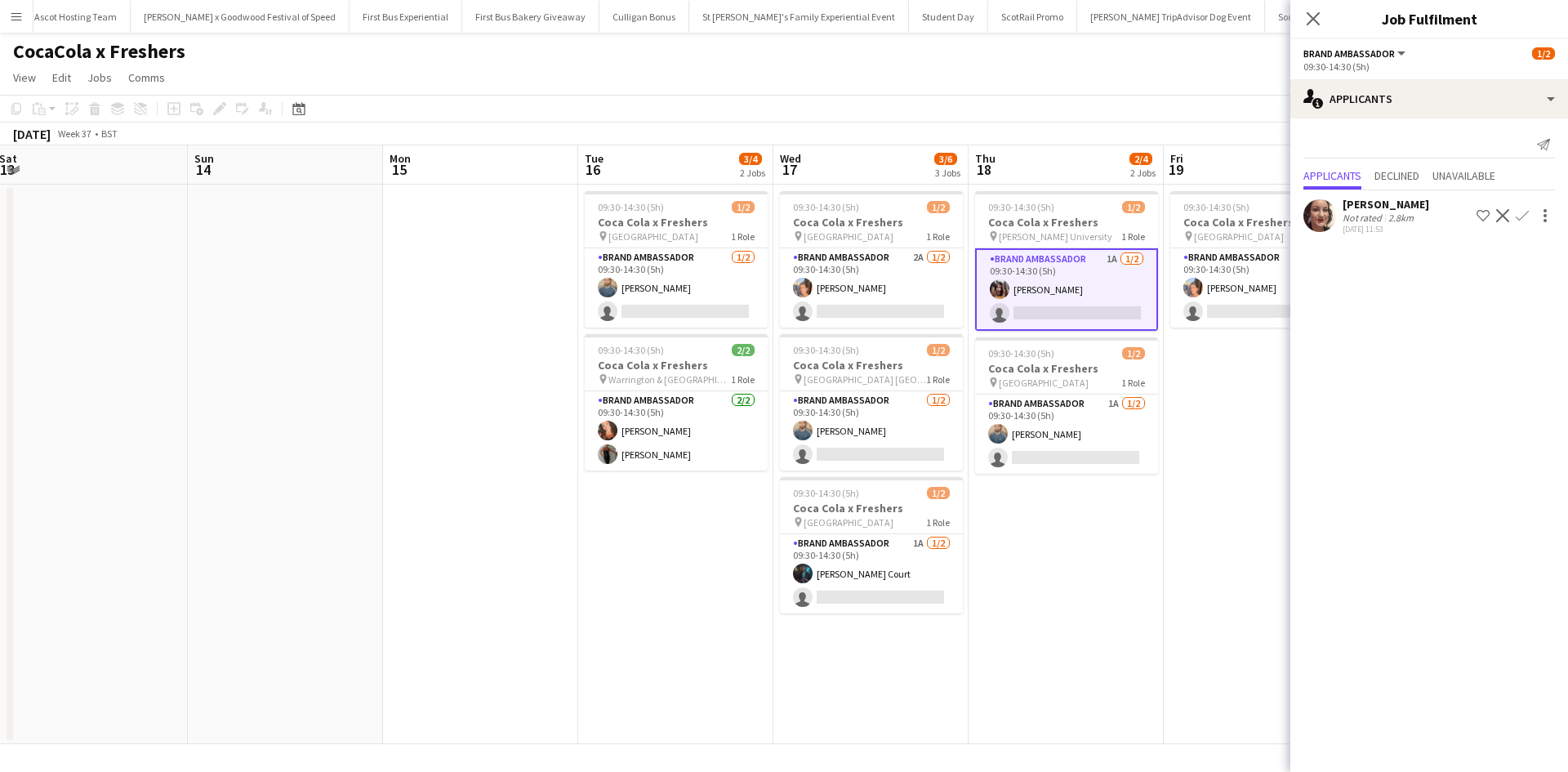
click at [1235, 550] on app-date-cell "09:30-14:30 (5h) 1/2 Coca Cola x Freshers pin Greenwich University 1 Role Brand…" at bounding box center [1262, 464] width 195 height 560
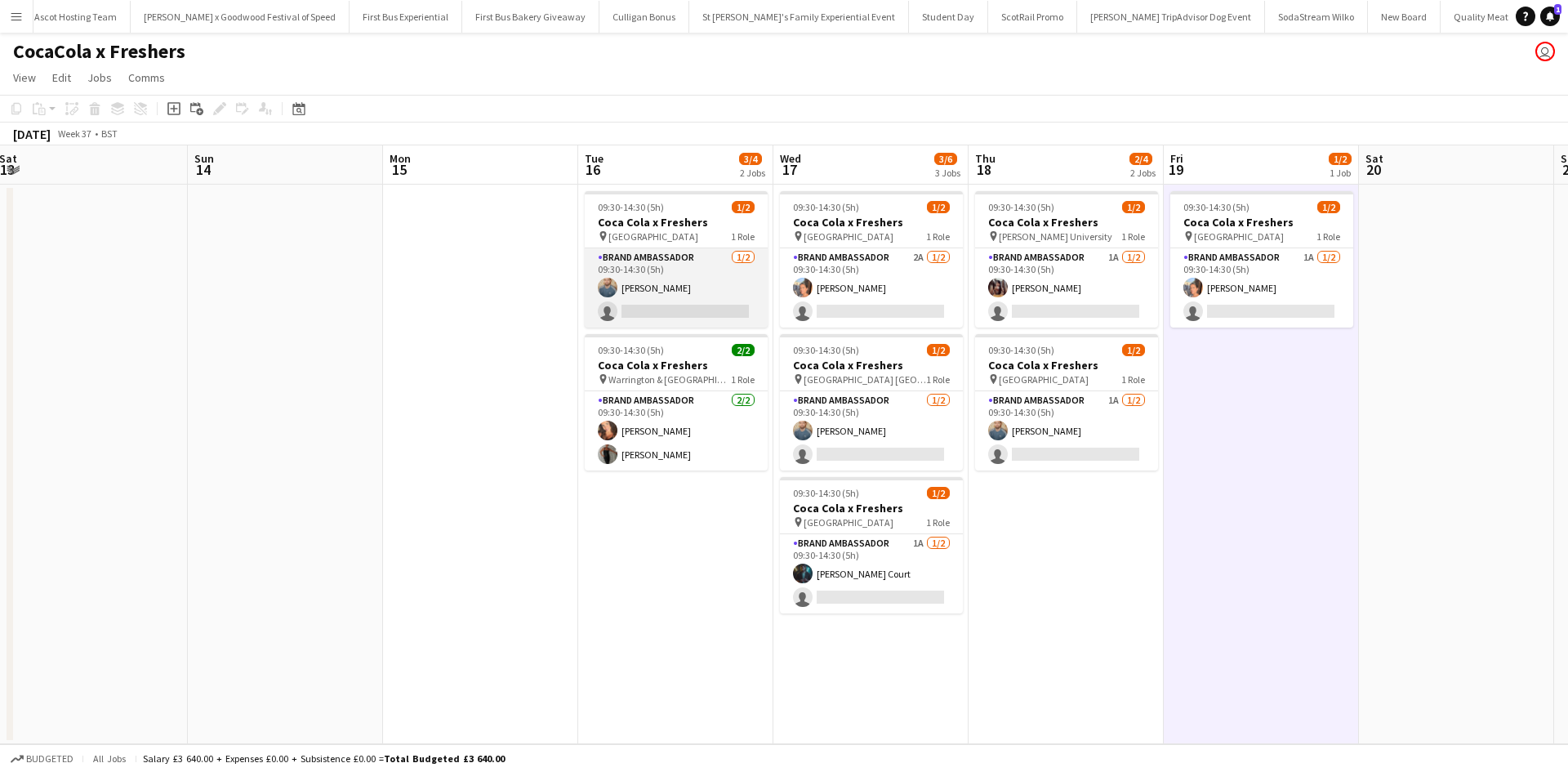
click at [702, 305] on app-card-role "Brand Ambassador 1/2 09:30-14:30 (5h) Jake Fitzpatrick single-neutral-actions" at bounding box center [677, 288] width 183 height 79
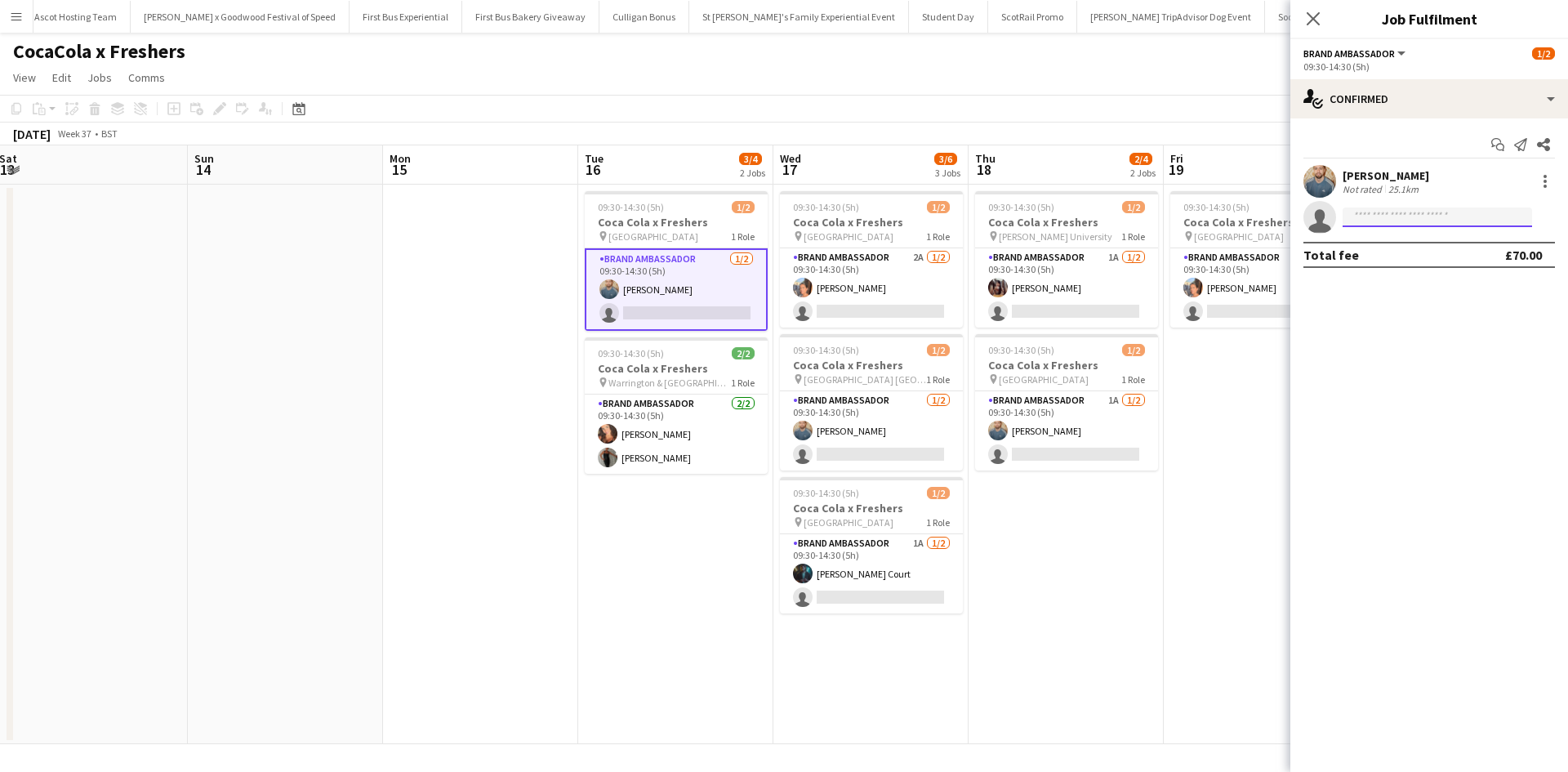
click at [1399, 218] on input at bounding box center [1437, 217] width 189 height 19
type input "***"
click at [1420, 246] on span "Maryam ida Haji nasiri" at bounding box center [1413, 241] width 113 height 14
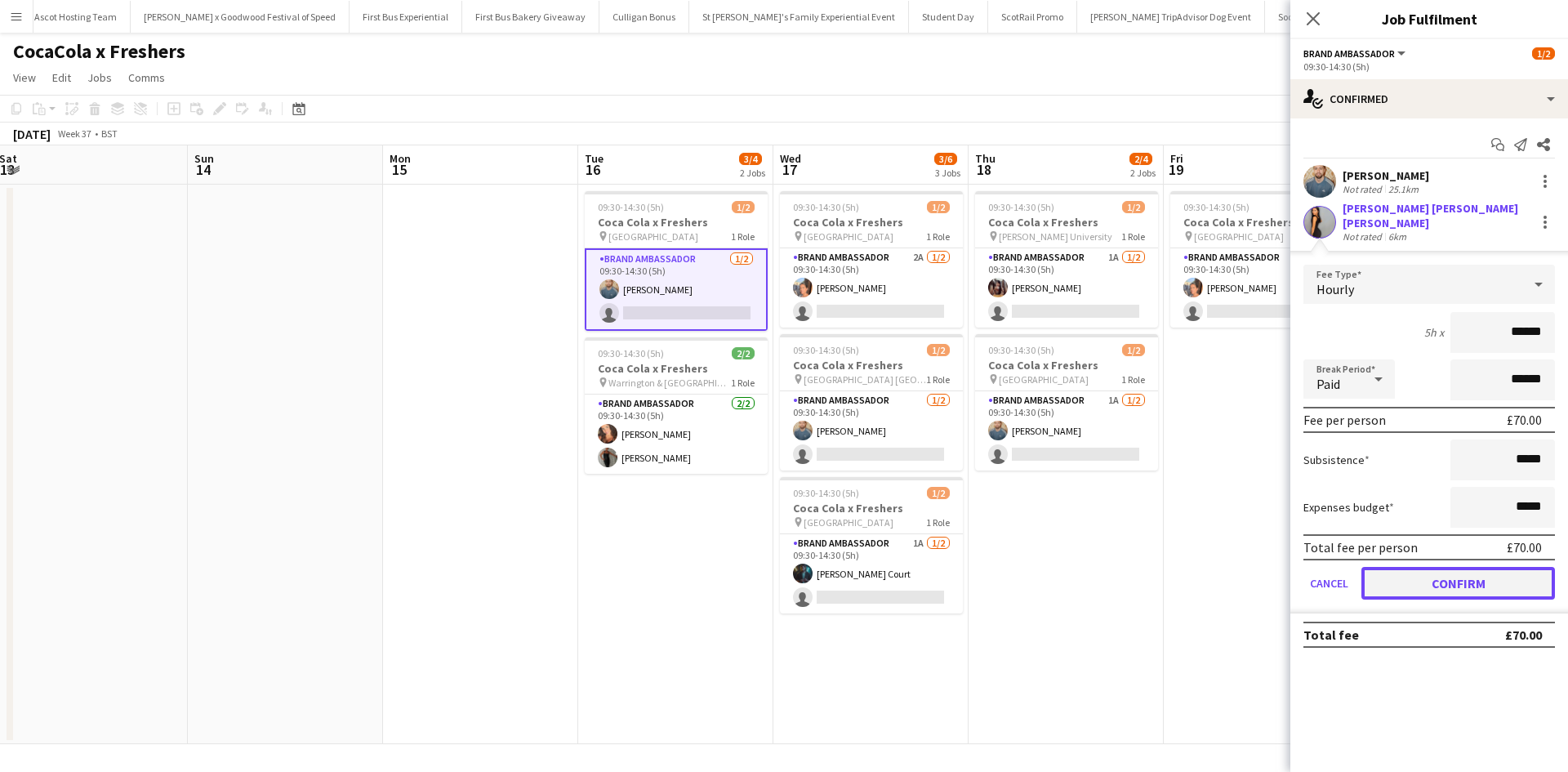
click at [1447, 570] on button "Confirm" at bounding box center [1458, 583] width 194 height 33
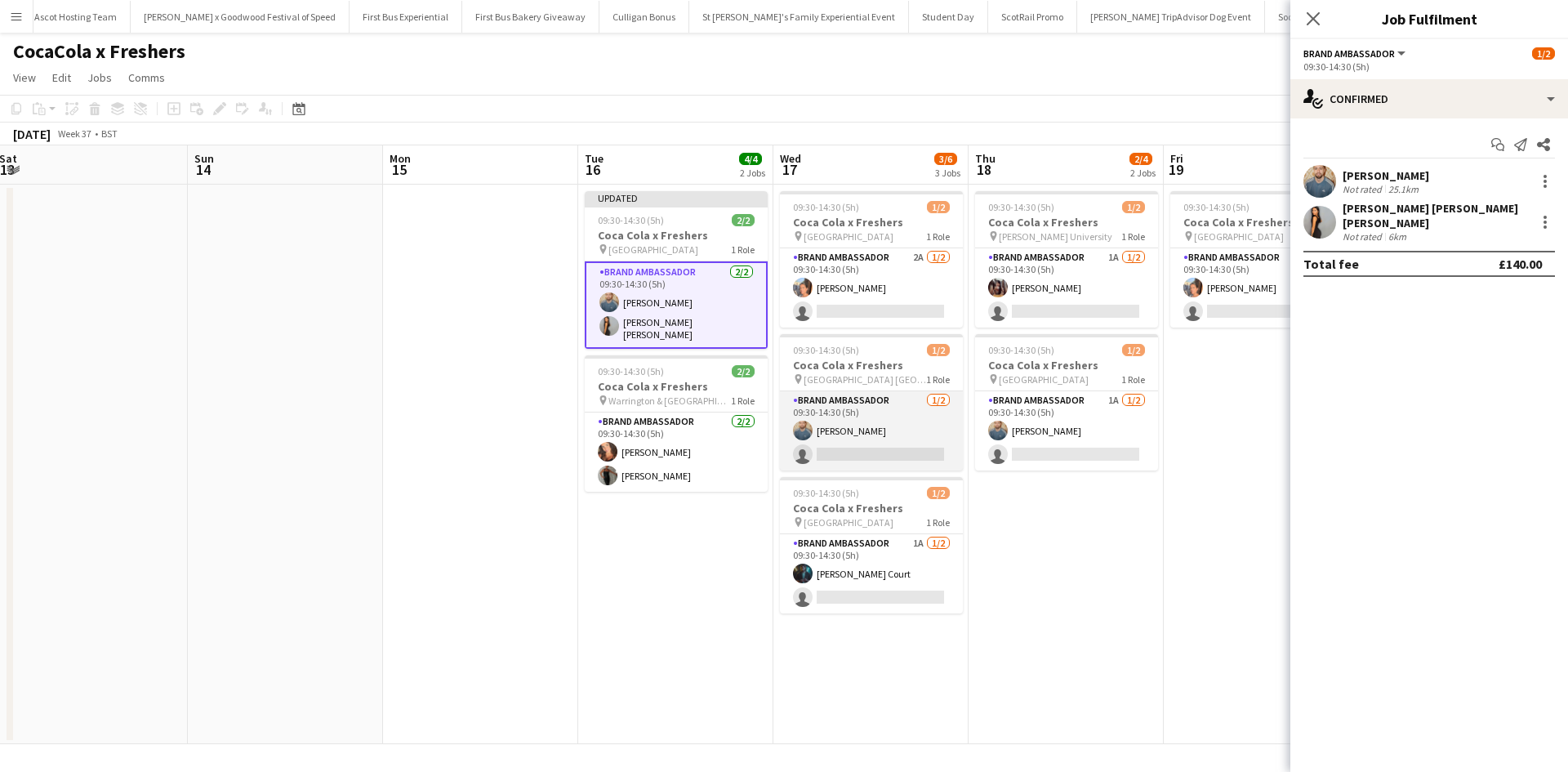
click at [879, 455] on app-card-role "Brand Ambassador 1/2 09:30-14:30 (5h) Jake Fitzpatrick single-neutral-actions" at bounding box center [872, 430] width 183 height 79
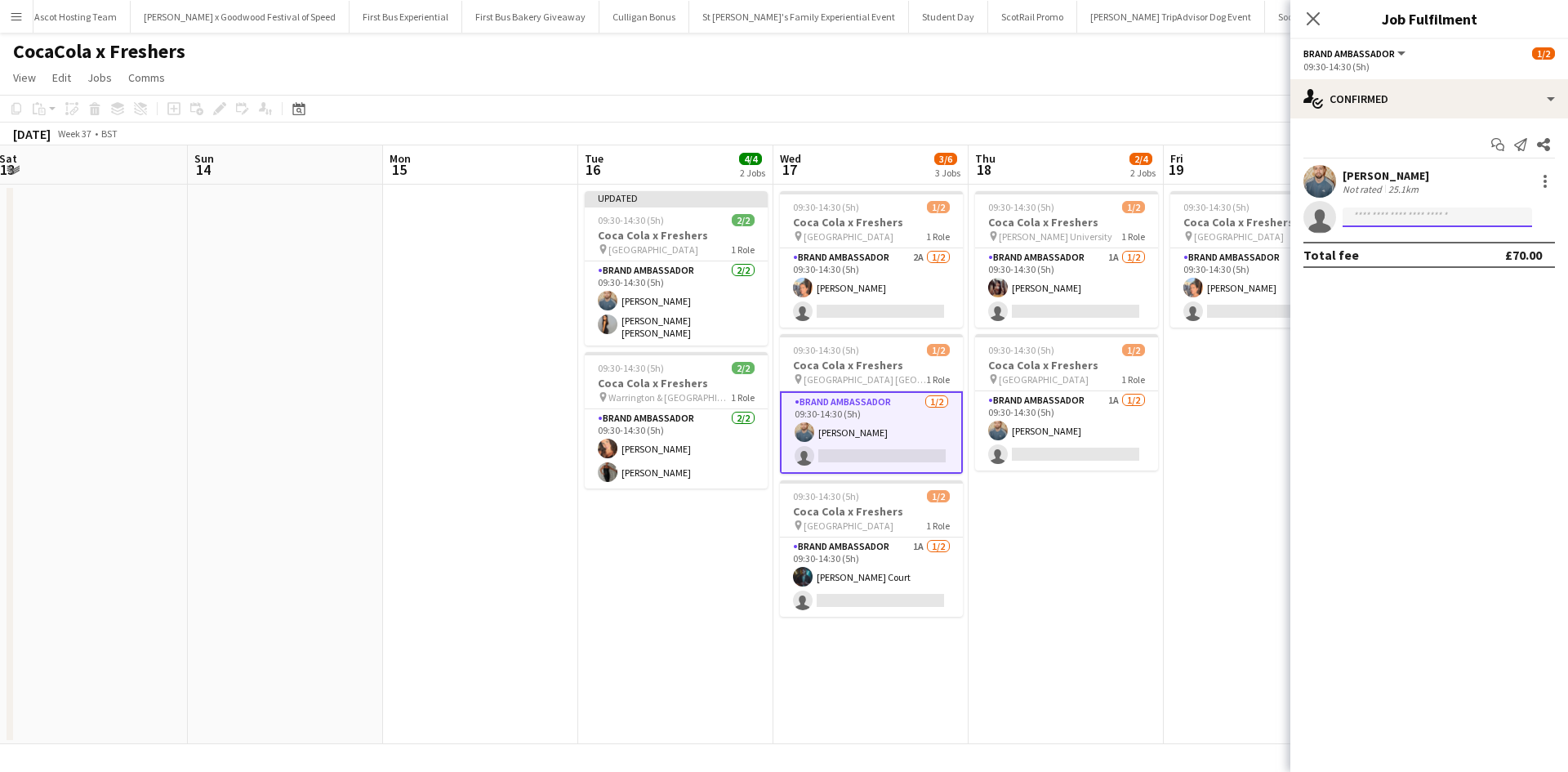
click at [1370, 212] on input at bounding box center [1437, 217] width 189 height 19
type input "***"
click at [1397, 254] on span "ida.nasiri@gmail.com" at bounding box center [1438, 253] width 164 height 13
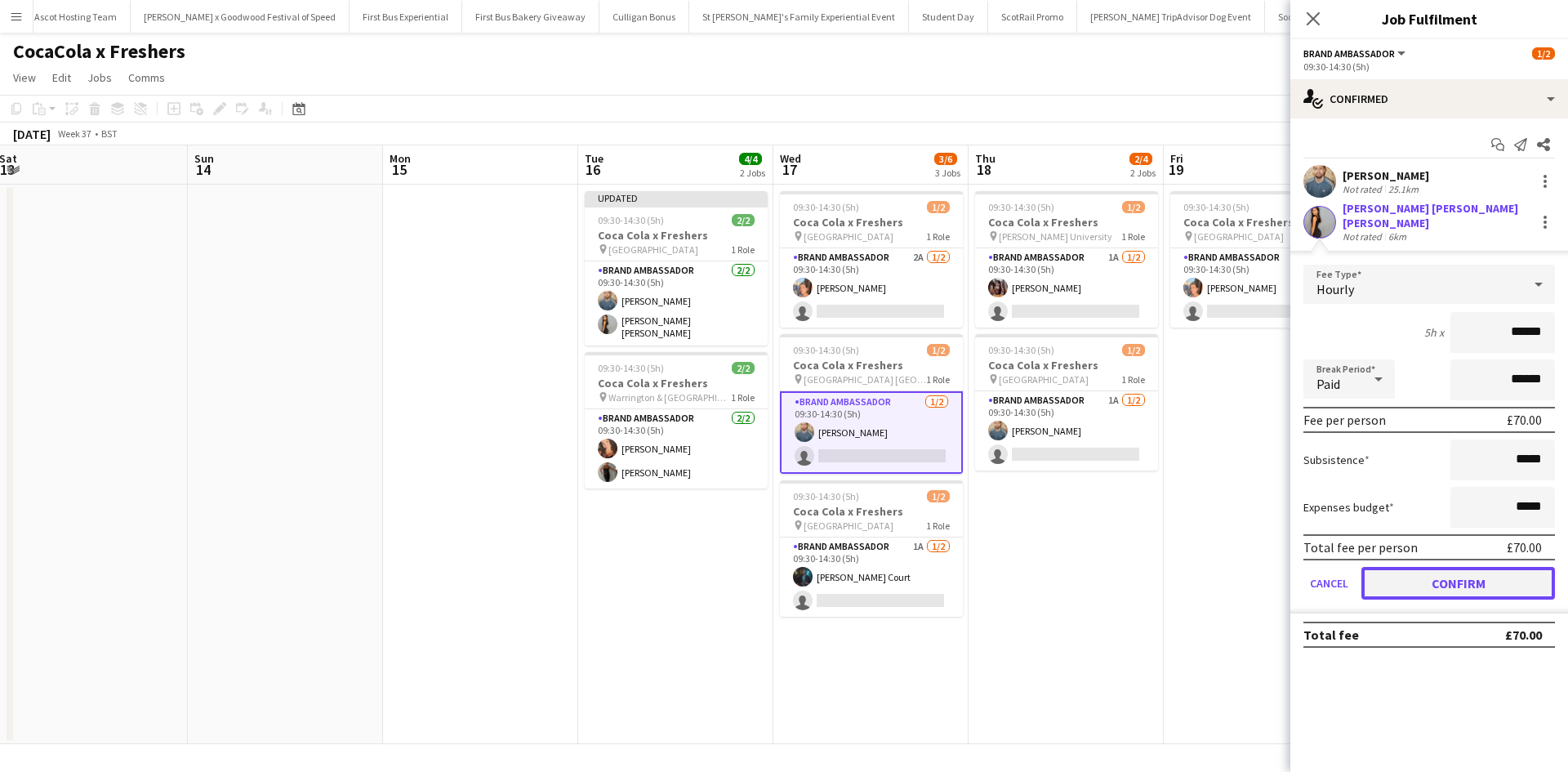
click at [1473, 575] on button "Confirm" at bounding box center [1458, 583] width 194 height 33
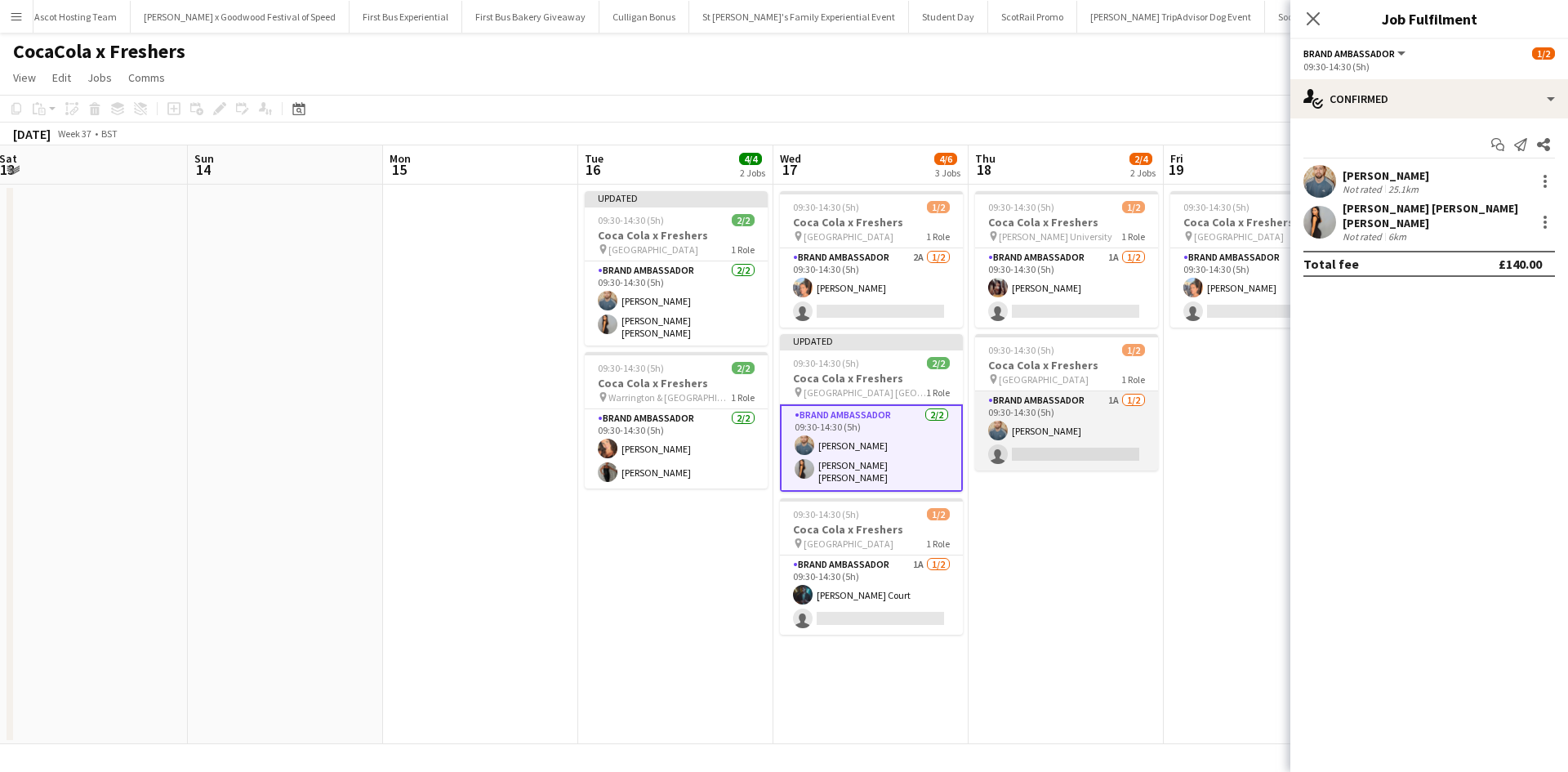
click at [1077, 441] on app-card-role "Brand Ambassador 1A 1/2 09:30-14:30 (5h) Jake Fitzpatrick single-neutral-actions" at bounding box center [1067, 430] width 183 height 79
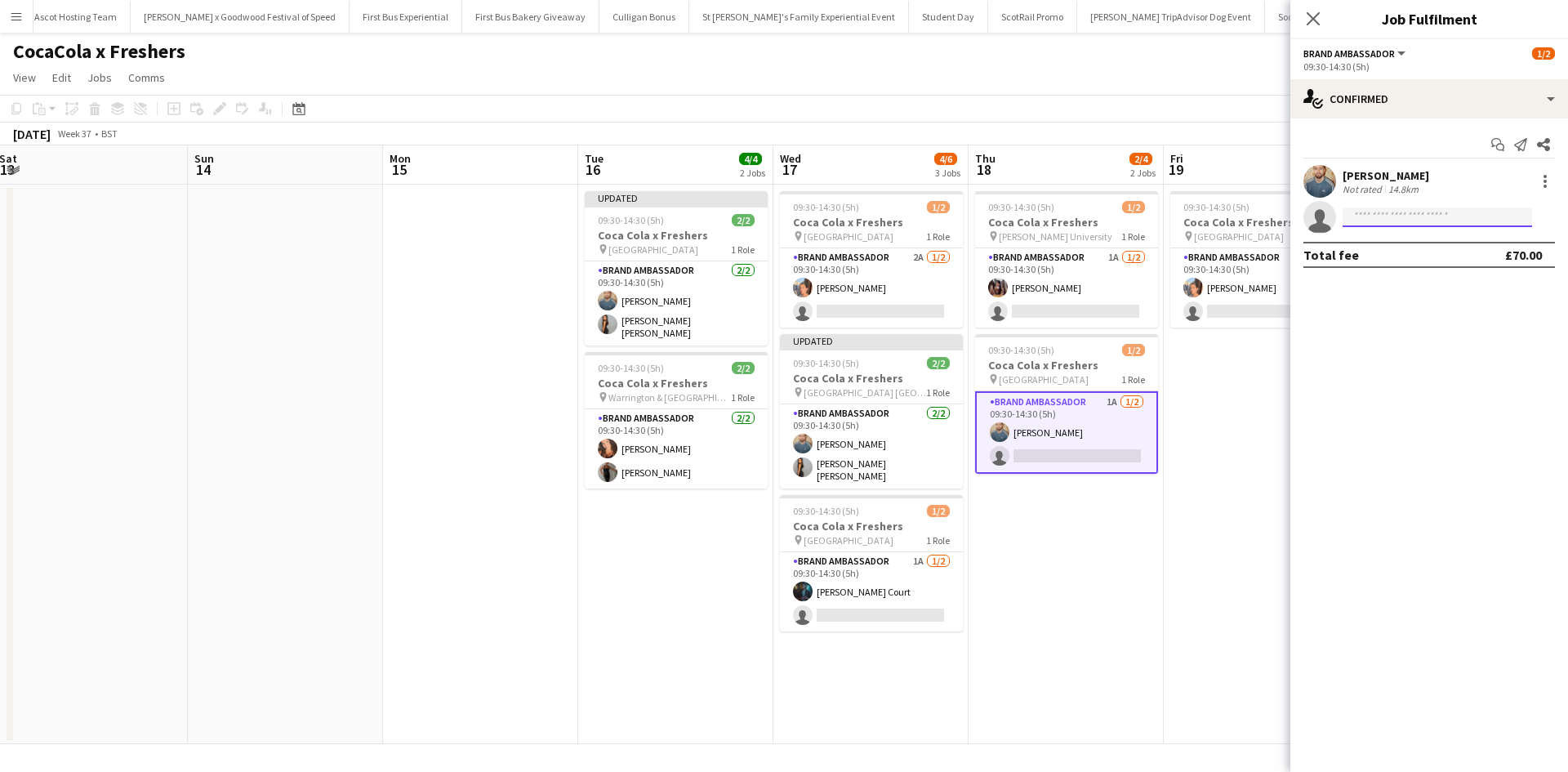
click at [1493, 217] on input at bounding box center [1437, 217] width 189 height 19
type input "***"
click at [1406, 248] on span "ida.nasiri@gmail.com" at bounding box center [1438, 253] width 164 height 13
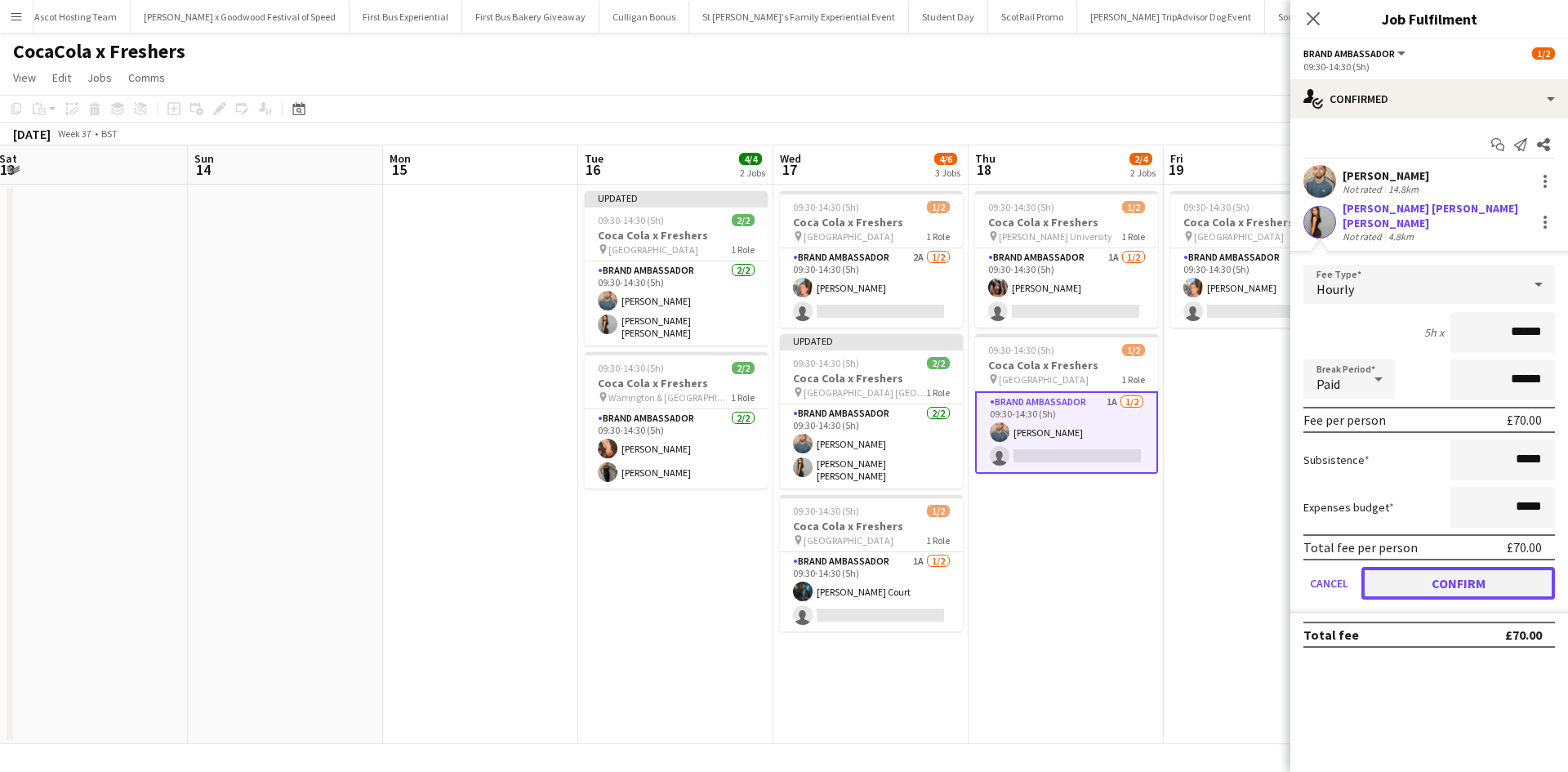
click at [1493, 566] on button "Confirm" at bounding box center [1458, 583] width 194 height 33
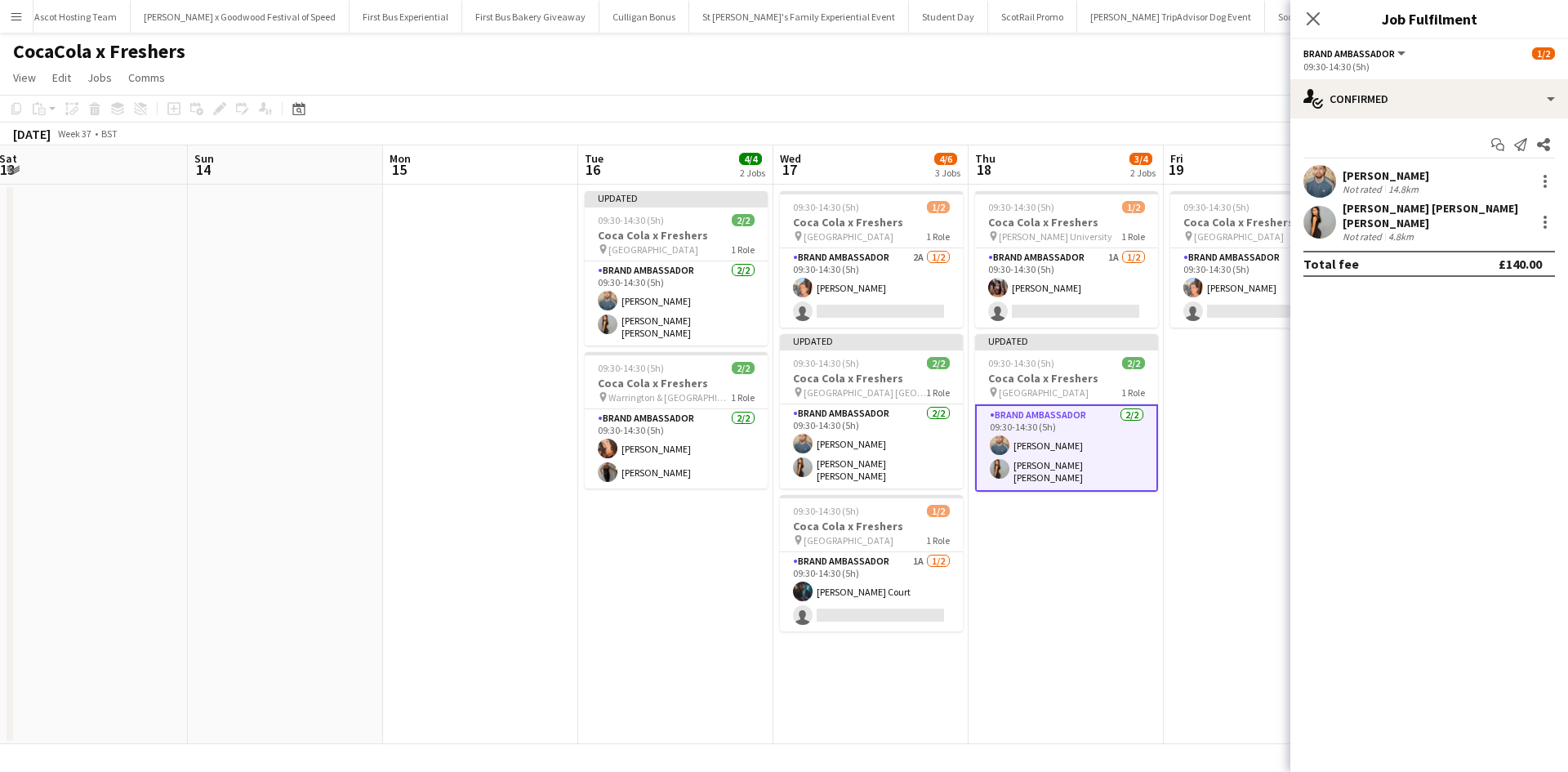
click at [1211, 597] on app-date-cell "09:30-14:30 (5h) 1/2 Coca Cola x Freshers pin Greenwich University 1 Role Brand…" at bounding box center [1262, 464] width 195 height 560
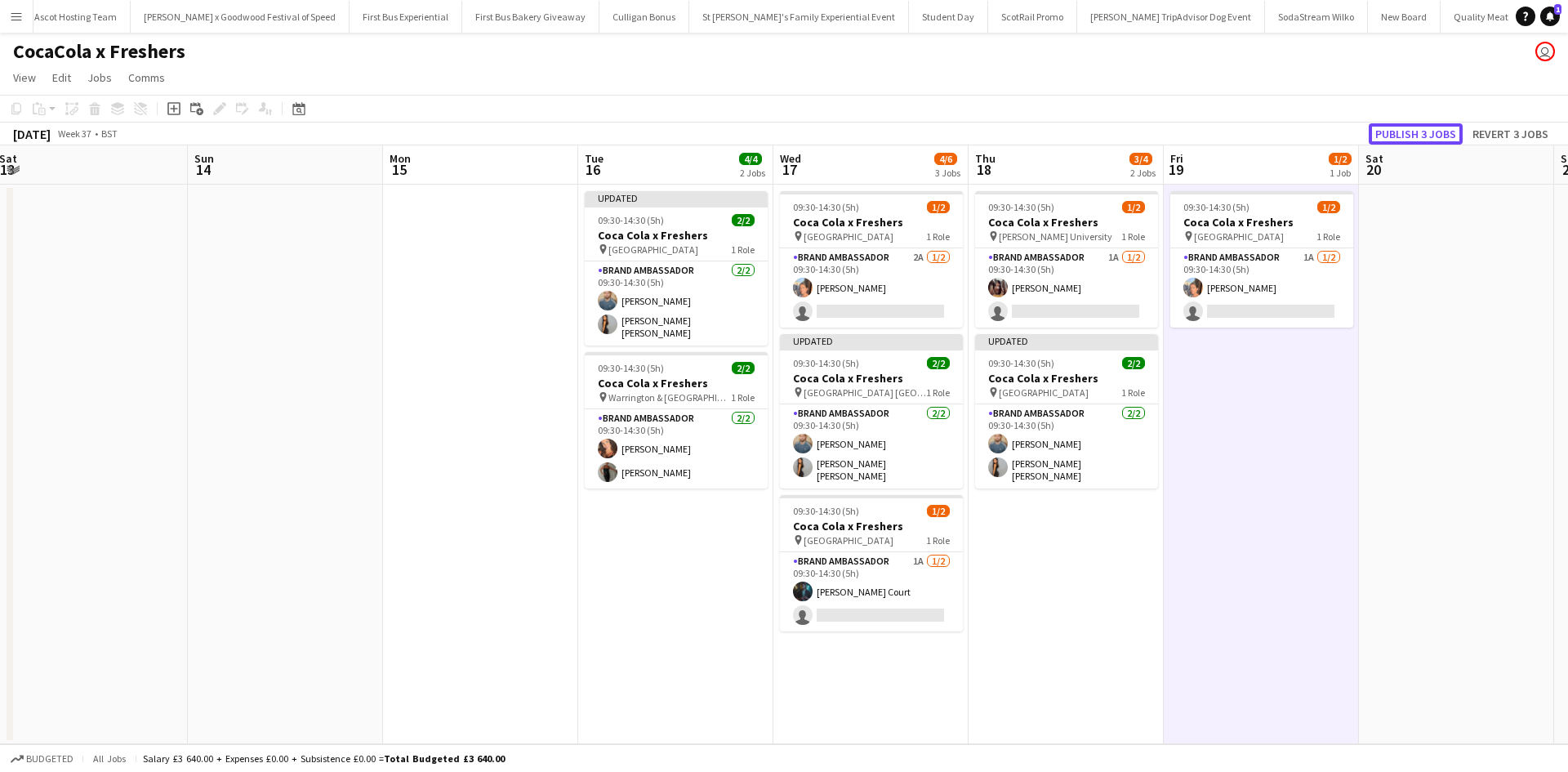
drag, startPoint x: 1439, startPoint y: 126, endPoint x: 1431, endPoint y: 123, distance: 8.5
click at [1440, 126] on button "Publish 3 jobs" at bounding box center [1416, 134] width 94 height 21
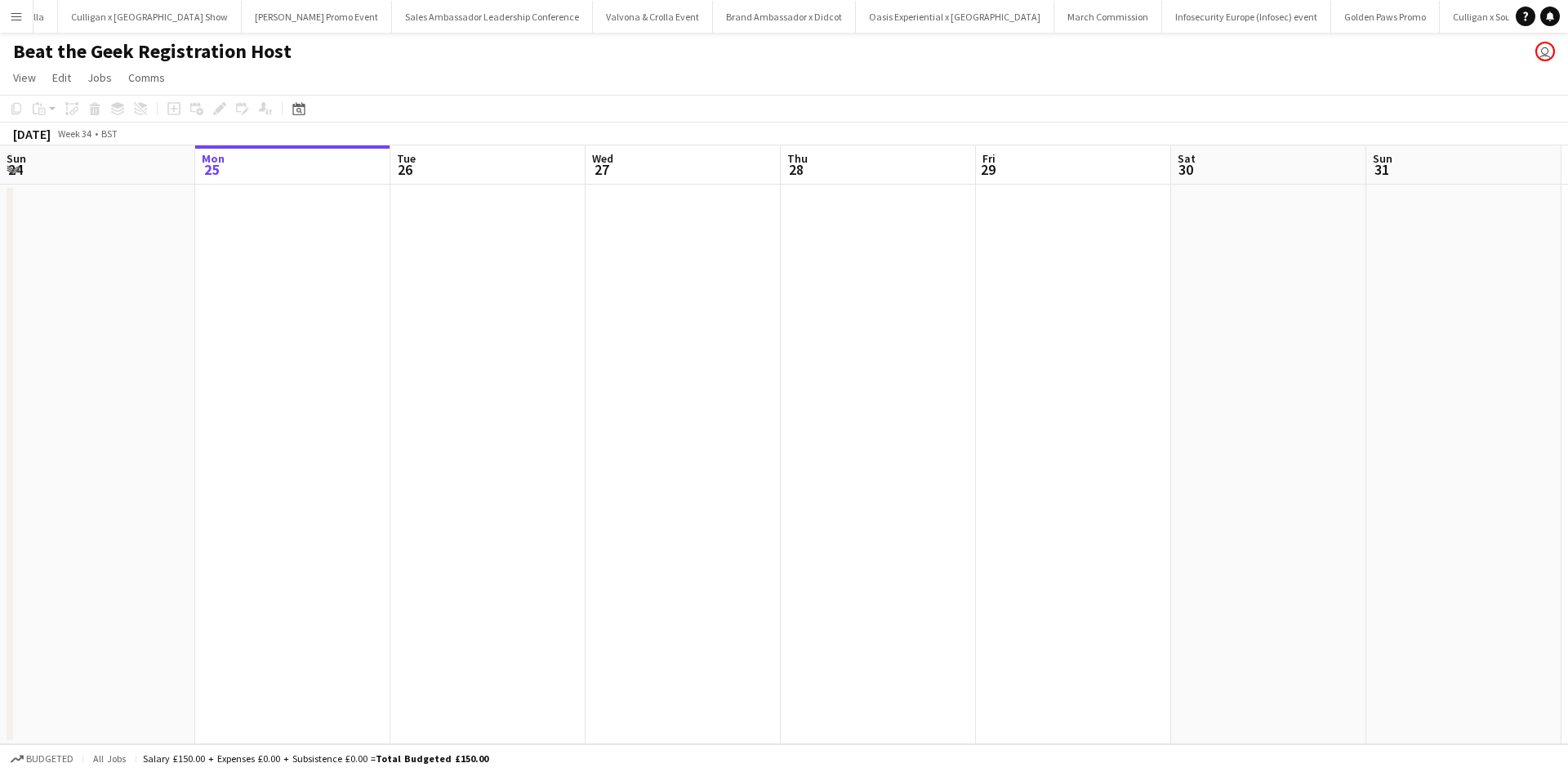
scroll to position [0, 16024]
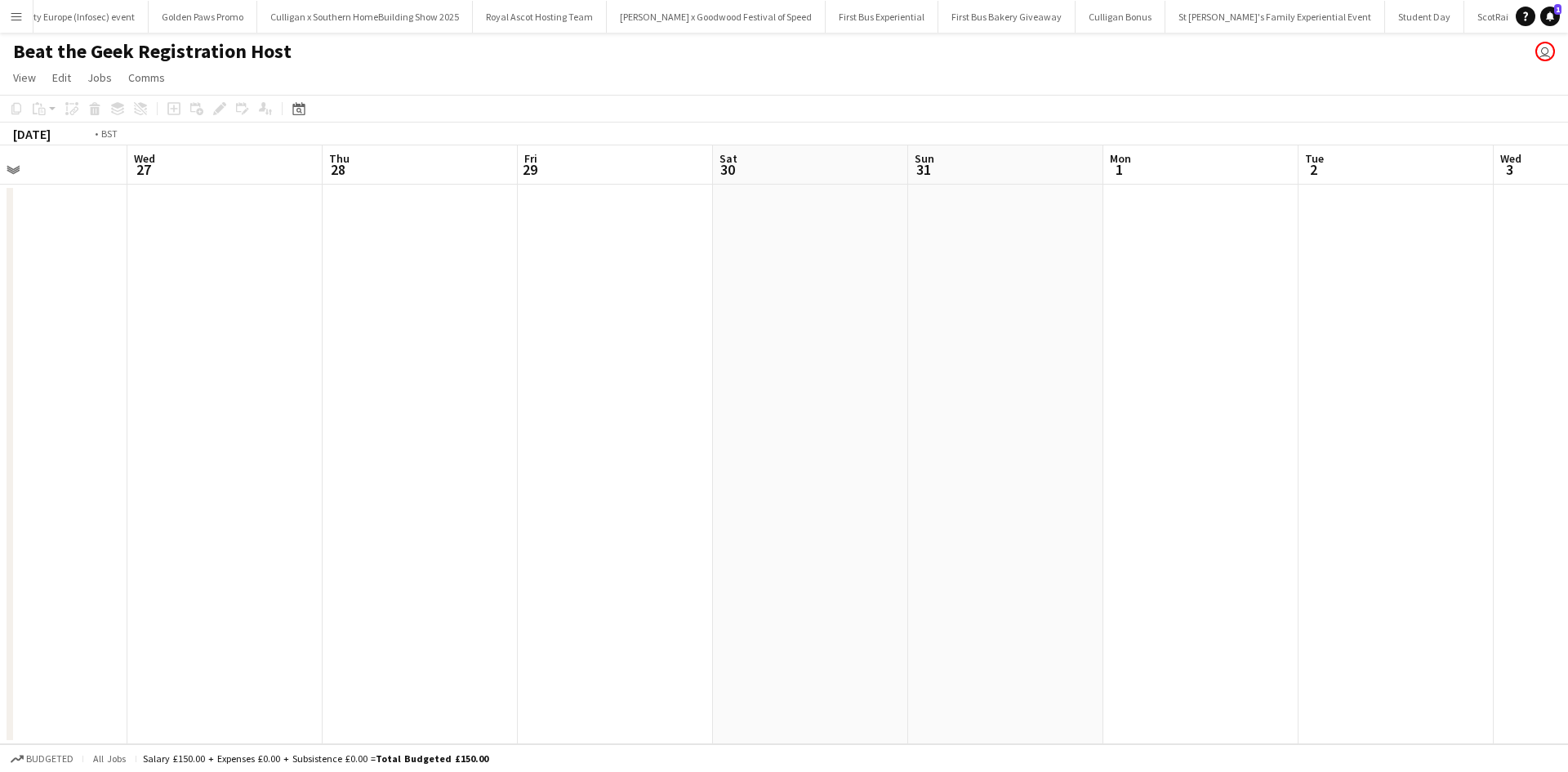
drag, startPoint x: 1162, startPoint y: 405, endPoint x: 570, endPoint y: 358, distance: 593.9
click at [594, 360] on app-calendar-viewport "Fri 22 Sat 23 Sun 24 Mon 25 Tue 26 Wed 27 Thu 28 Fri 29 Sat 30 Sun 31 Mon 1 Tue…" at bounding box center [784, 444] width 1568 height 598
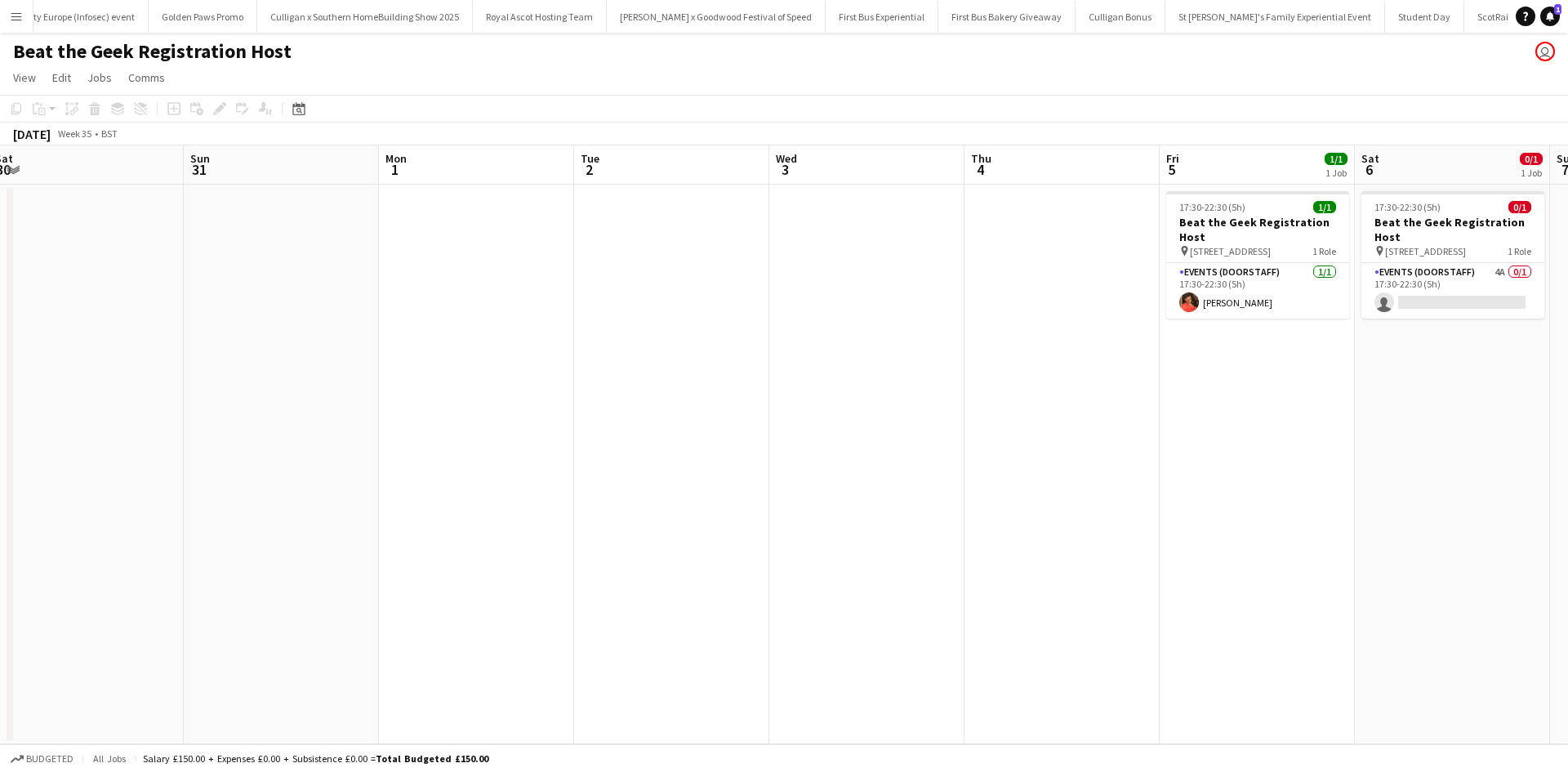
drag, startPoint x: 1281, startPoint y: 505, endPoint x: 476, endPoint y: 387, distance: 813.6
click at [517, 397] on app-calendar-viewport "Tue 26 Wed 27 Thu 28 Fri 29 Sat 30 Sun 31 Mon 1 Tue 2 Wed 3 Thu 4 Fri 5 1/1 1 J…" at bounding box center [784, 444] width 1568 height 598
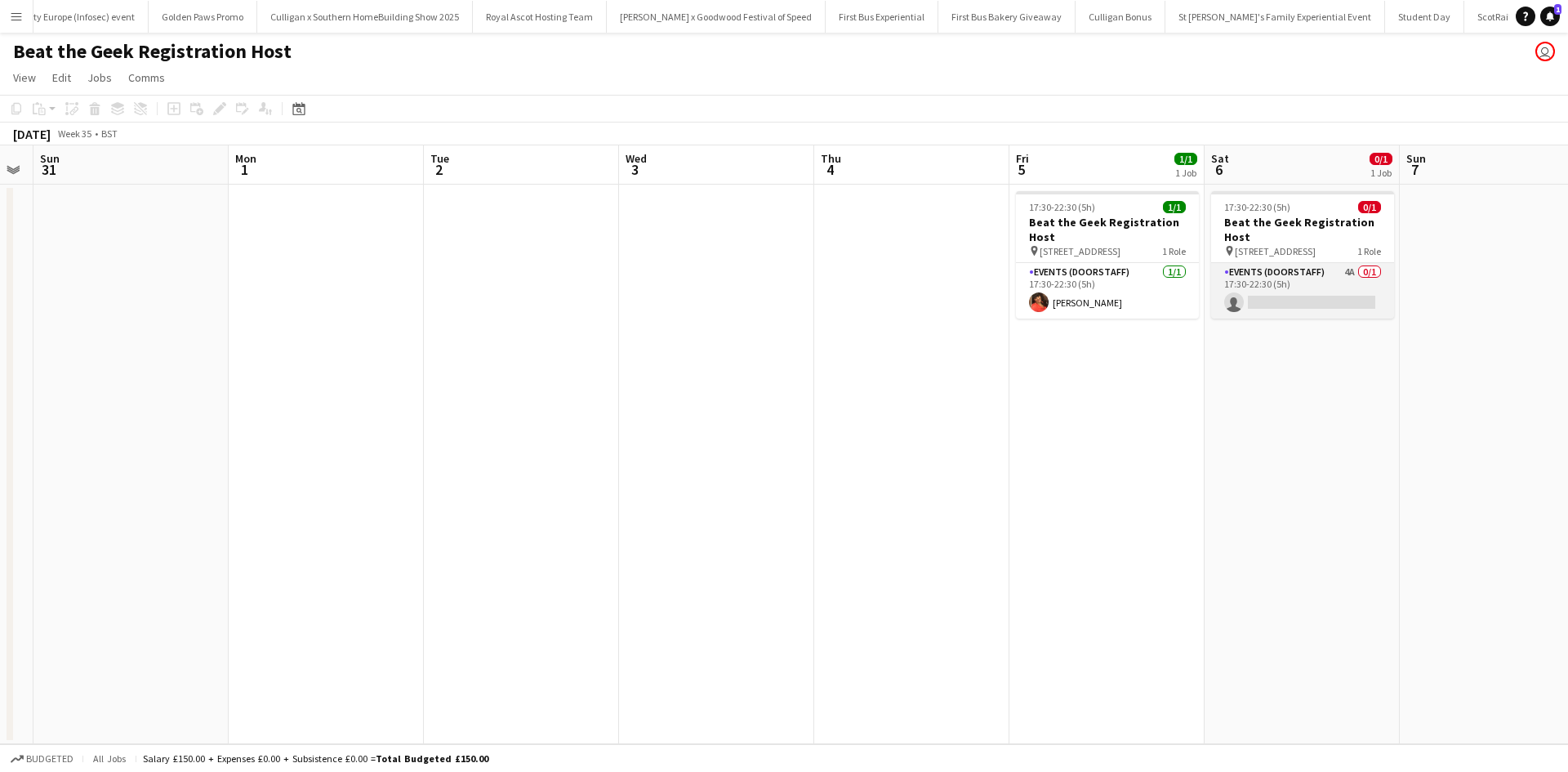
click at [1337, 301] on app-card-role "Events (Doorstaff) 4A 0/1 17:30-22:30 (5h) single-neutral-actions" at bounding box center [1303, 290] width 183 height 56
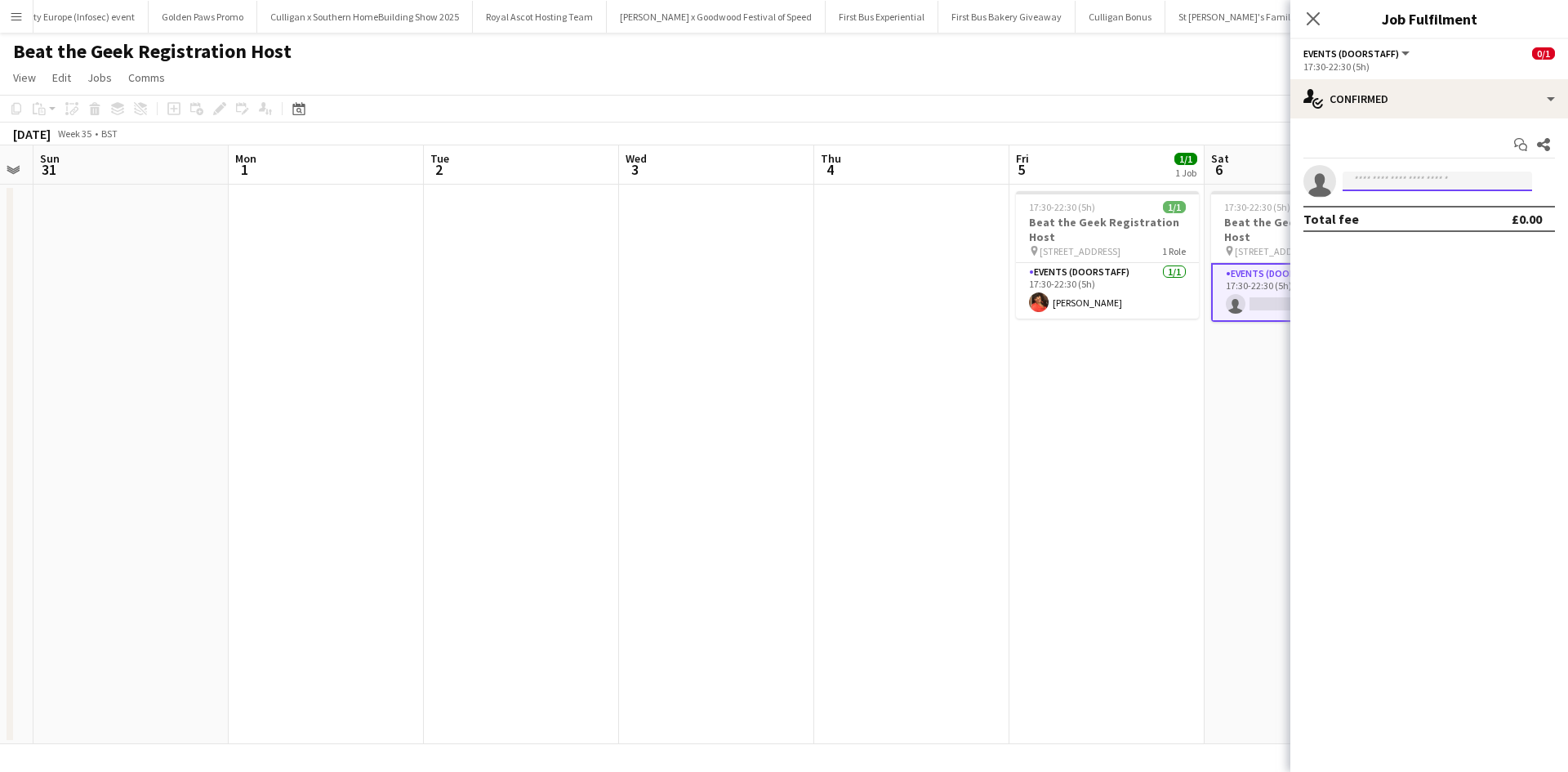
click at [1496, 182] on input at bounding box center [1437, 181] width 189 height 19
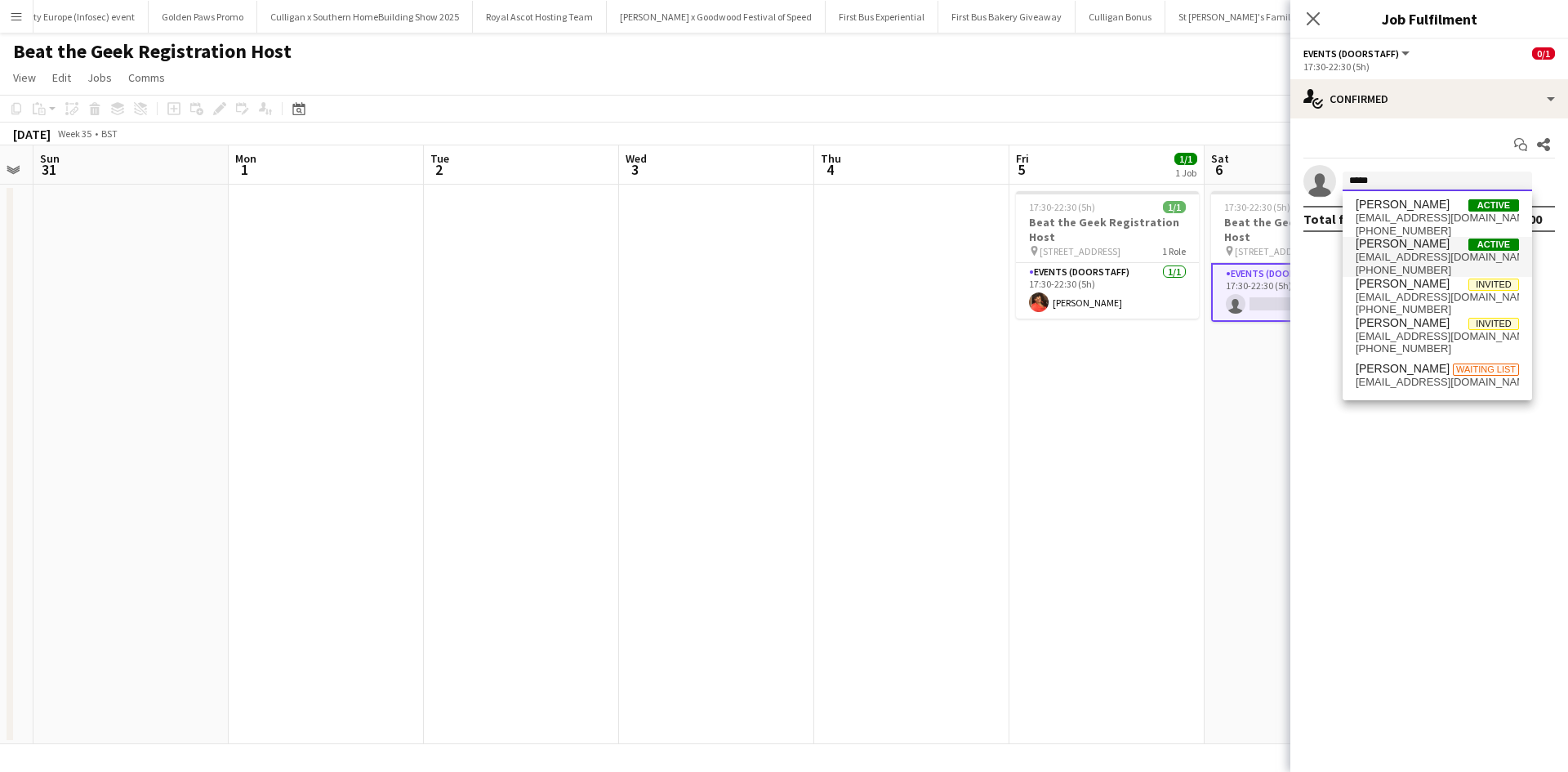
type input "*****"
click at [1407, 247] on span "[PERSON_NAME]" at bounding box center [1403, 244] width 94 height 14
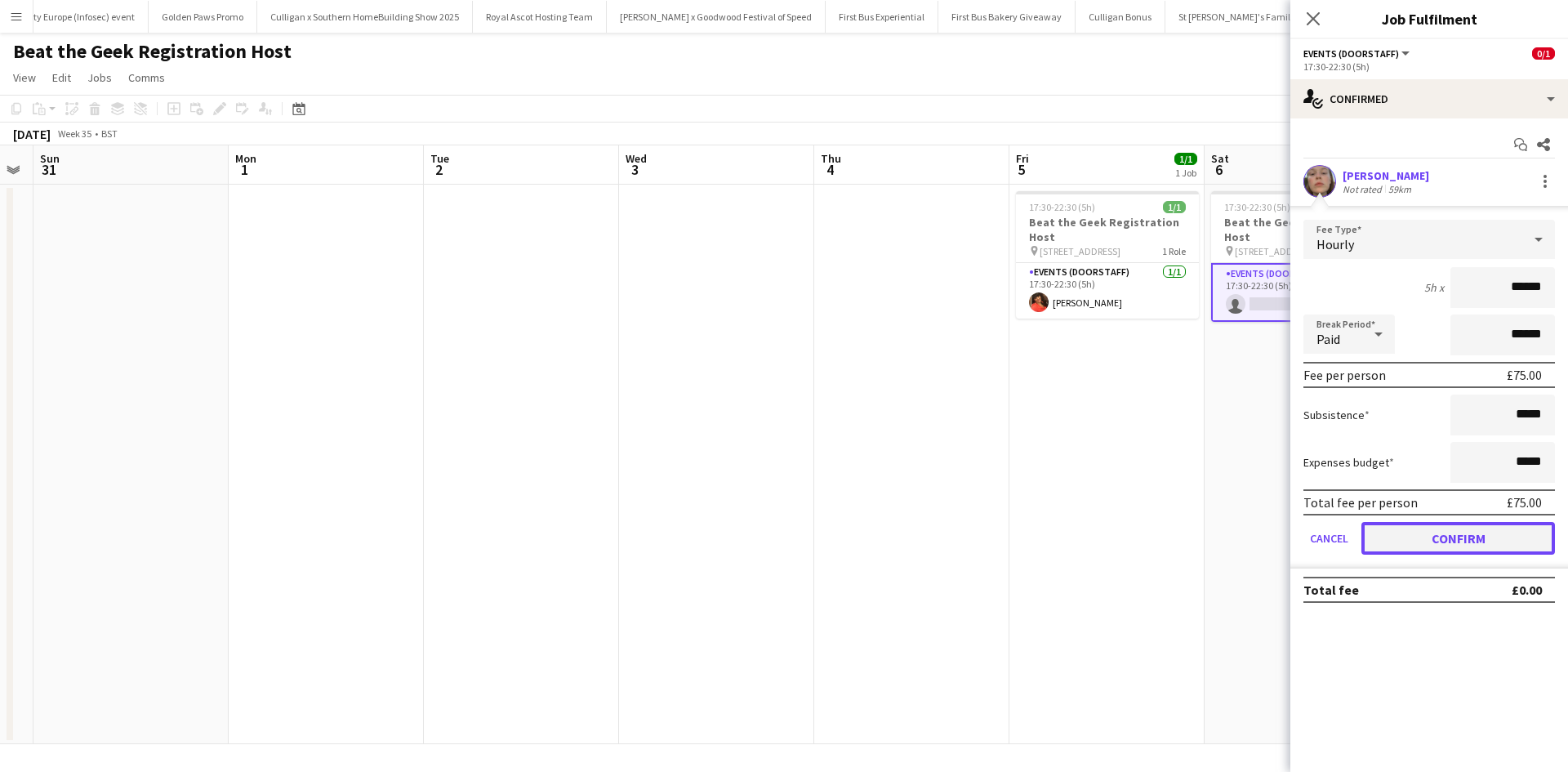
click at [1450, 535] on button "Confirm" at bounding box center [1458, 538] width 194 height 33
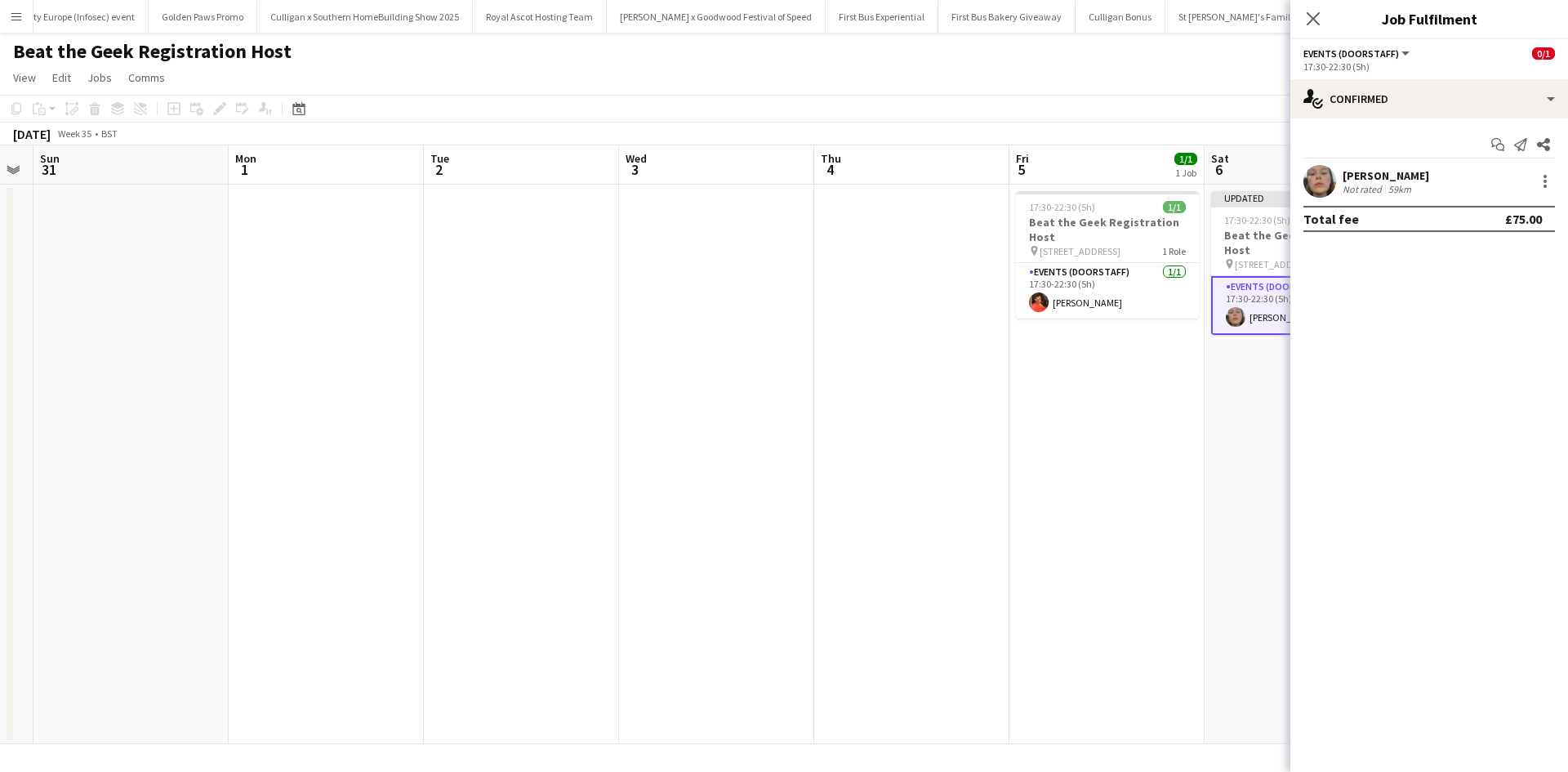
click at [1207, 572] on app-date-cell "Updated 17:30-22:30 (5h) 1/1 Beat the Geek Registration Host pin 16 Druid St, L…" at bounding box center [1303, 464] width 195 height 560
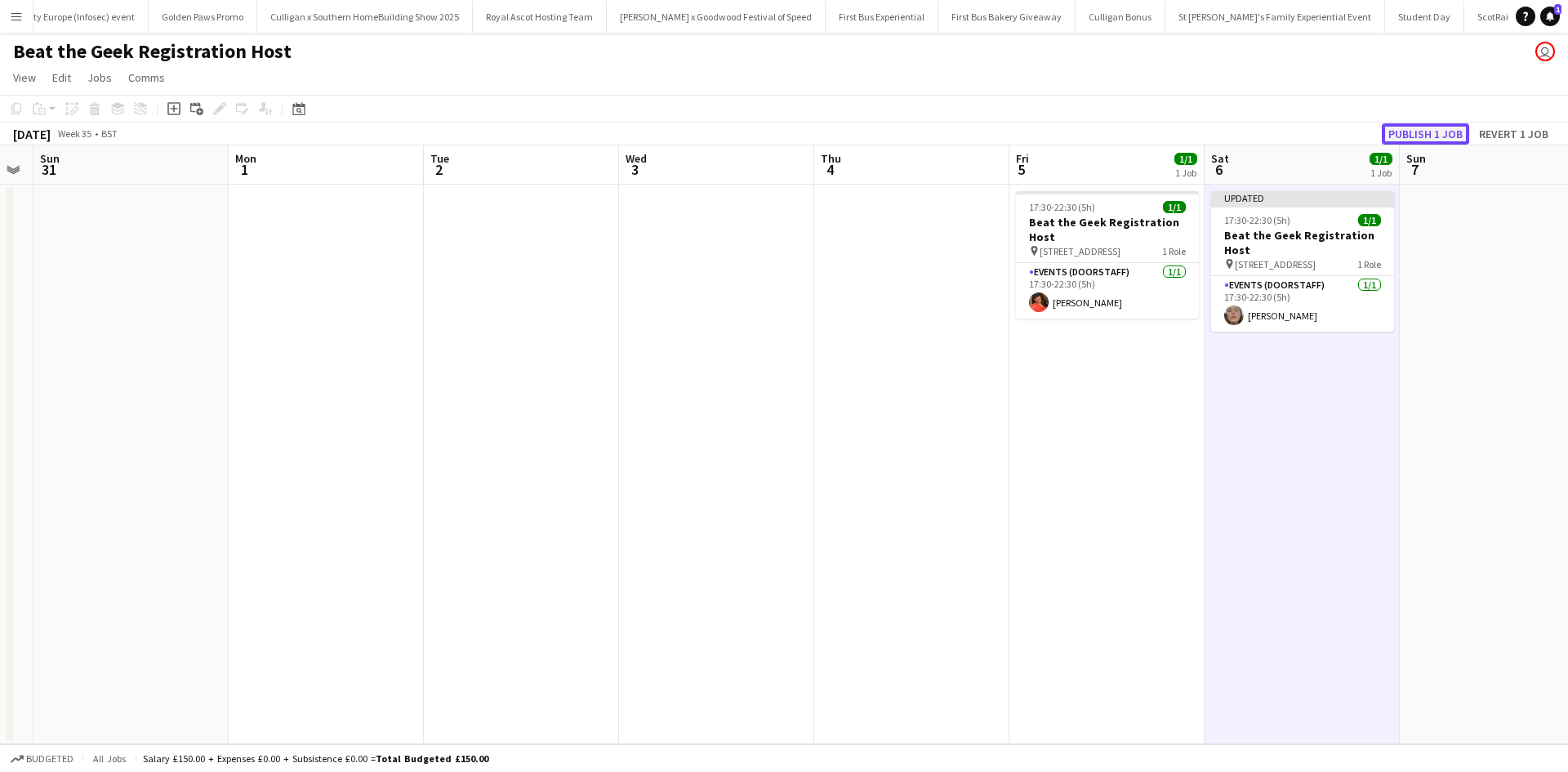
click at [1416, 131] on button "Publish 1 job" at bounding box center [1426, 134] width 88 height 21
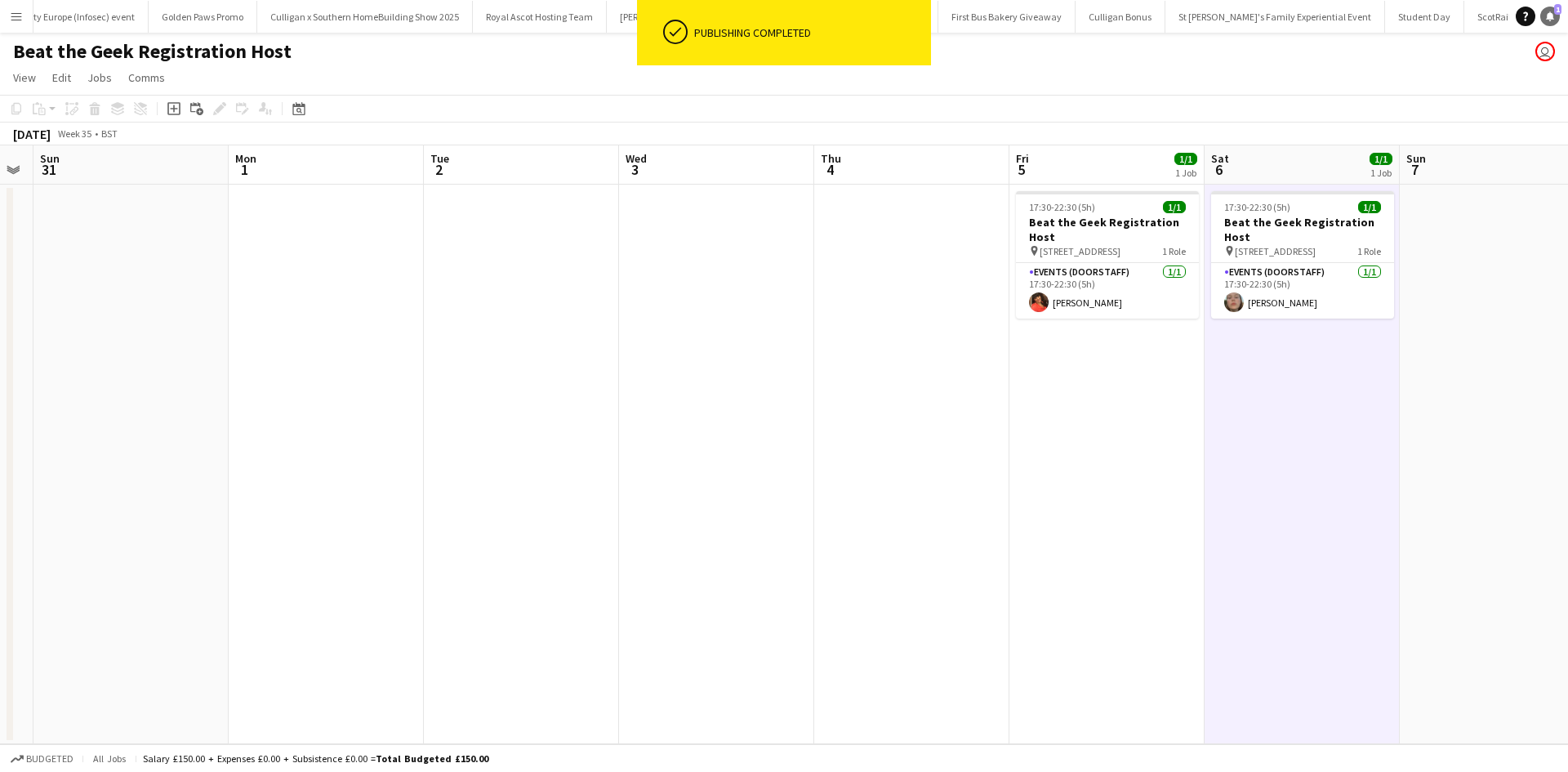
click at [1552, 21] on link "Notifications 1" at bounding box center [1550, 17] width 20 height 19
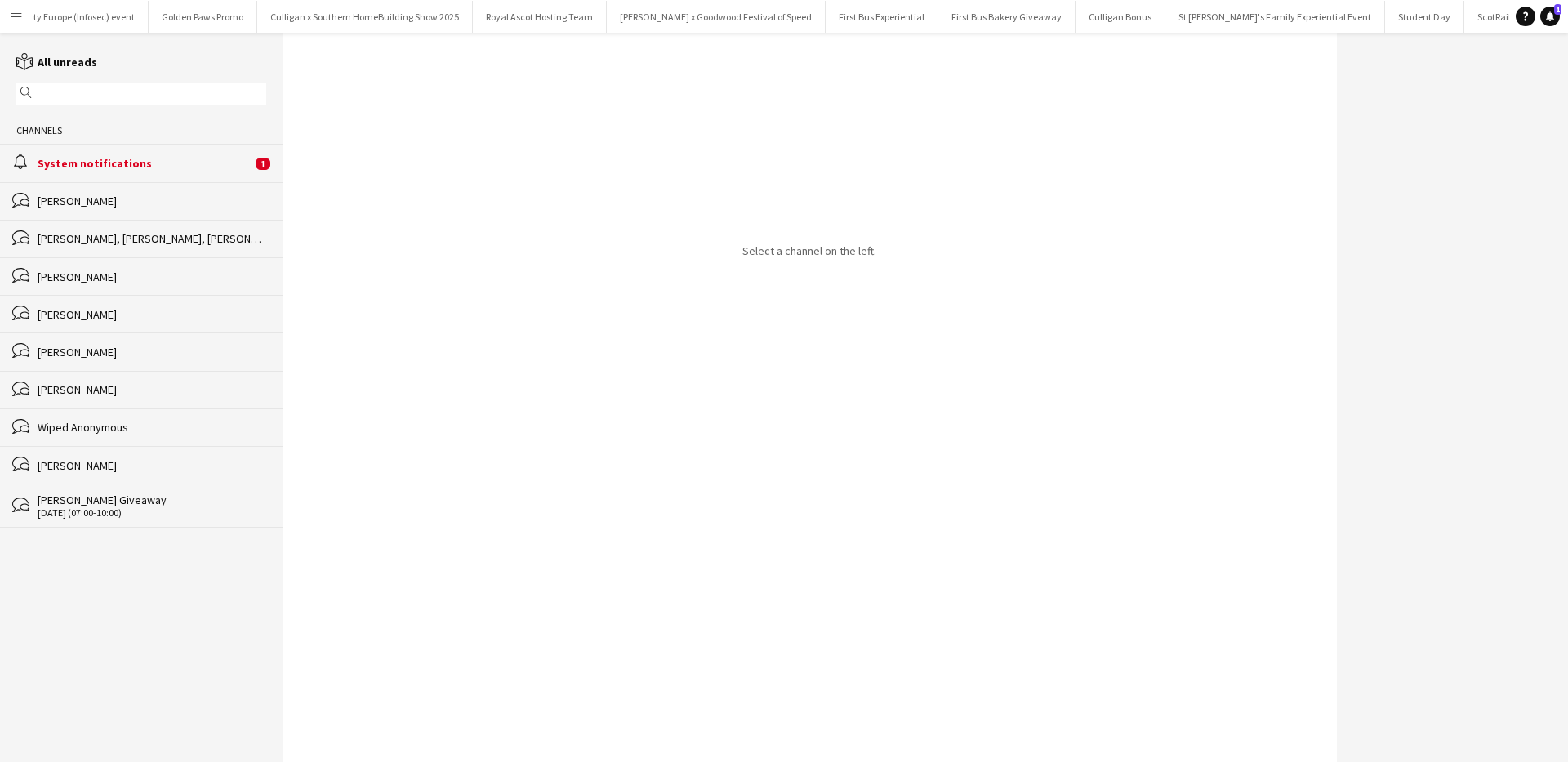
click at [126, 170] on div "System notifications" at bounding box center [144, 163] width 214 height 15
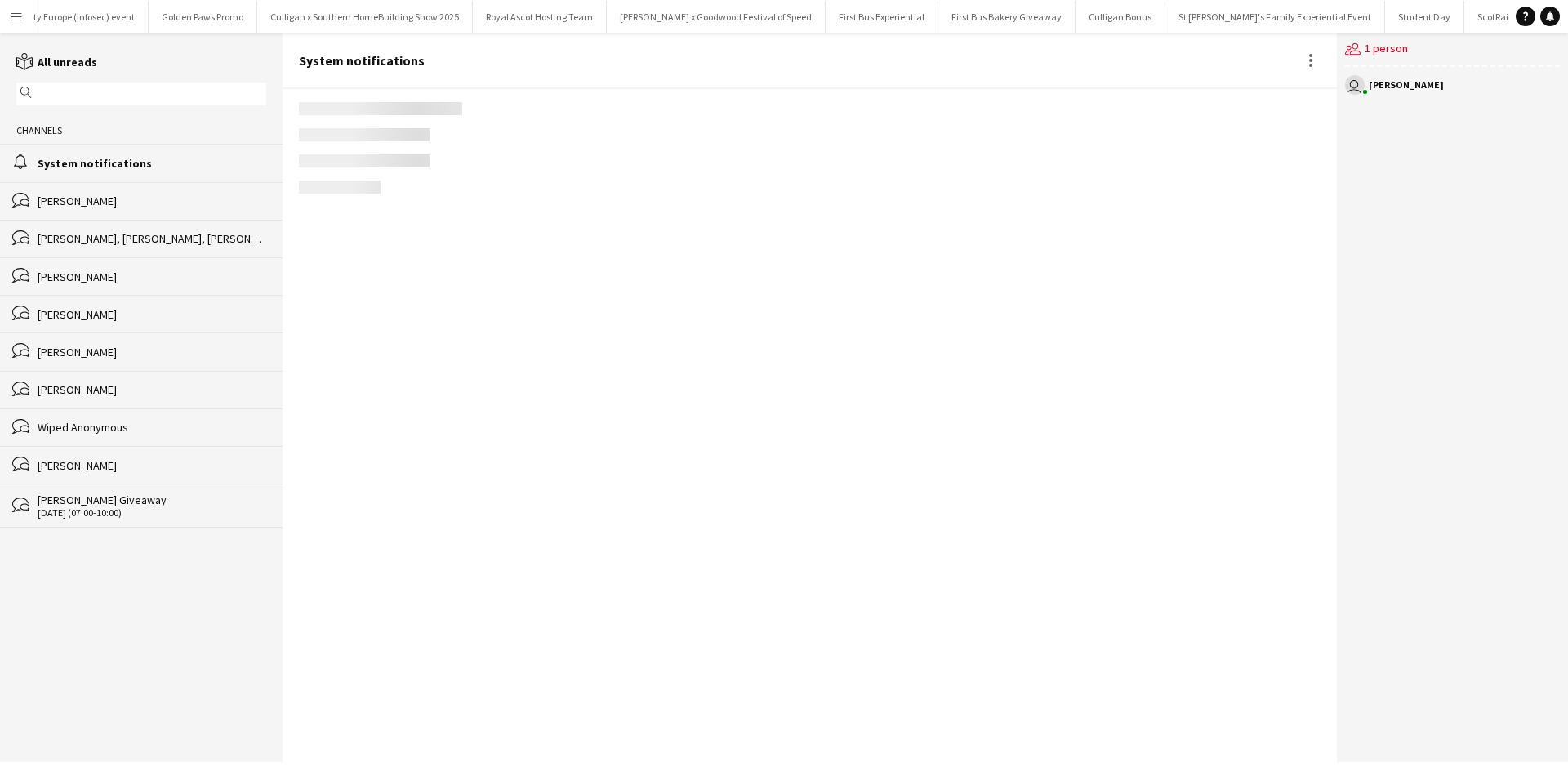
scroll to position [2419, 0]
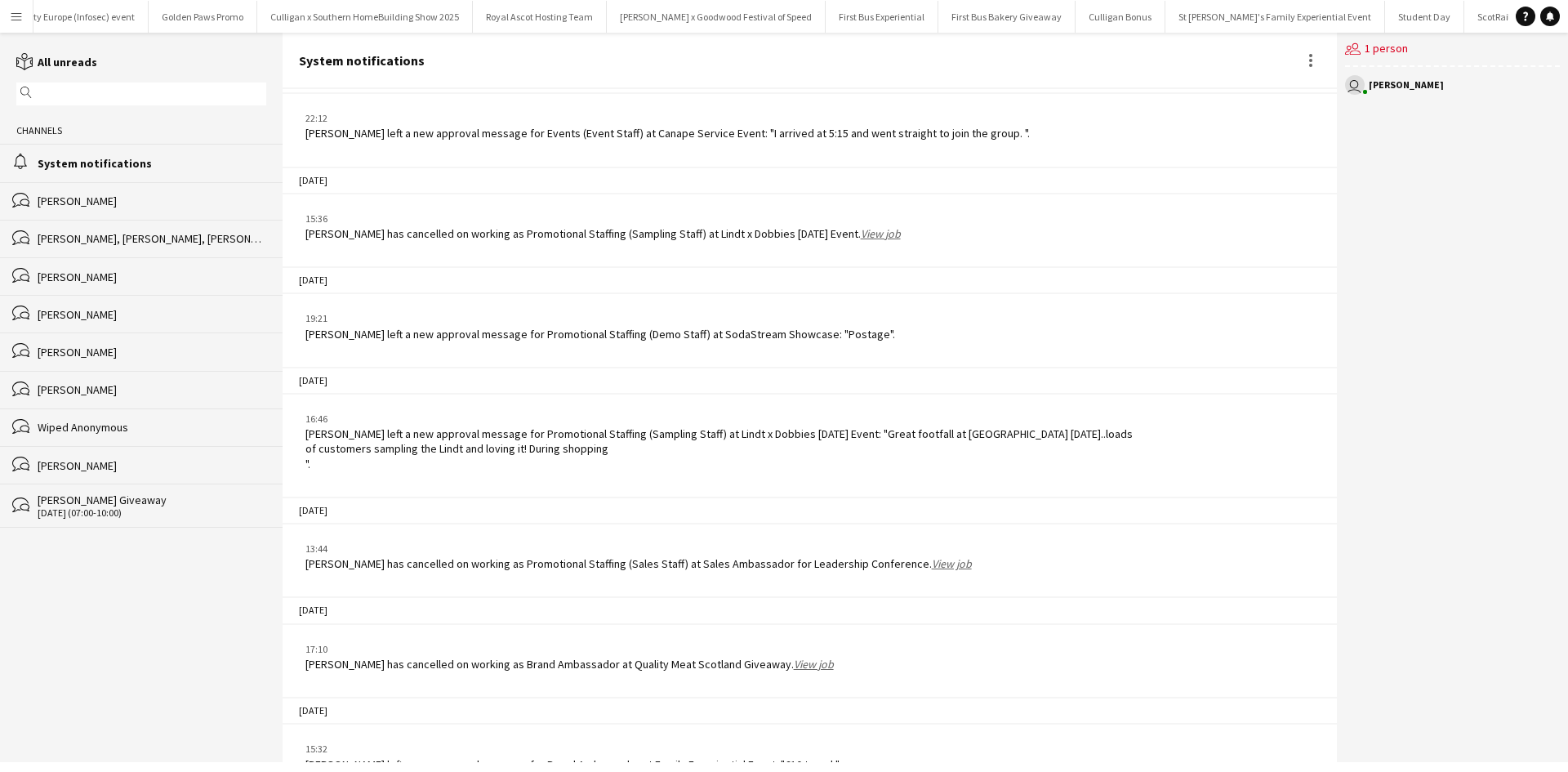
click at [21, 19] on app-icon "Menu" at bounding box center [16, 16] width 13 height 13
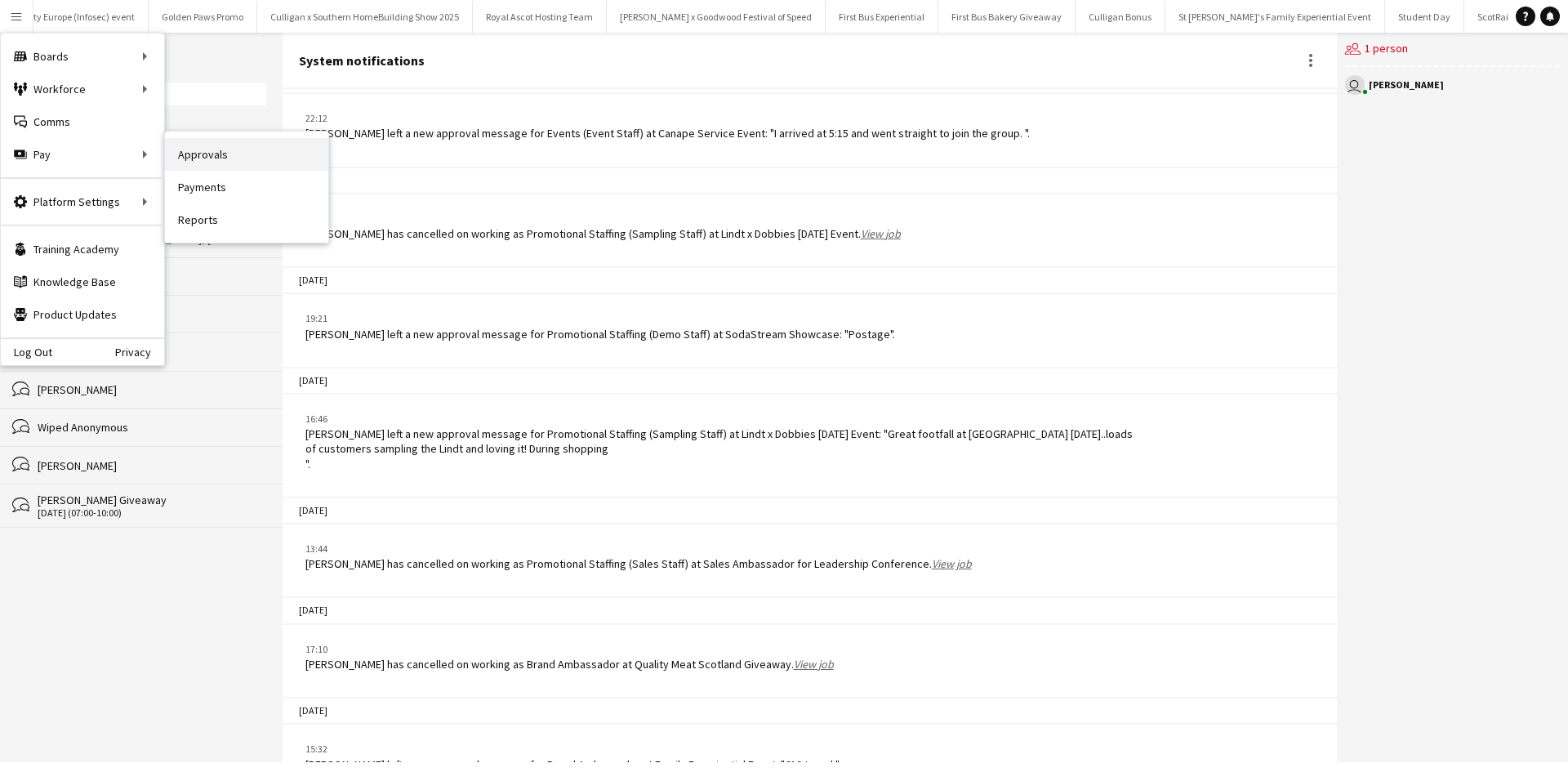
click at [210, 155] on link "Approvals" at bounding box center [247, 155] width 164 height 33
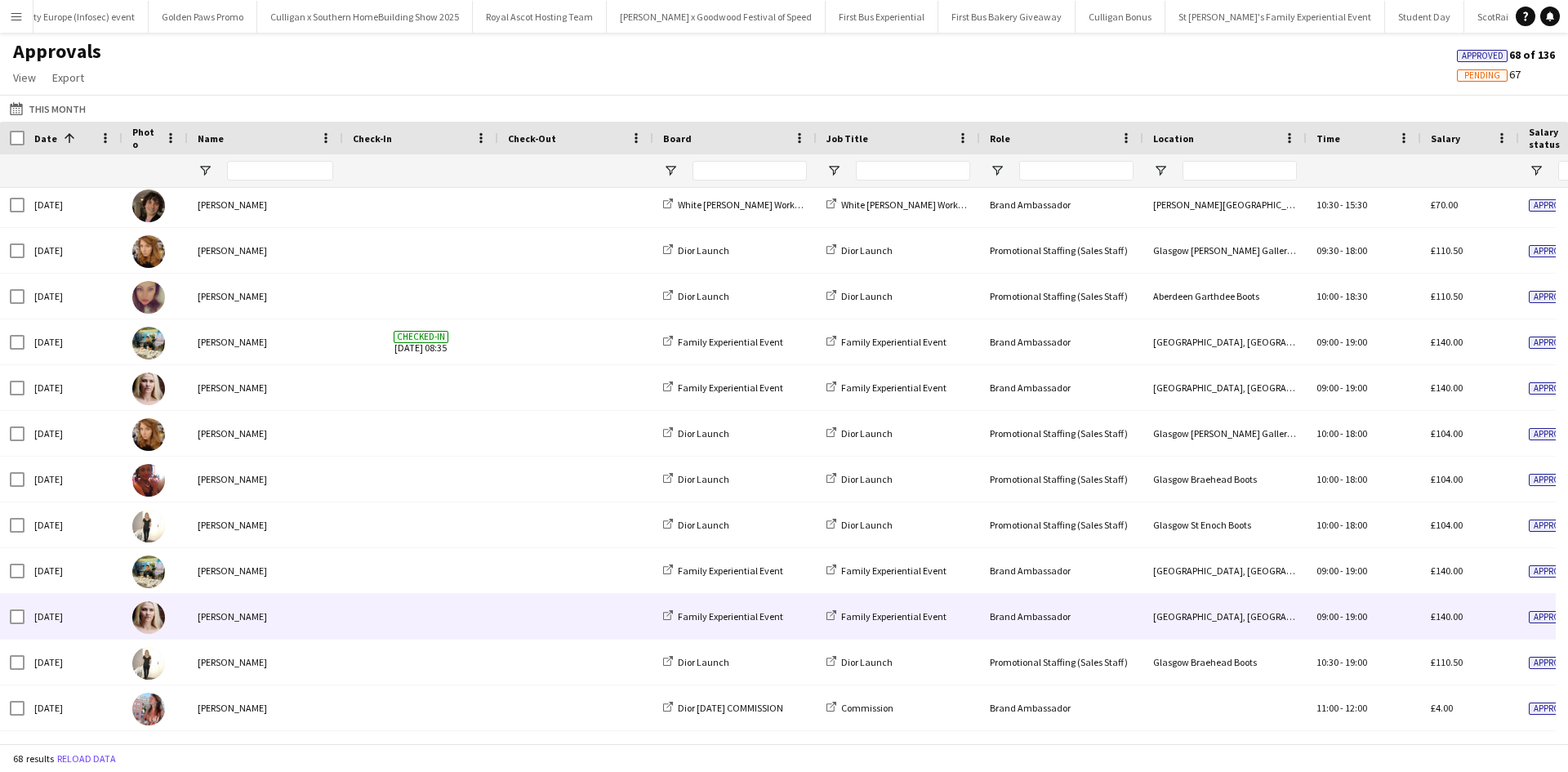
click at [395, 623] on span at bounding box center [420, 616] width 136 height 45
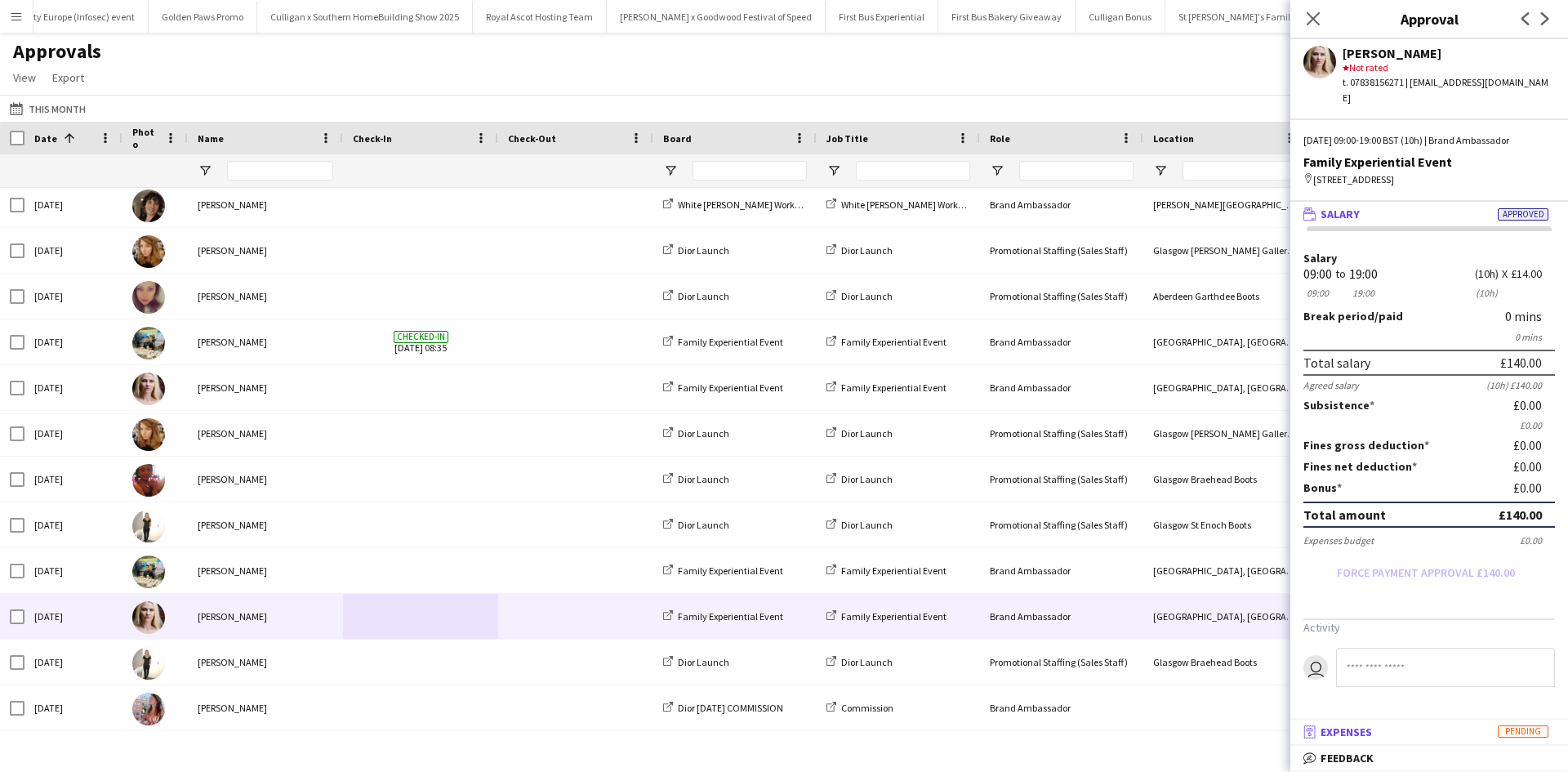
click at [1537, 729] on span "Pending" at bounding box center [1523, 731] width 51 height 13
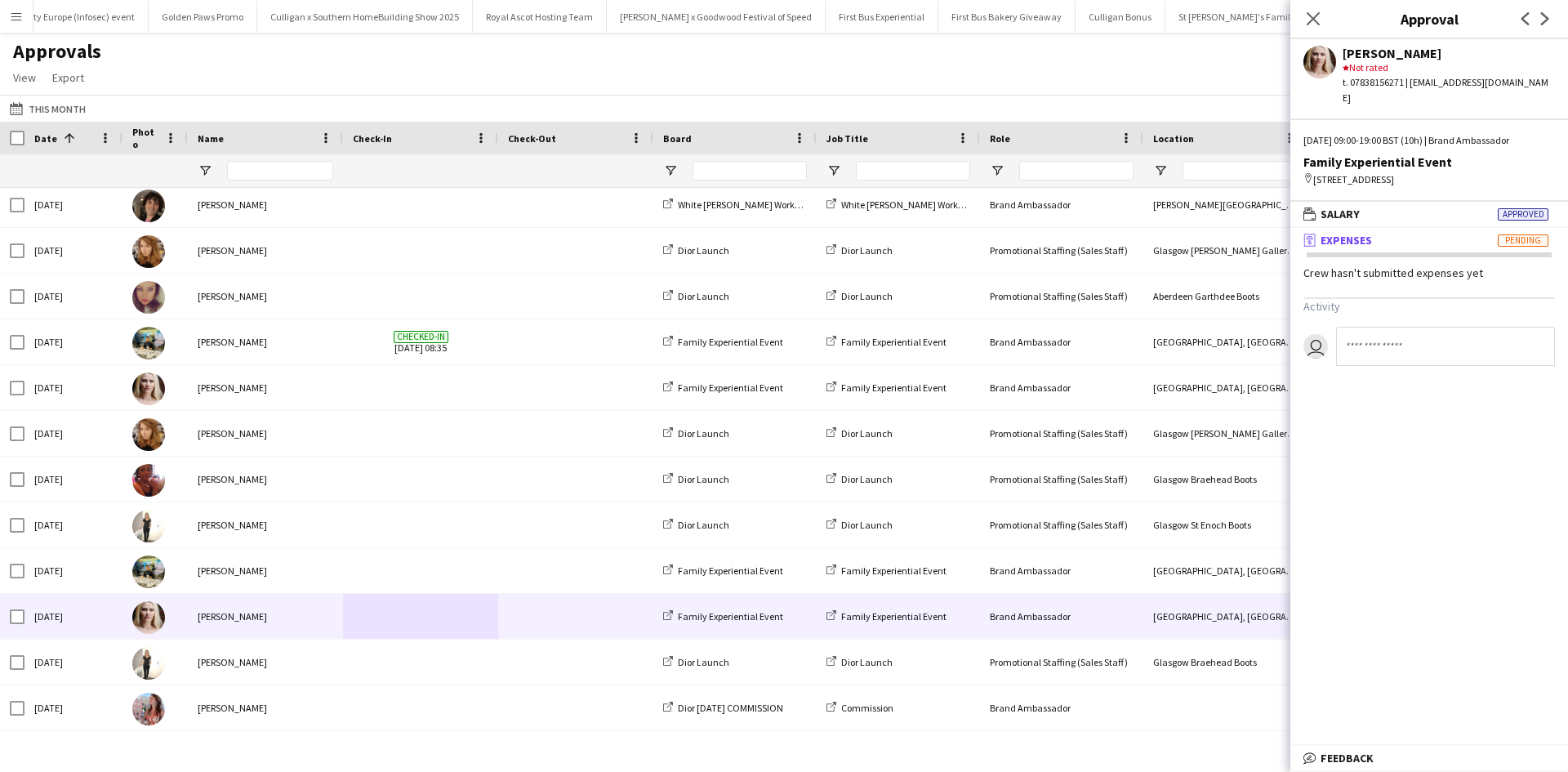
click at [1517, 240] on span "Pending" at bounding box center [1523, 240] width 51 height 13
click at [1317, 18] on icon "Close pop-in" at bounding box center [1313, 19] width 16 height 16
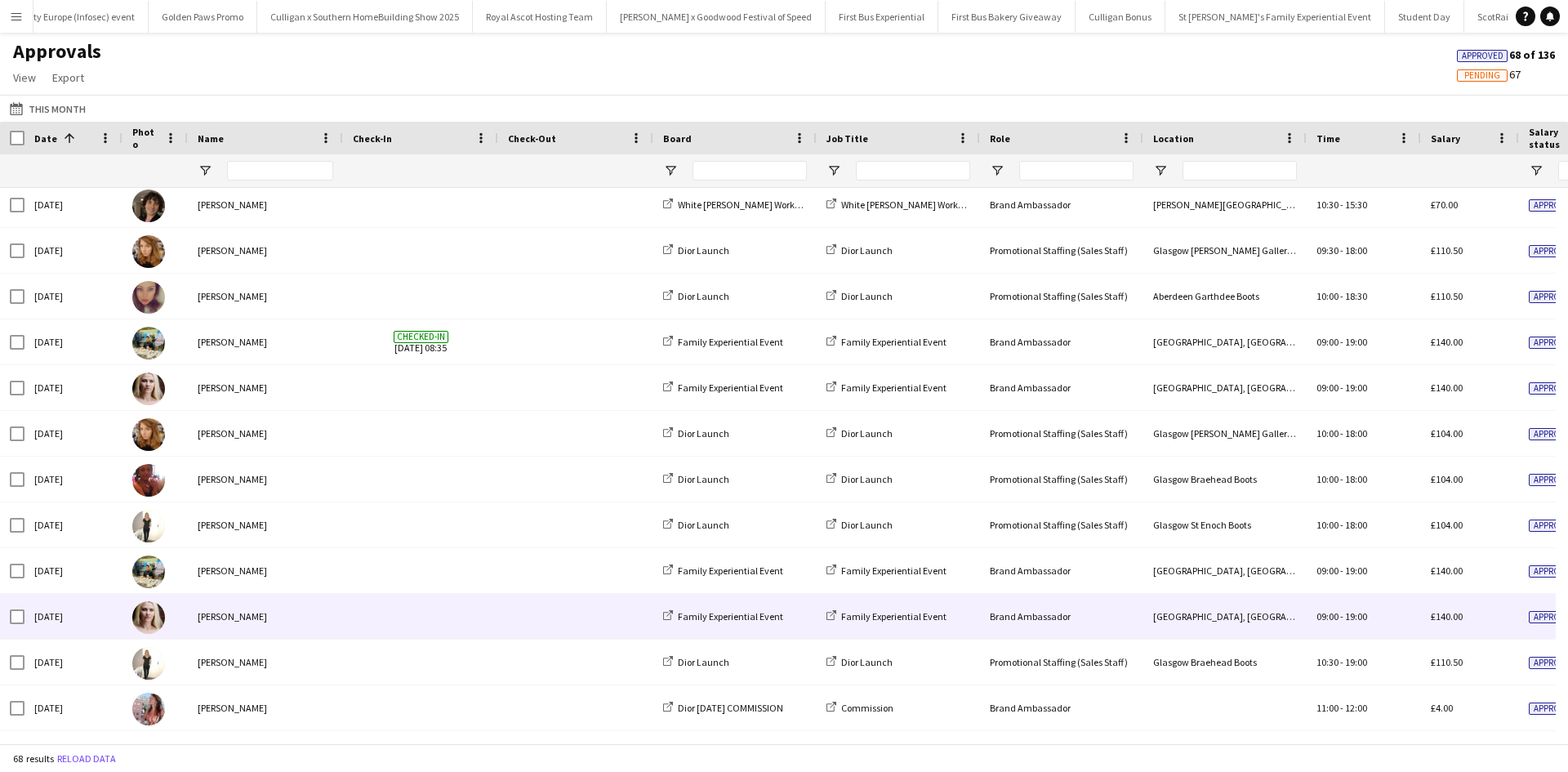
click at [307, 618] on div "Nikki Lee" at bounding box center [265, 616] width 155 height 45
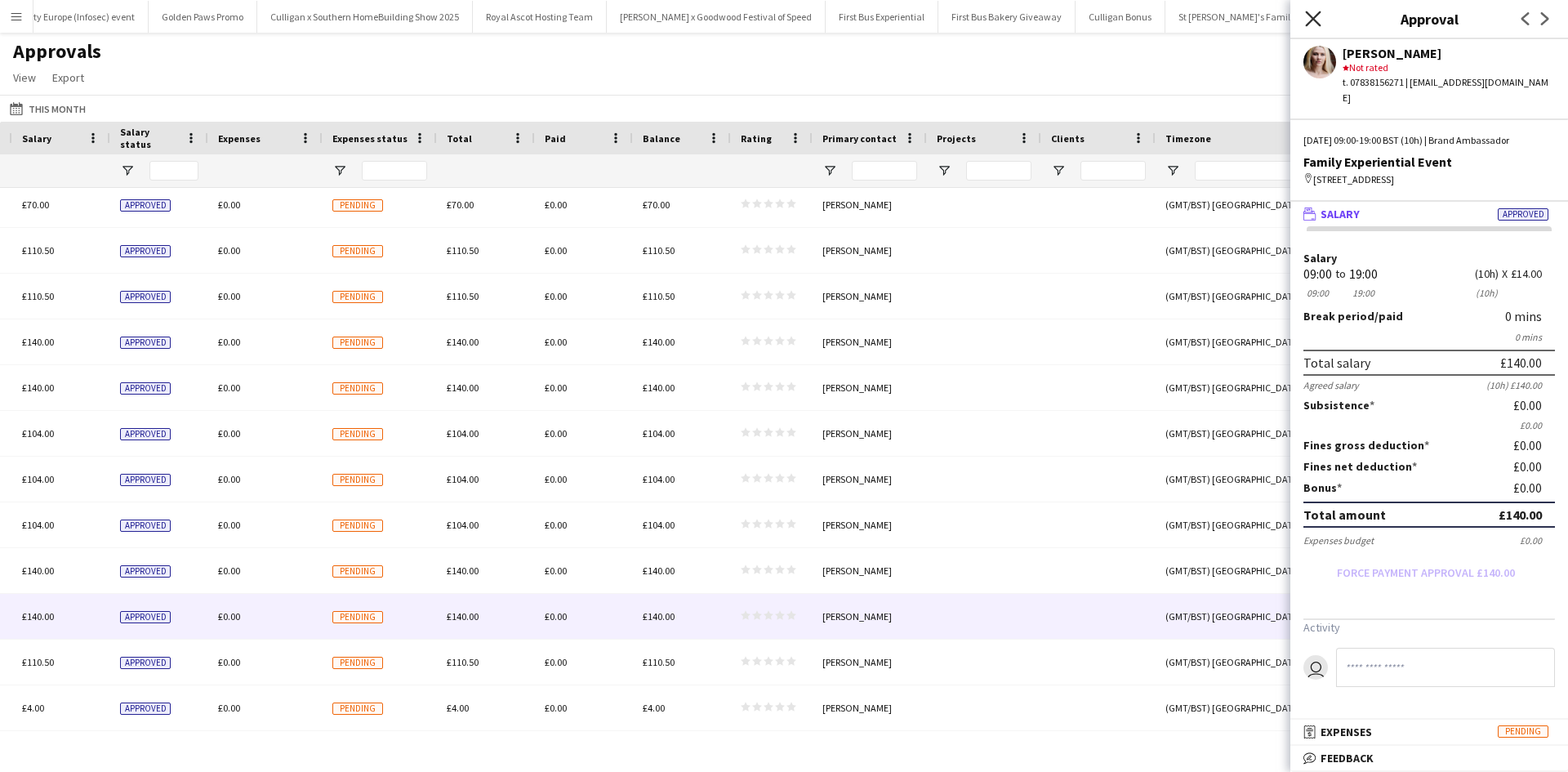
click at [1314, 13] on icon "Close pop-in" at bounding box center [1313, 19] width 16 height 16
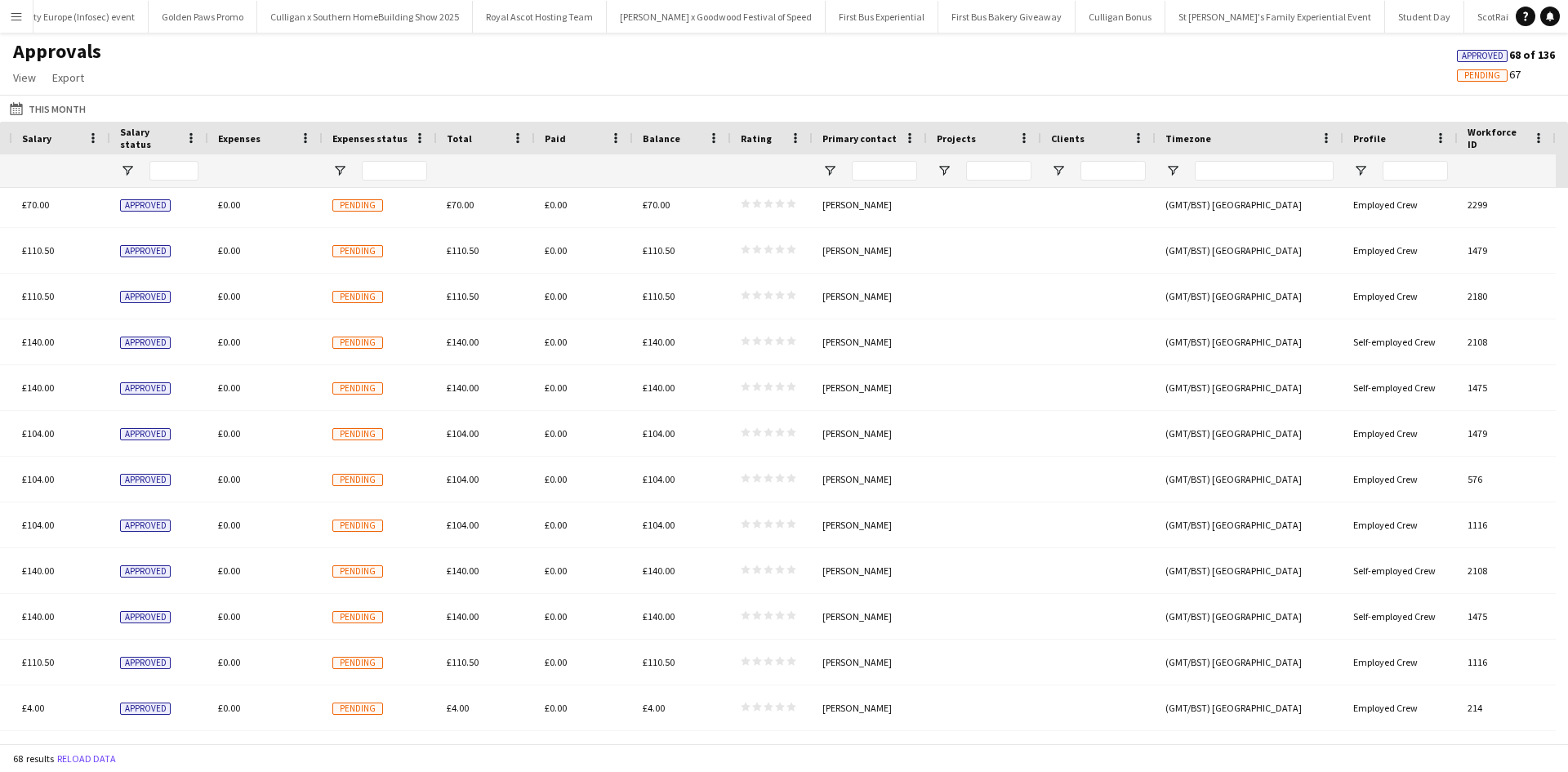
drag, startPoint x: 829, startPoint y: 730, endPoint x: 579, endPoint y: 722, distance: 250.1
click at [559, 724] on div "11:00 - 12:00 £4.00 Approved £0.00 Pending £4.00 £0.00 £4.00 star star star sta…" at bounding box center [73, 708] width 2965 height 46
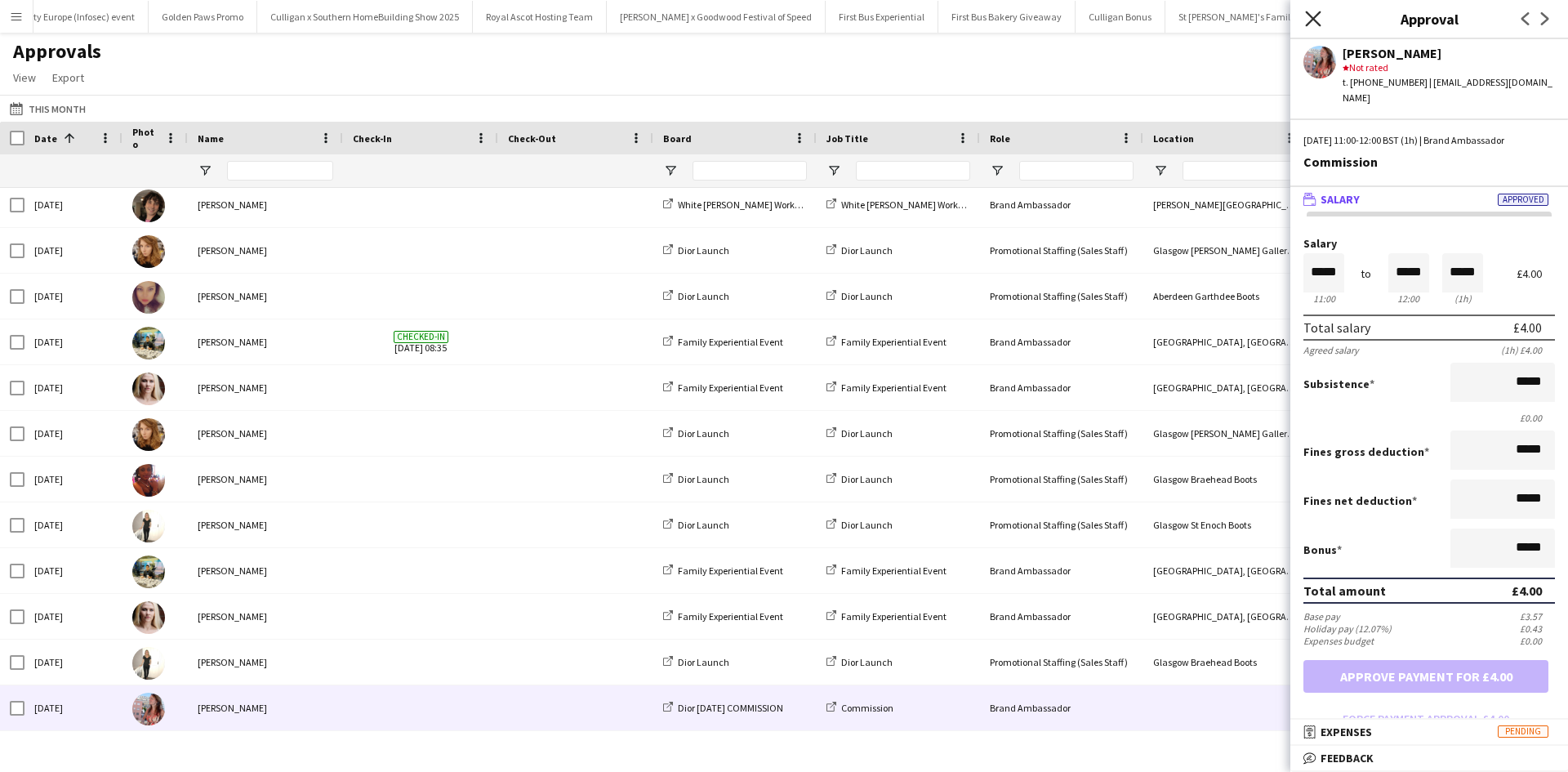
click at [1318, 16] on icon "Close pop-in" at bounding box center [1313, 19] width 16 height 16
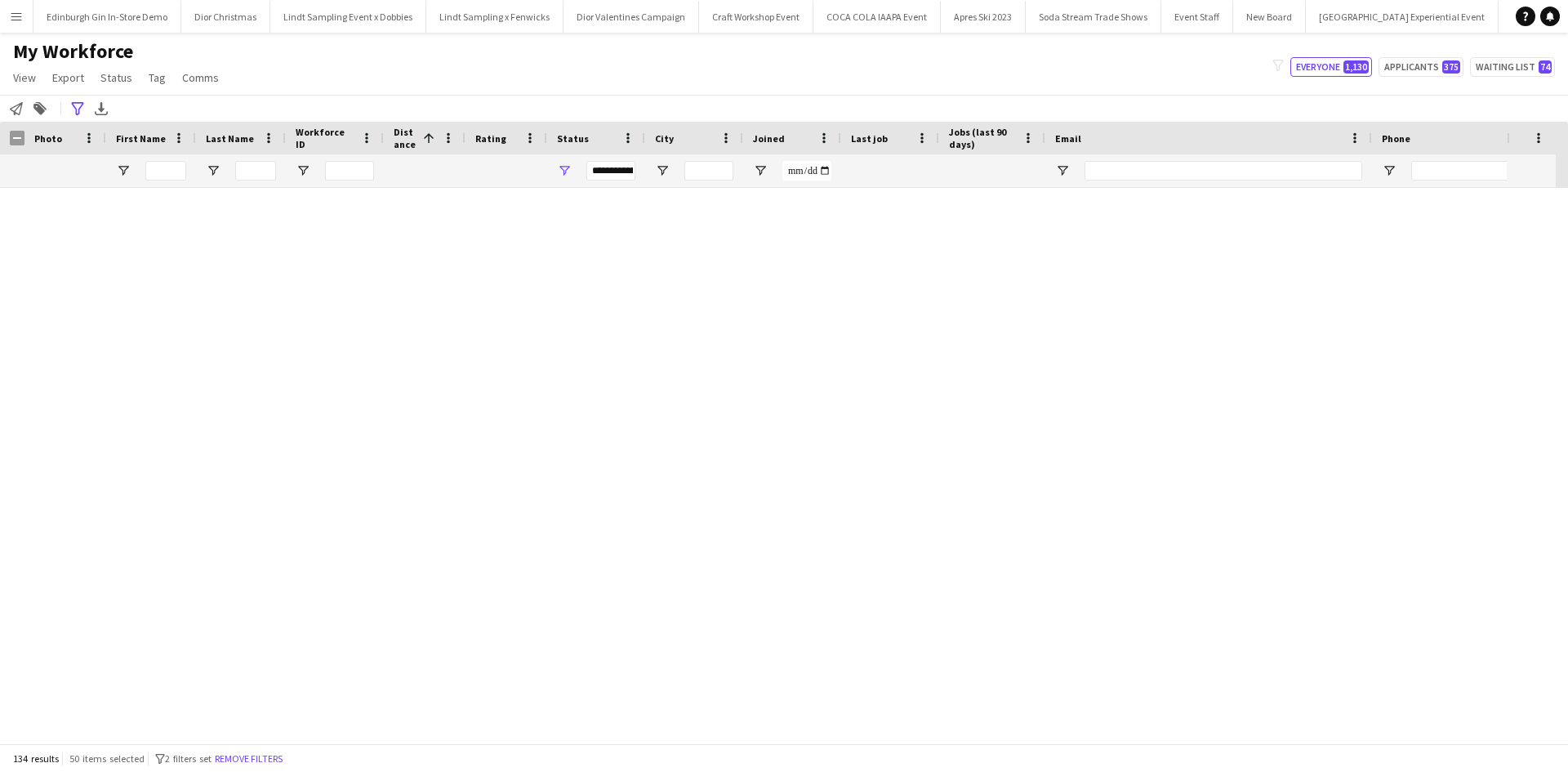
scroll to position [1747, 0]
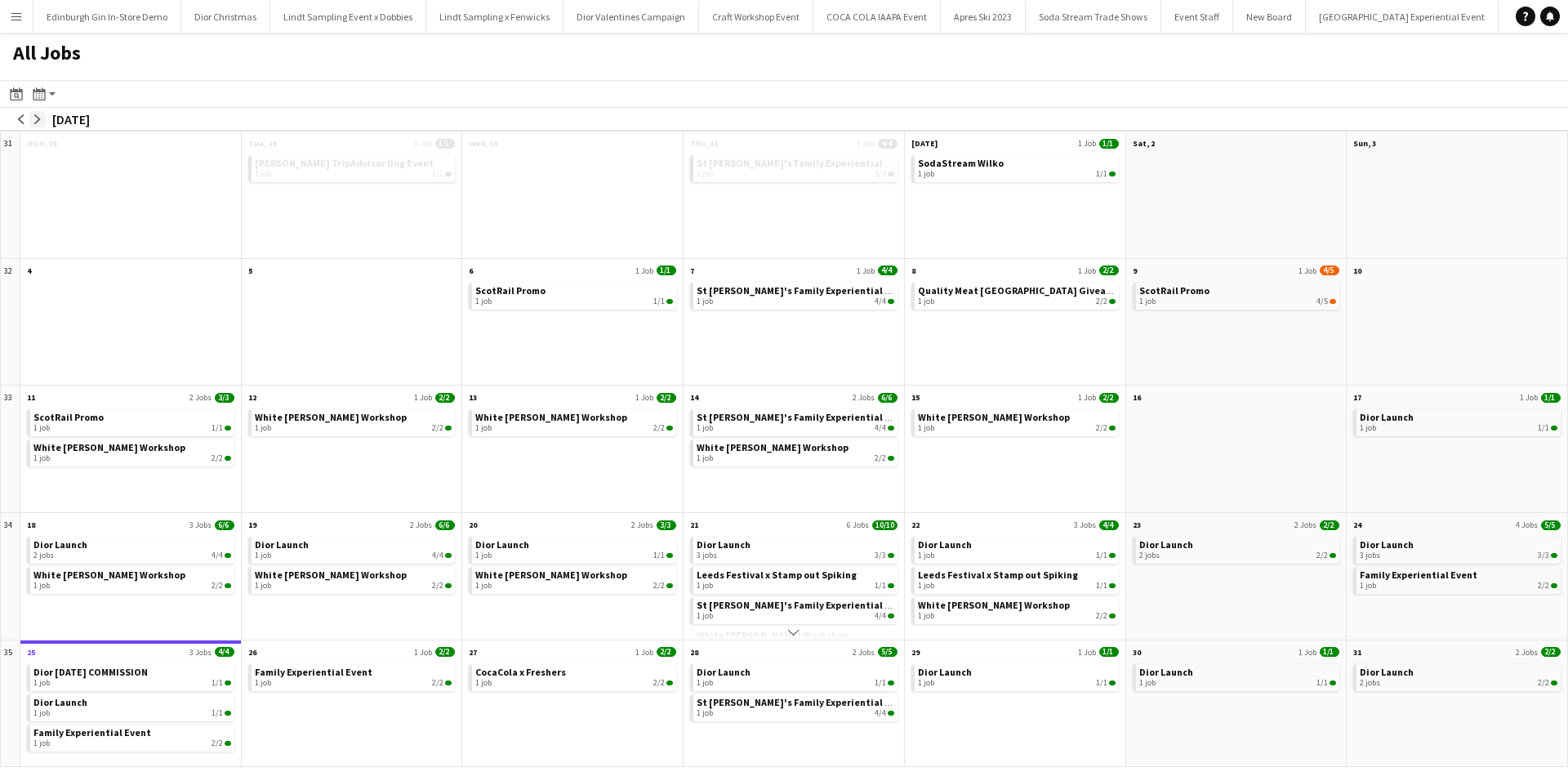
click at [38, 122] on app-icon "arrow-right" at bounding box center [38, 119] width 10 height 10
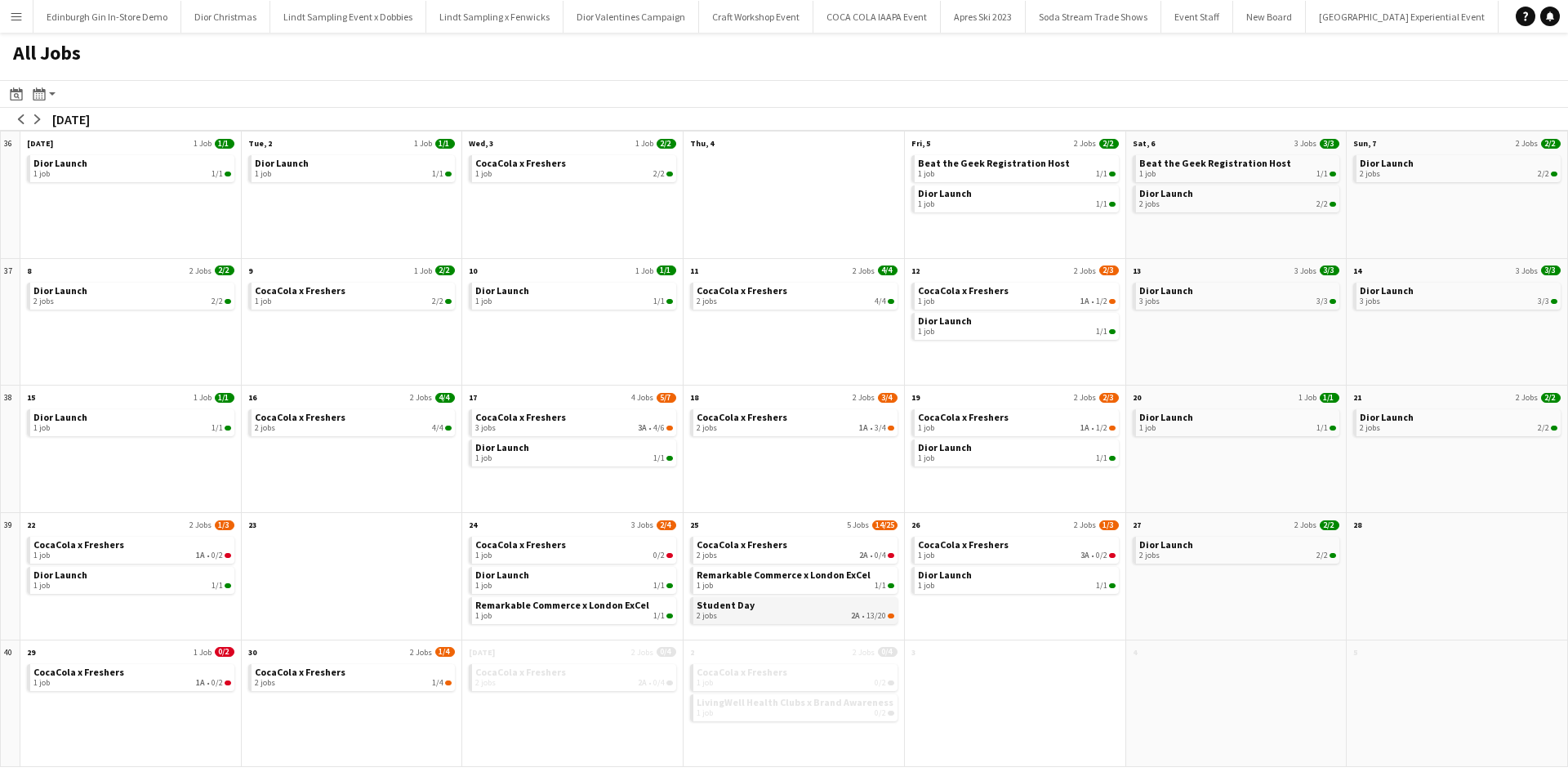
click at [762, 606] on link "Student Day 2 jobs 2A • 13/20" at bounding box center [796, 608] width 198 height 23
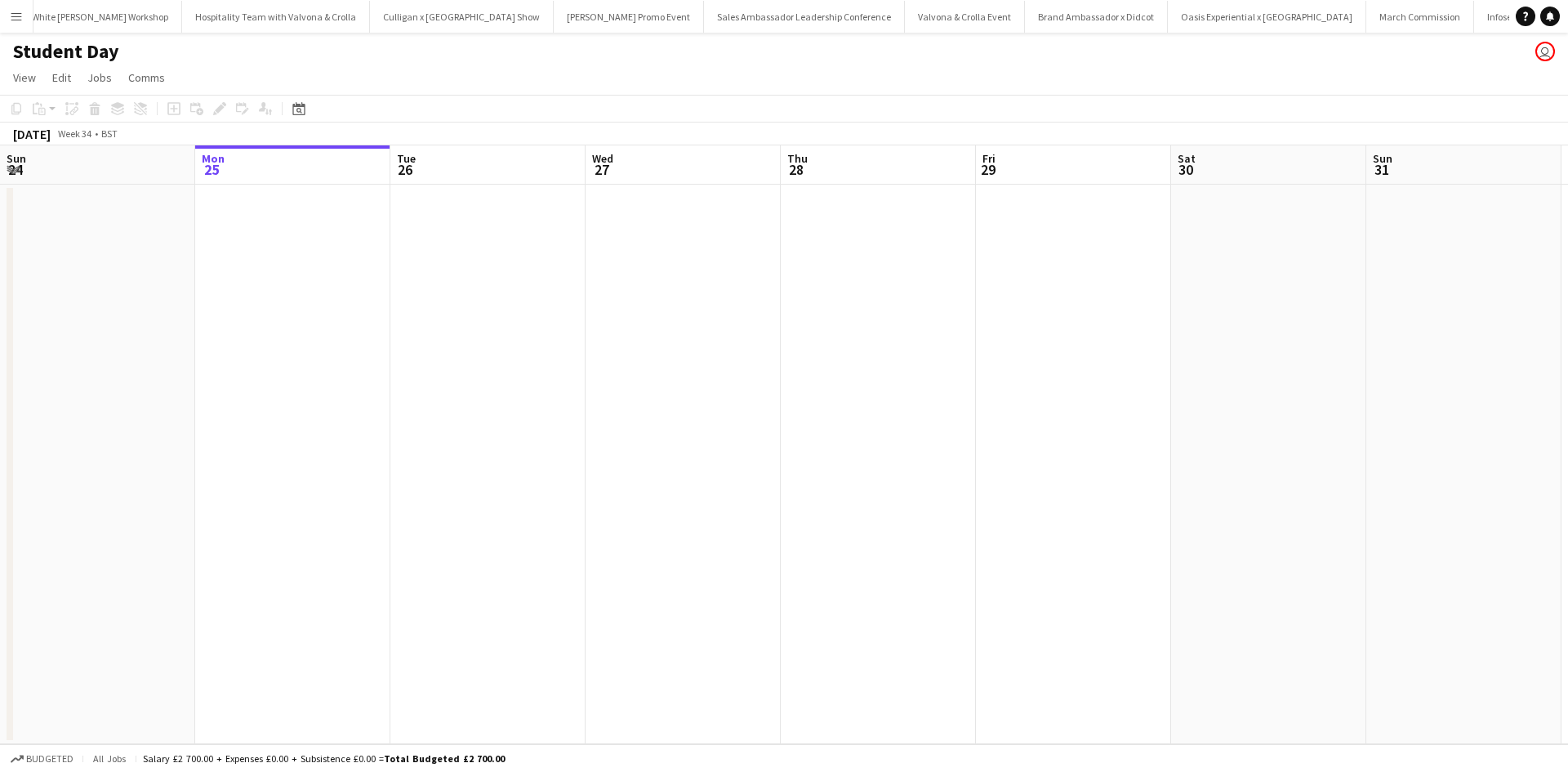
scroll to position [0, 14948]
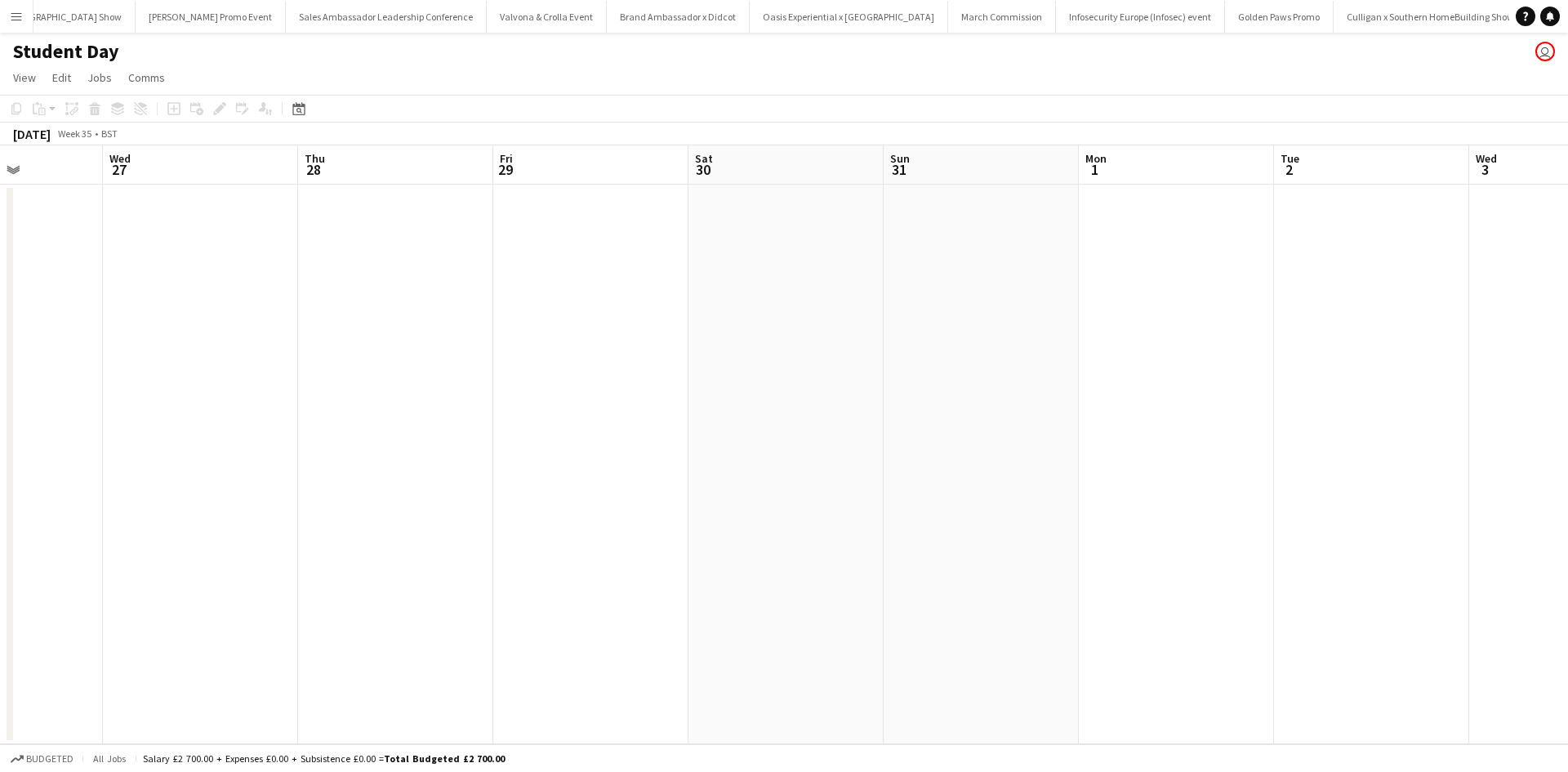
drag, startPoint x: 1395, startPoint y: 500, endPoint x: 459, endPoint y: 468, distance: 936.5
click at [461, 470] on app-calendar-viewport "Sun 24 Mon 25 Tue 26 Wed 27 Thu 28 Fri 29 Sat 30 Sun 31 Mon 1 Tue 2 Wed 3 Thu 4…" at bounding box center [784, 444] width 1568 height 598
drag, startPoint x: 1361, startPoint y: 544, endPoint x: 352, endPoint y: 456, distance: 1012.8
click at [358, 459] on app-calendar-viewport "Thu 28 Fri 29 Sat 30 Sun 31 Mon 1 Tue 2 Wed 3 Thu 4 Fri 5 Sat 6 Sun 7 Mon 8 Tue…" at bounding box center [784, 444] width 1568 height 598
drag, startPoint x: 1286, startPoint y: 536, endPoint x: 351, endPoint y: 454, distance: 938.6
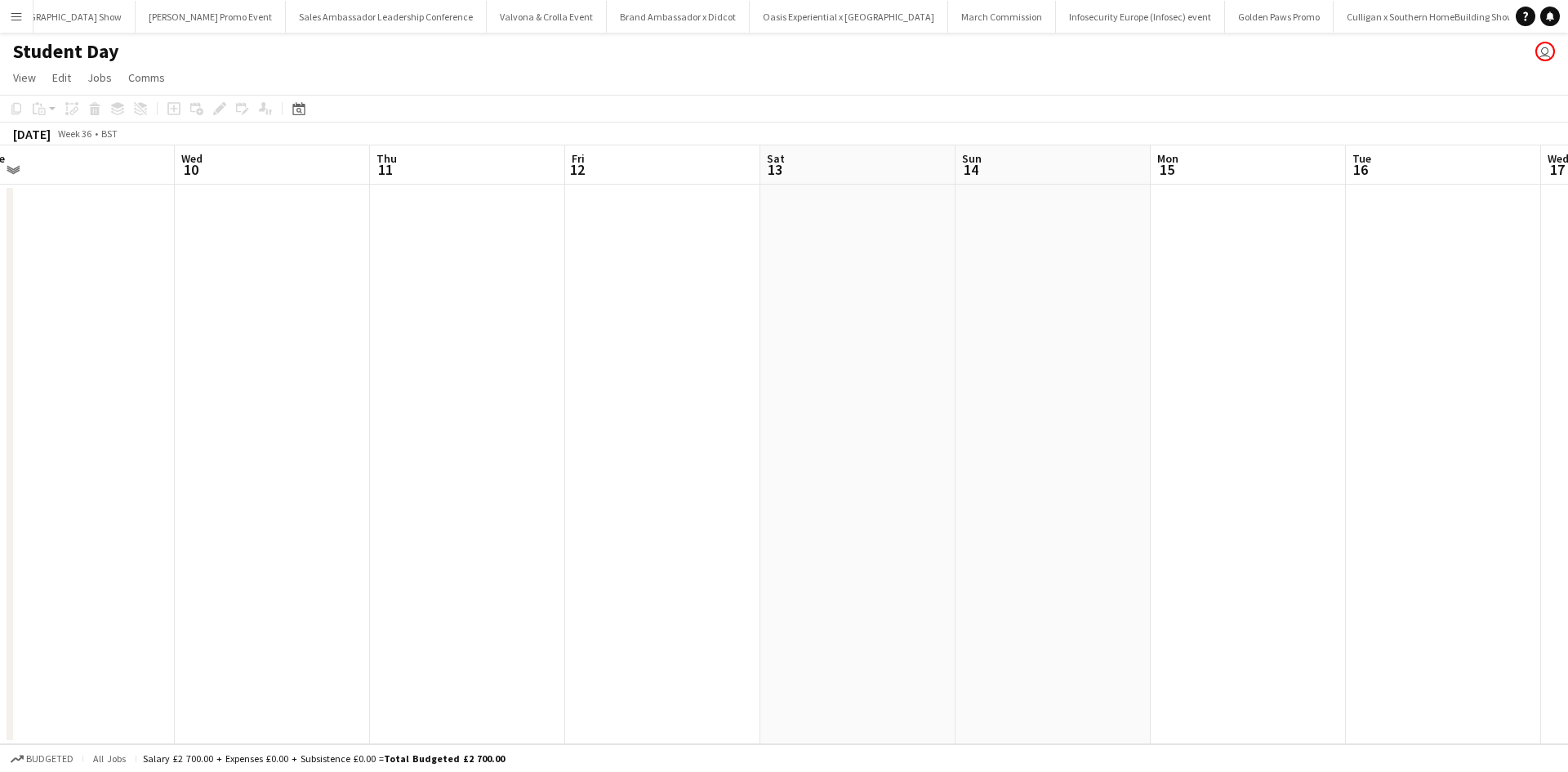
click at [351, 455] on app-calendar-viewport "Fri 5 Sat 6 Sun 7 Mon 8 Tue 9 Wed 10 Thu 11 Fri 12 Sat 13 Sun 14 Mon 15 Tue 16 …" at bounding box center [784, 444] width 1568 height 598
drag, startPoint x: 1277, startPoint y: 591, endPoint x: 384, endPoint y: 527, distance: 895.3
click at [385, 530] on app-calendar-viewport "Sun 7 Mon 8 Tue 9 Wed 10 Thu 11 Fri 12 Sat 13 Sun 14 Mon 15 Tue 16 Wed 17 Thu 1…" at bounding box center [784, 444] width 1568 height 598
drag, startPoint x: 856, startPoint y: 534, endPoint x: 338, endPoint y: 467, distance: 522.3
click at [318, 475] on app-calendar-viewport "Thu 11 Fri 12 Sat 13 Sun 14 Mon 15 Tue 16 Wed 17 Thu 18 Fri 19 Sat 20 Sun 21 Mo…" at bounding box center [784, 444] width 1568 height 598
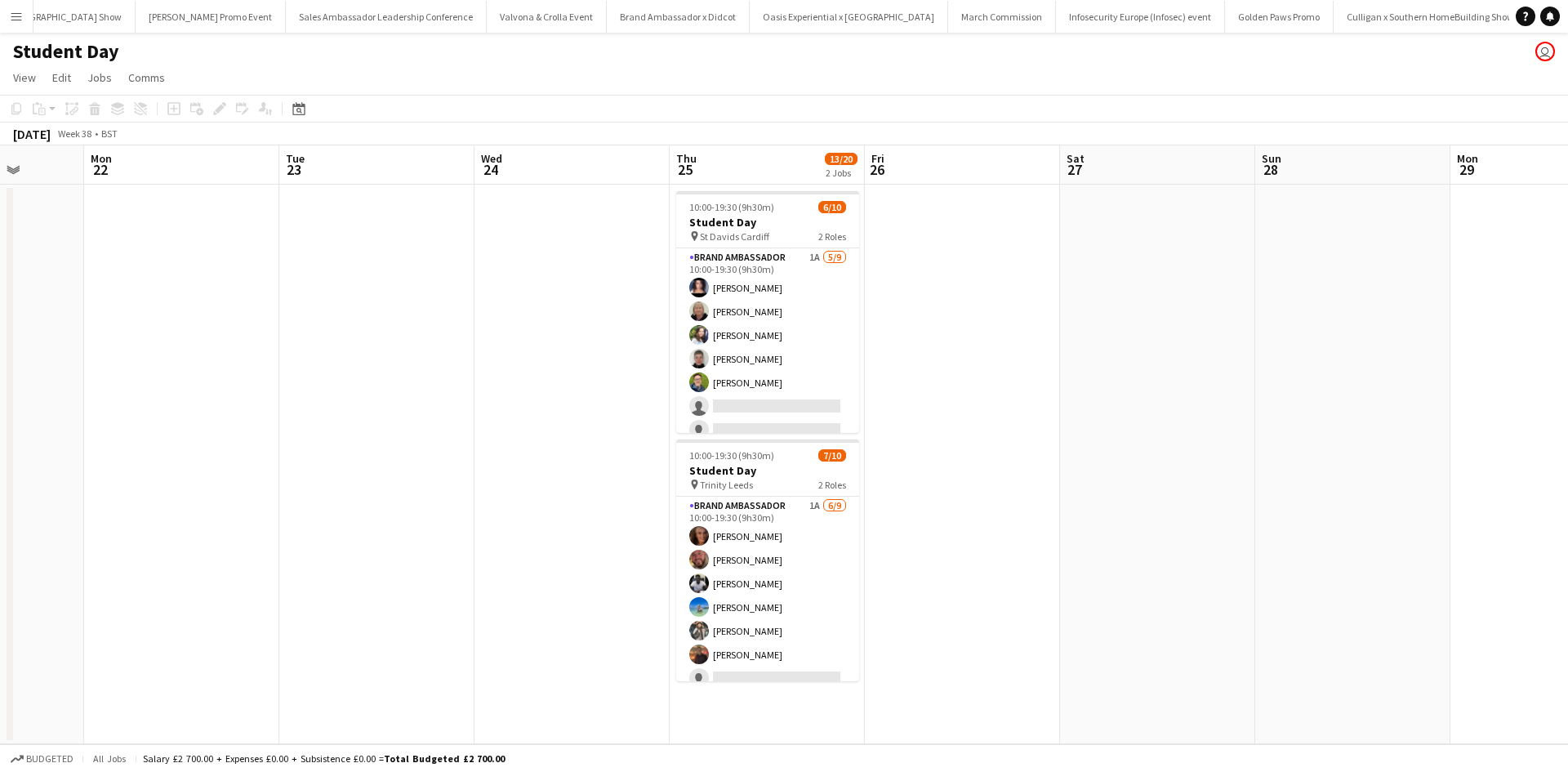
drag, startPoint x: 1336, startPoint y: 551, endPoint x: 404, endPoint y: 458, distance: 936.6
click at [405, 460] on app-calendar-viewport "Fri 19 Sat 20 Sun 21 Mon 22 Tue 23 Wed 24 Thu 25 13/20 2 Jobs Fri 26 Sat 27 Sun…" at bounding box center [784, 444] width 1568 height 598
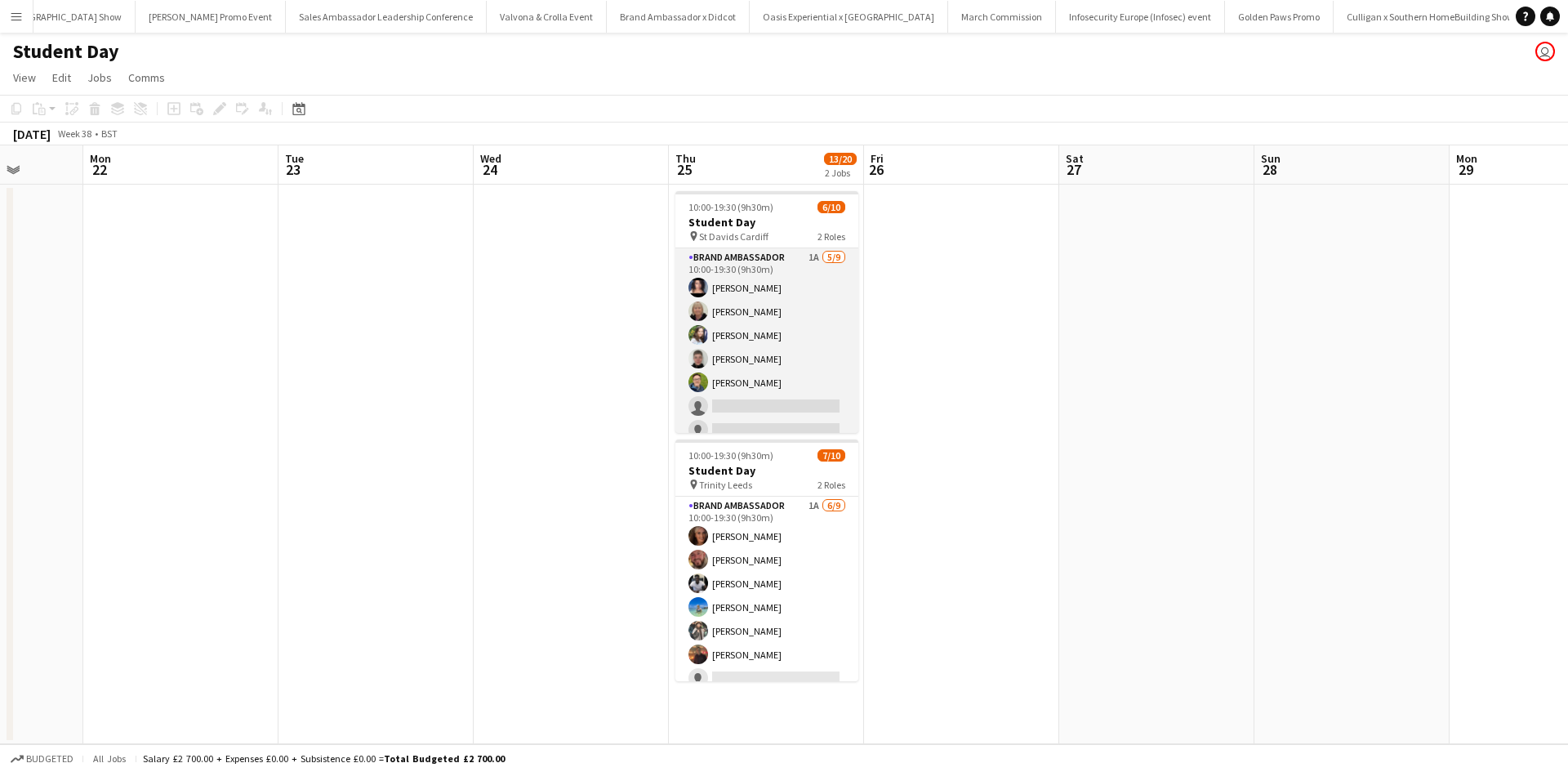
click at [801, 360] on app-card-role "Brand Ambassador 1A [DATE] 10:00-19:30 (9h30m) [PERSON_NAME] [PERSON_NAME] [PER…" at bounding box center [767, 370] width 183 height 245
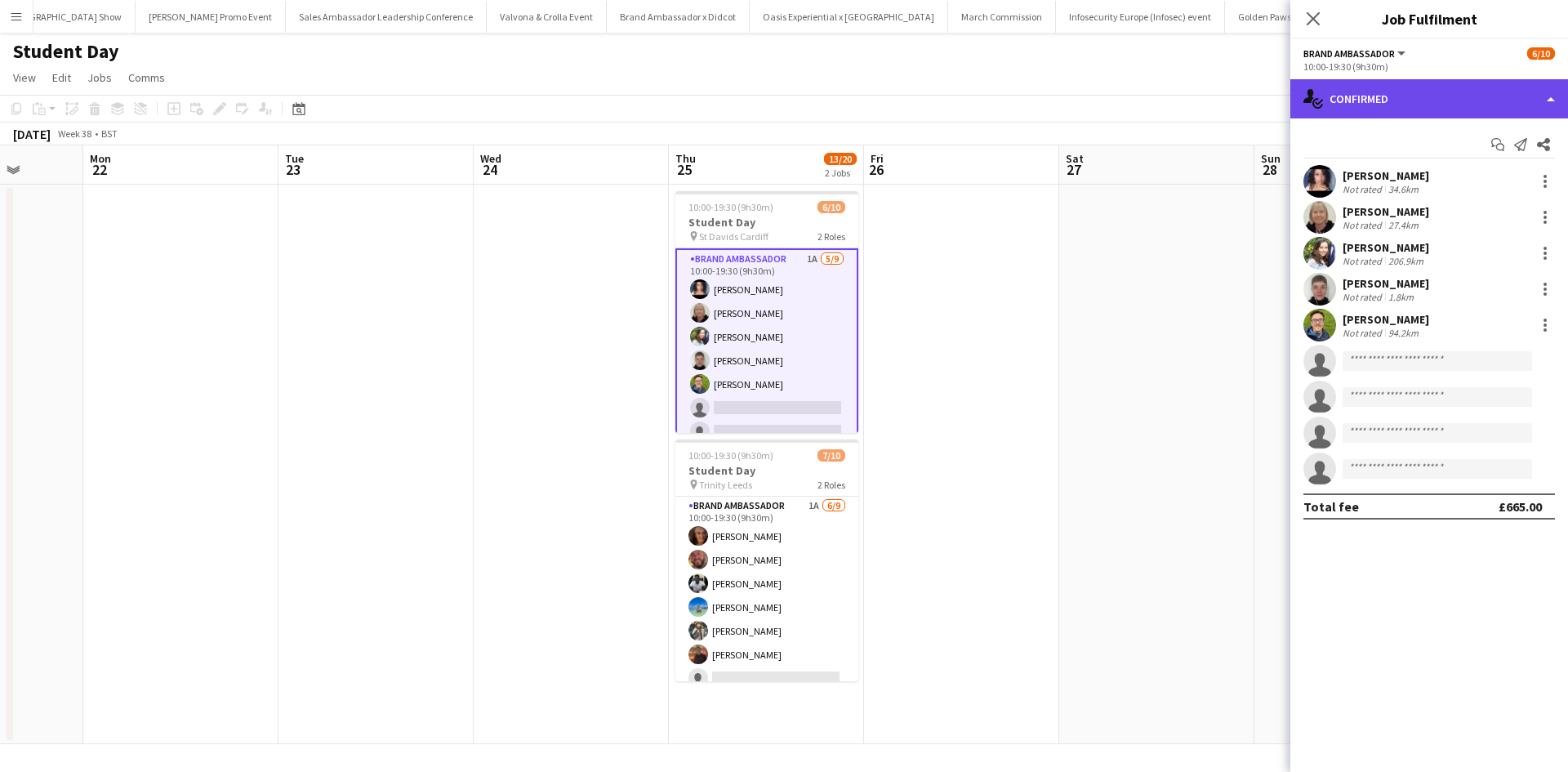
click at [1402, 103] on div "single-neutral-actions-check-2 Confirmed" at bounding box center [1430, 98] width 278 height 39
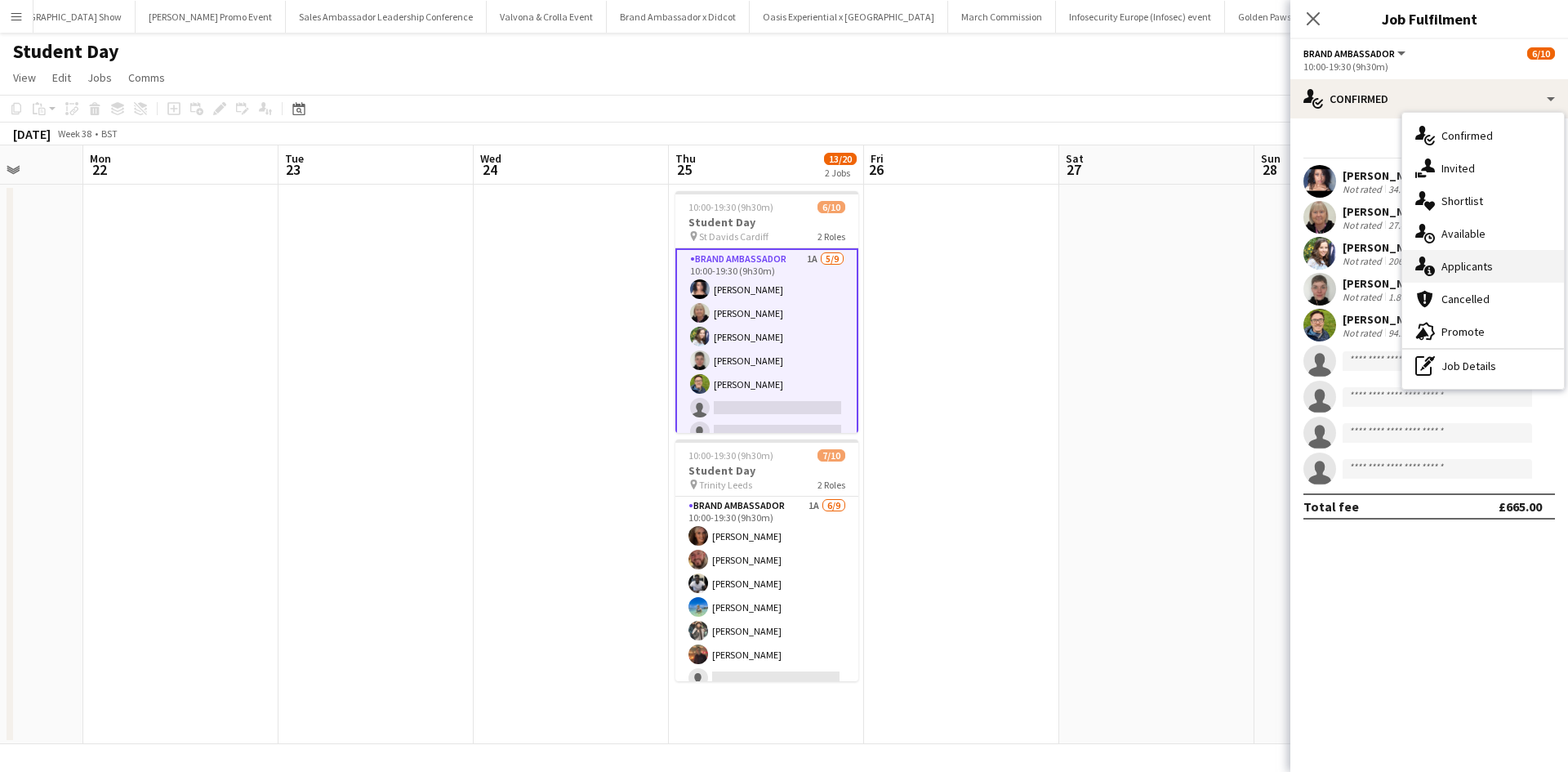
click at [1476, 269] on div "single-neutral-actions-information Applicants" at bounding box center [1483, 266] width 162 height 33
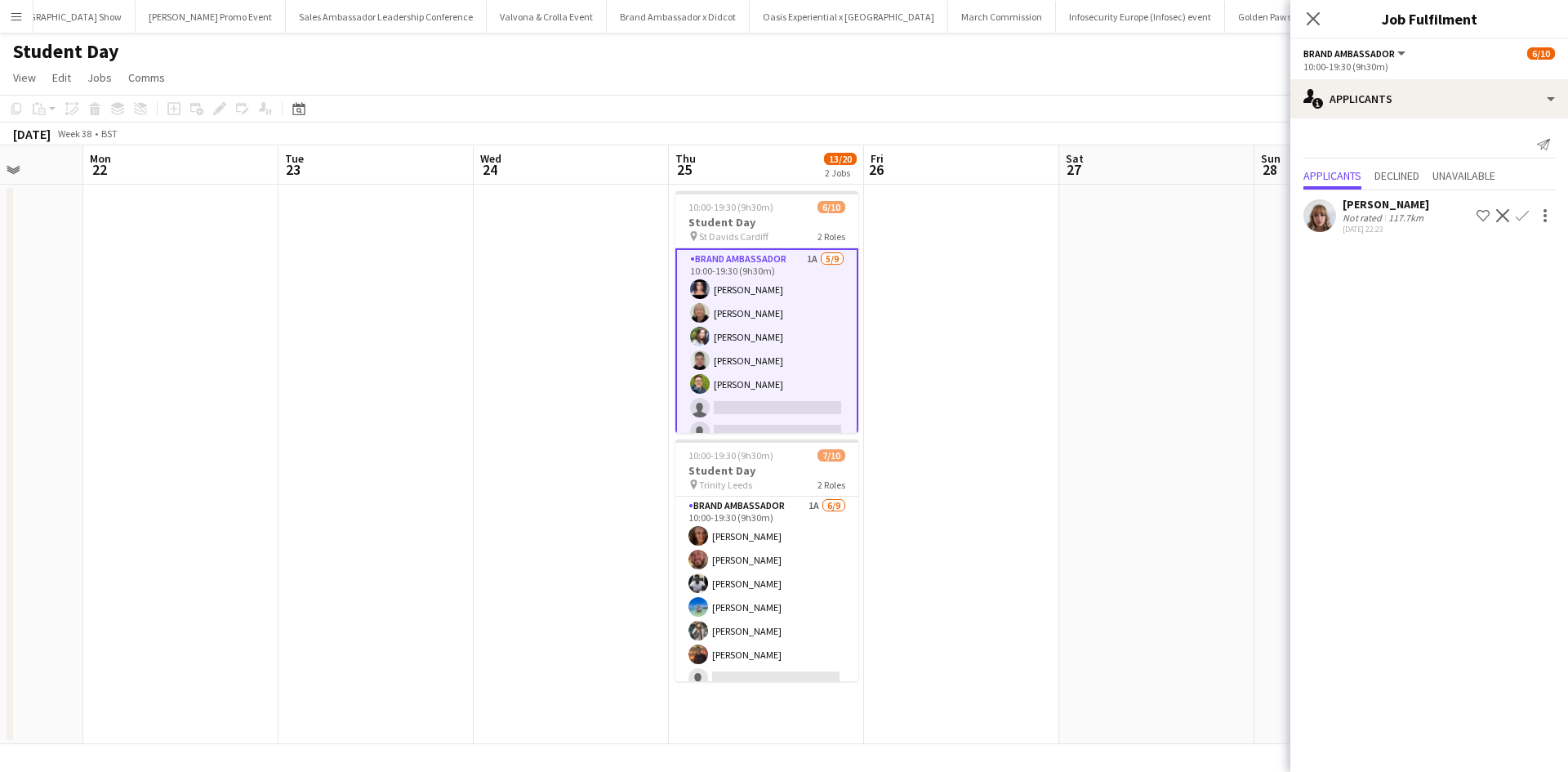
drag, startPoint x: 1221, startPoint y: 457, endPoint x: 1203, endPoint y: 465, distance: 19.7
click at [1221, 458] on app-date-cell at bounding box center [1156, 464] width 195 height 560
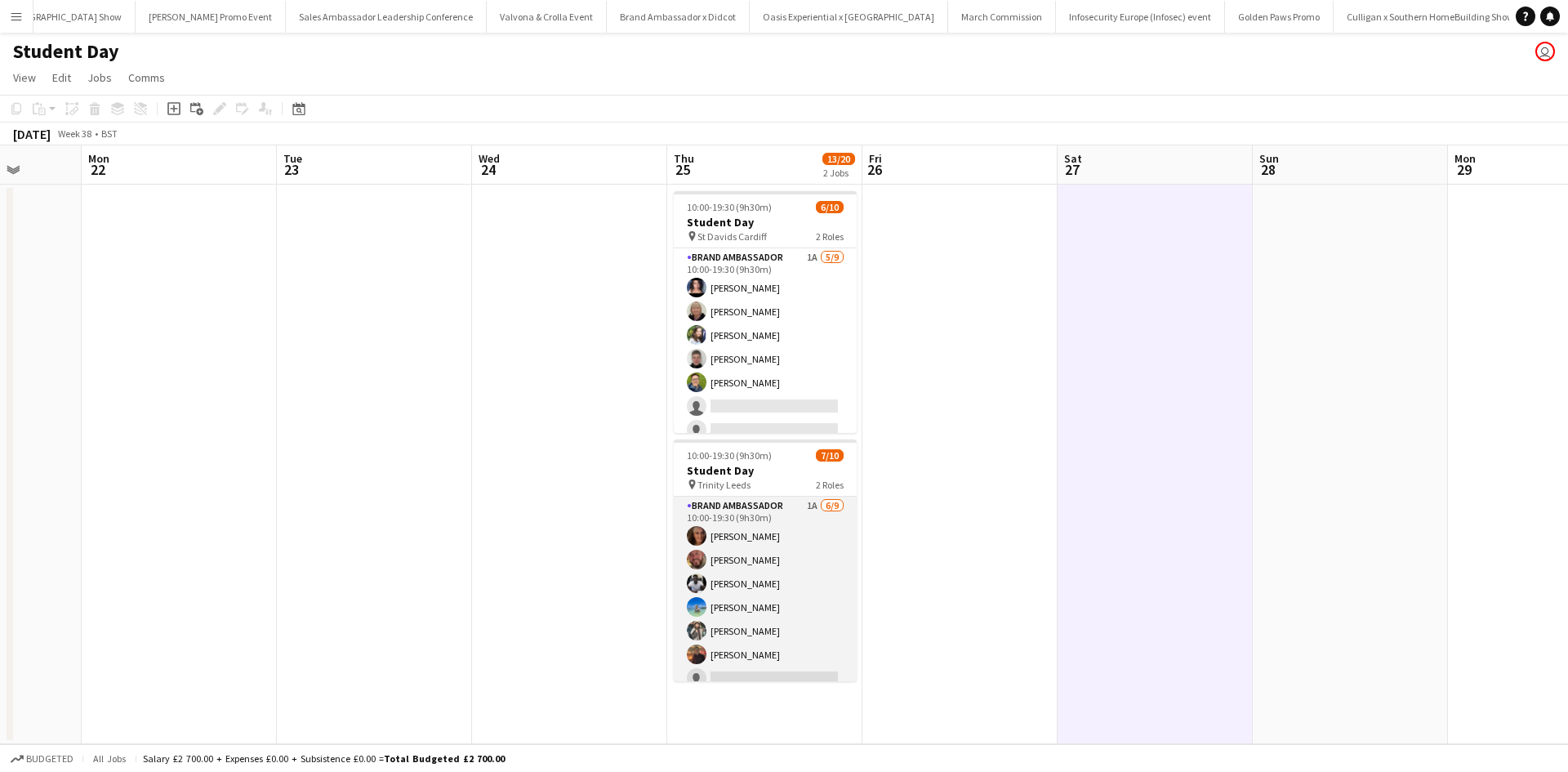
click at [816, 566] on app-card-role "Brand Ambassador 1A [DATE] 10:00-19:30 (9h30m) [PERSON_NAME] [PERSON_NAME] [PER…" at bounding box center [765, 618] width 183 height 245
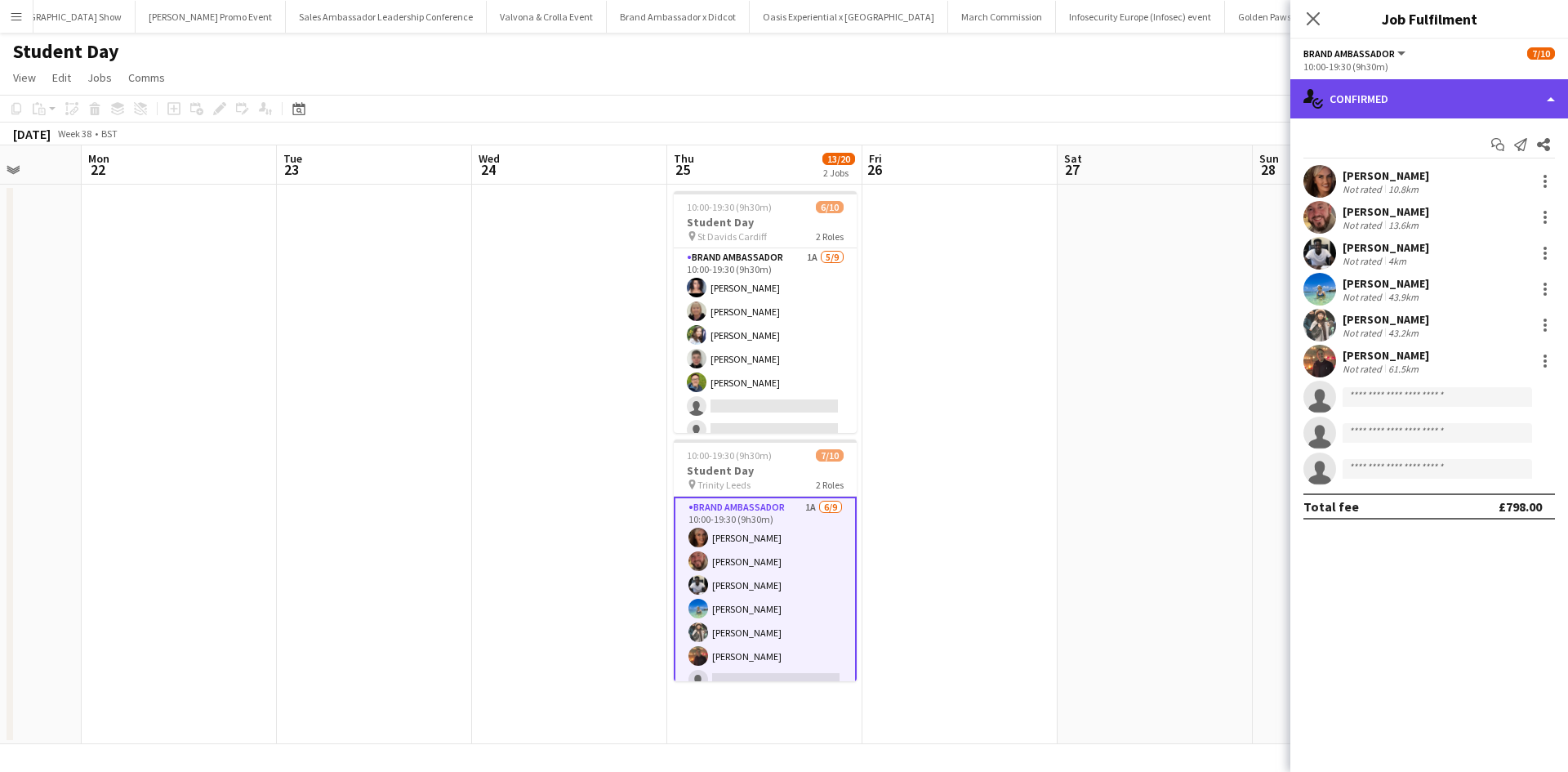
click at [1452, 111] on div "single-neutral-actions-check-2 Confirmed" at bounding box center [1430, 98] width 278 height 39
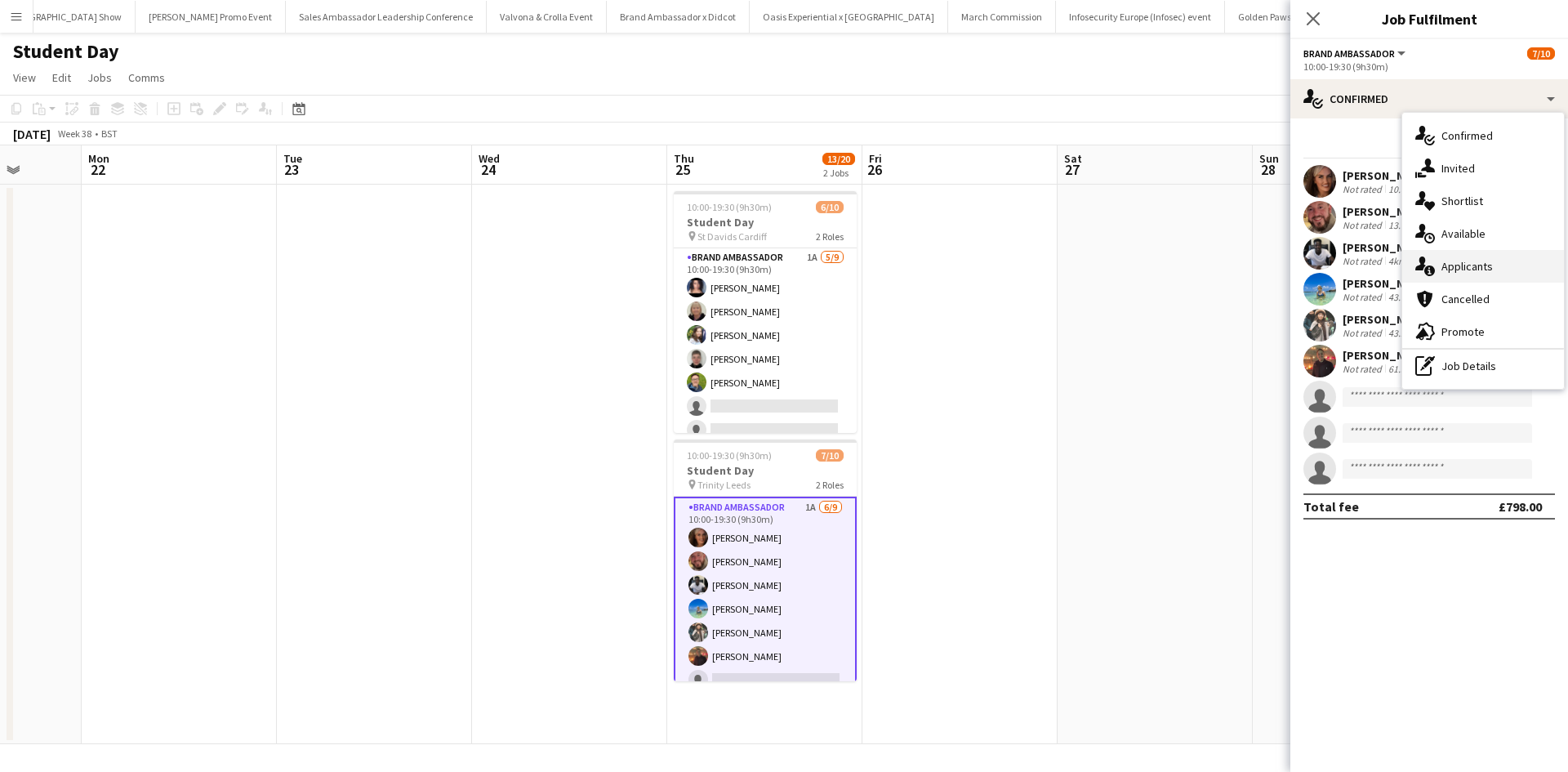
click at [1486, 267] on div "single-neutral-actions-information Applicants" at bounding box center [1483, 266] width 162 height 33
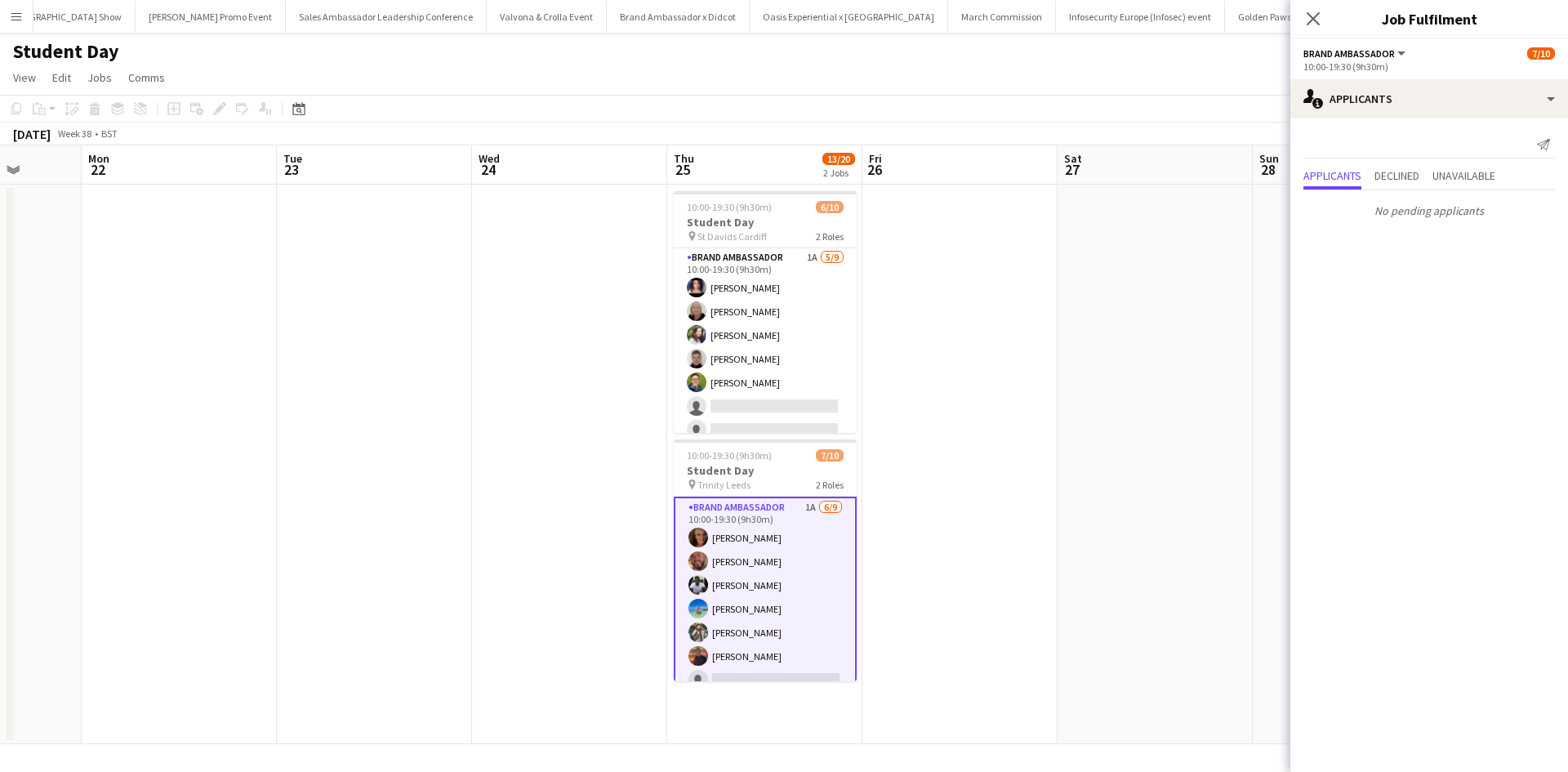
click at [1122, 449] on app-date-cell at bounding box center [1156, 464] width 195 height 560
